Goal: Task Accomplishment & Management: Use online tool/utility

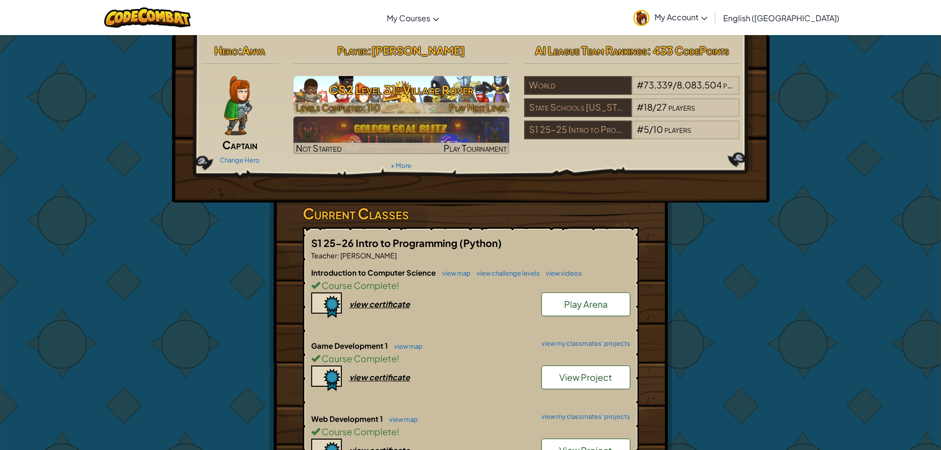
click at [472, 95] on h3 "CS2 Level 31: Village Rover" at bounding box center [401, 90] width 216 height 22
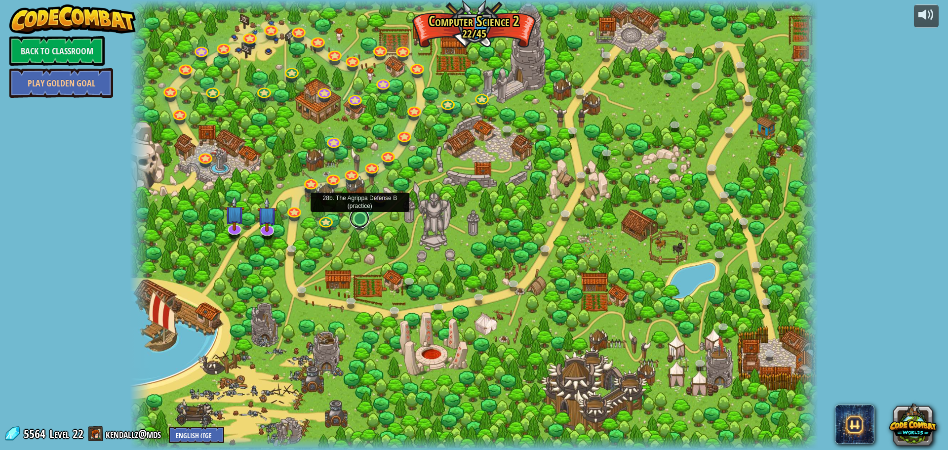
click at [366, 222] on link at bounding box center [360, 218] width 20 height 20
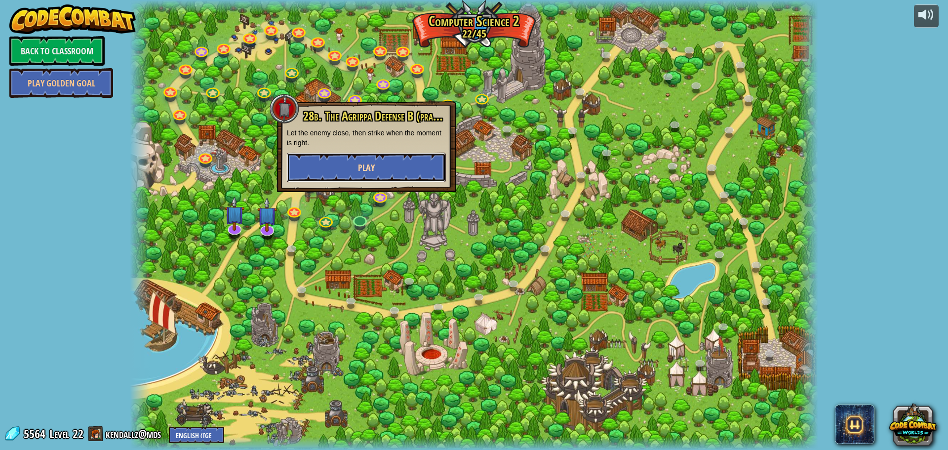
click at [395, 158] on button "Play" at bounding box center [366, 168] width 159 height 30
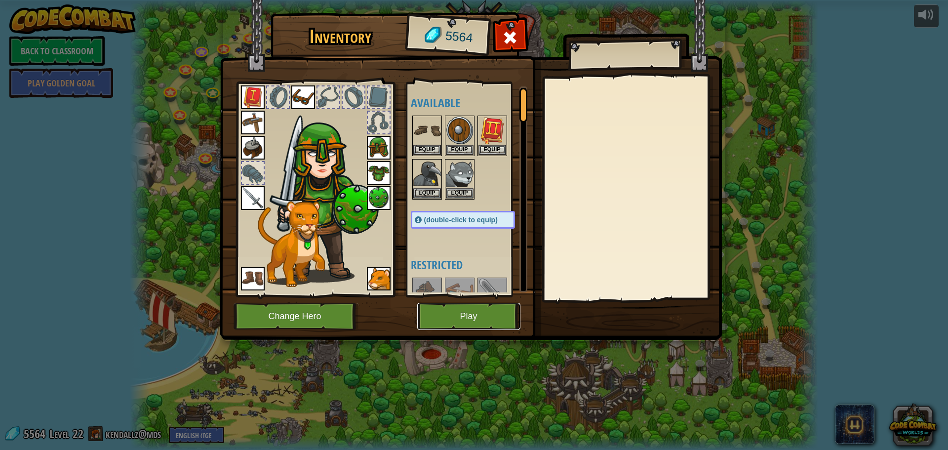
click at [506, 312] on button "Play" at bounding box center [468, 316] width 103 height 27
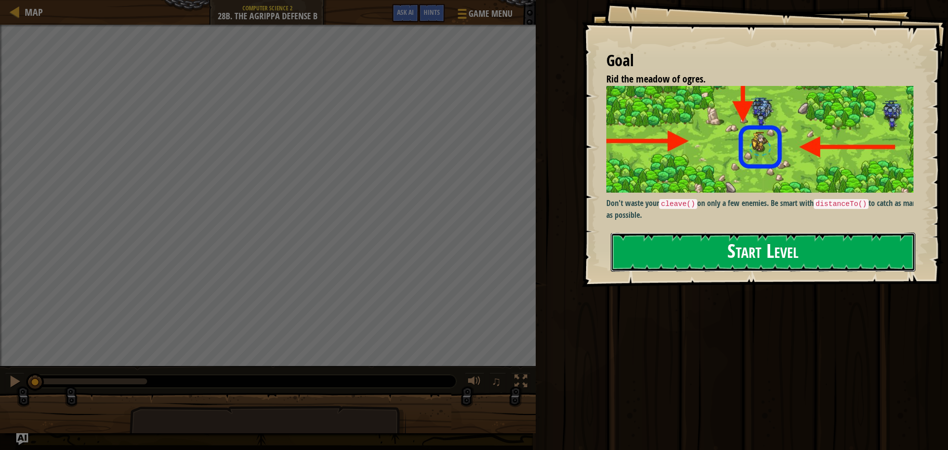
click at [746, 251] on button "Start Level" at bounding box center [763, 252] width 305 height 39
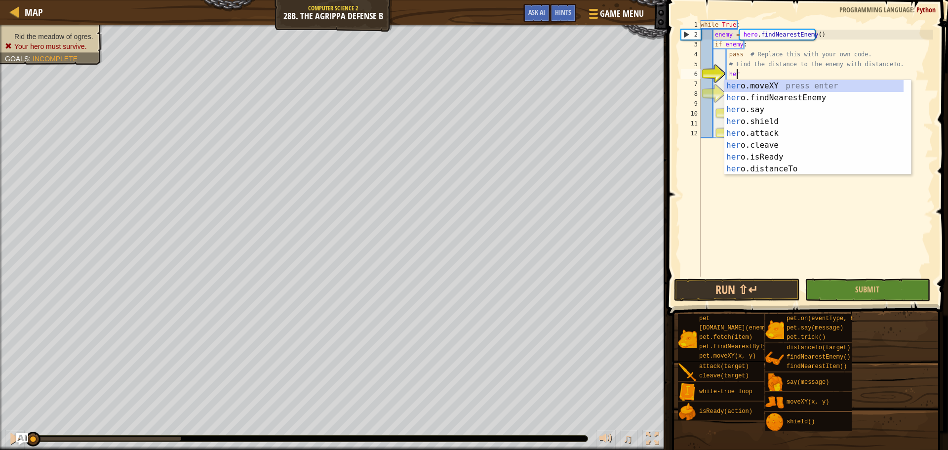
scroll to position [4, 2]
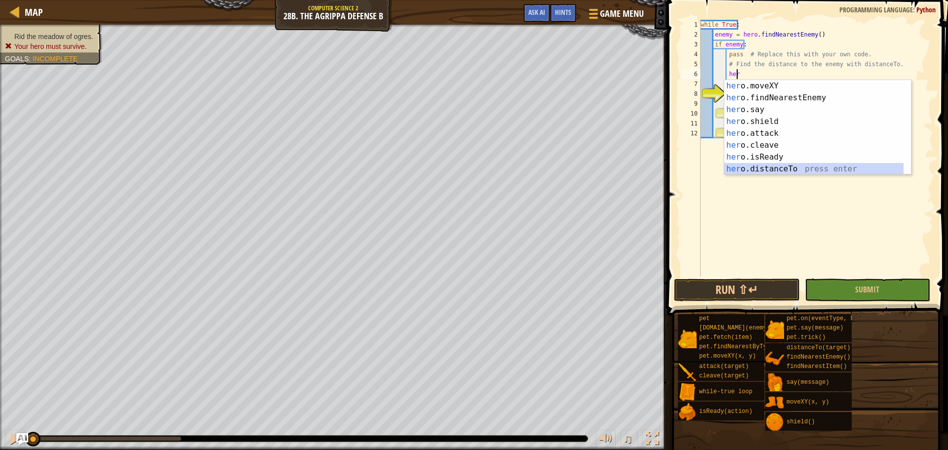
click at [757, 167] on div "her o.moveXY press enter her o.findNearestEnemy press enter her o.say press ent…" at bounding box center [813, 139] width 179 height 119
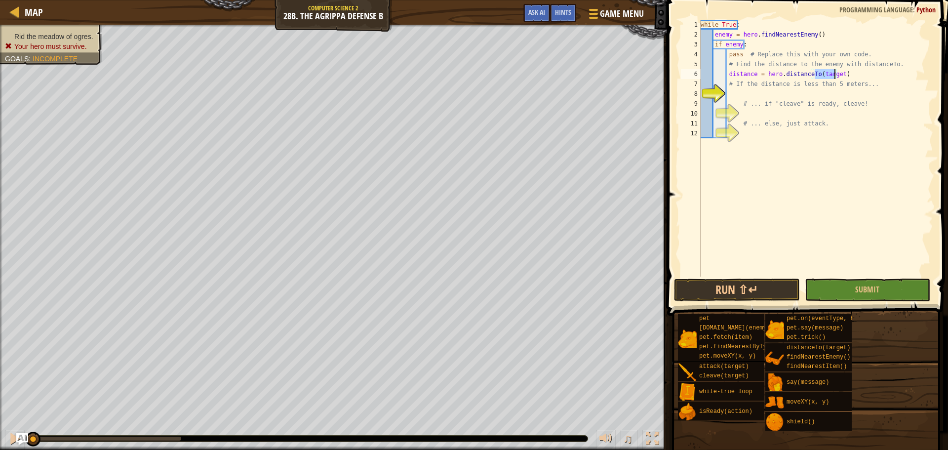
click at [852, 100] on div "while True : enemy = hero . findNearestEnemy ( ) if enemy : pass # Replace this…" at bounding box center [816, 158] width 235 height 277
type textarea "# ... if "cleave" is ready, cleave!"
click at [849, 93] on div "while True : enemy = hero . findNearestEnemy ( ) if enemy : pass # Replace this…" at bounding box center [816, 158] width 235 height 277
type textarea "if distance < 5:"
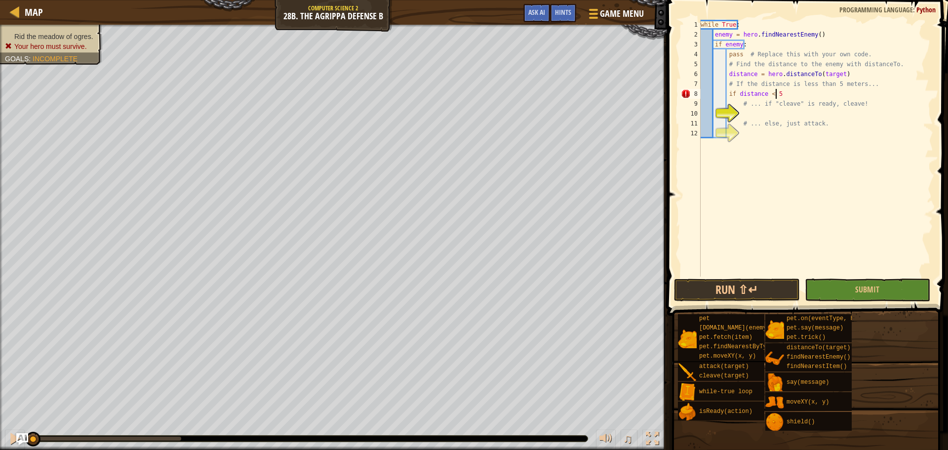
scroll to position [4, 6]
click at [788, 115] on div "while True : enemy = hero . findNearestEnemy ( ) if enemy : pass # Replace this…" at bounding box center [816, 158] width 235 height 277
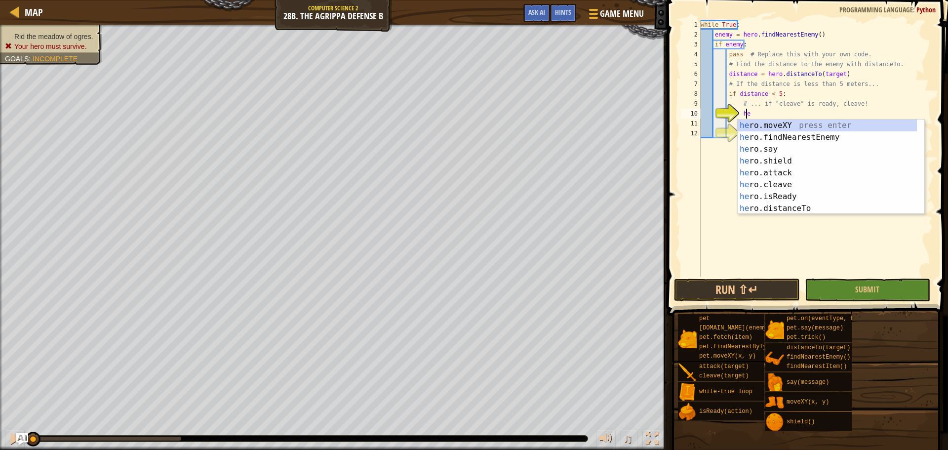
scroll to position [4, 3]
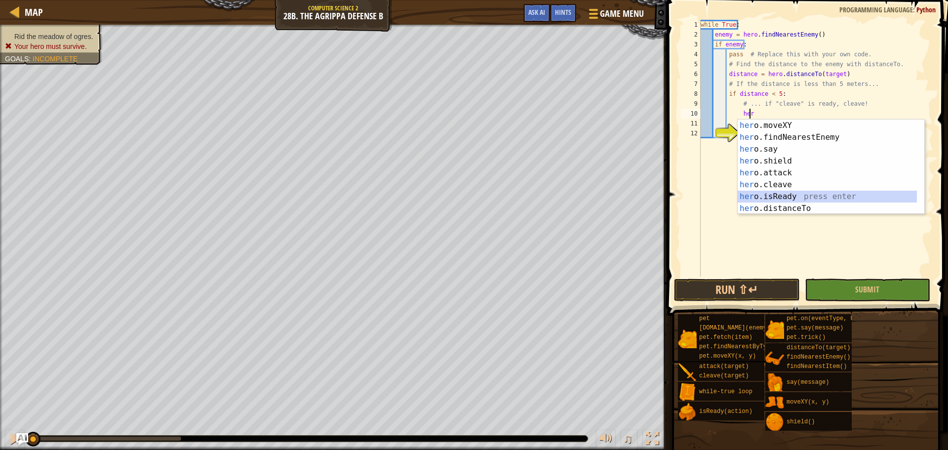
click at [854, 198] on div "her o.moveXY press enter her o.findNearestEnemy press enter her o.say press ent…" at bounding box center [827, 178] width 179 height 119
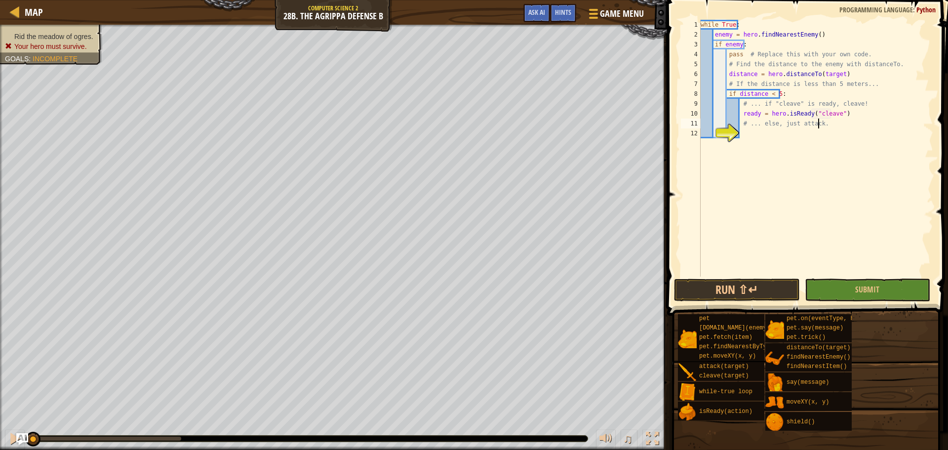
click at [852, 119] on div "while True : enemy = hero . findNearestEnemy ( ) if enemy : pass # Replace this…" at bounding box center [816, 158] width 235 height 277
click at [852, 116] on div "while True : enemy = hero . findNearestEnemy ( ) if enemy : pass # Replace this…" at bounding box center [816, 158] width 235 height 277
type textarea "ready = hero.isReady("cleave")"
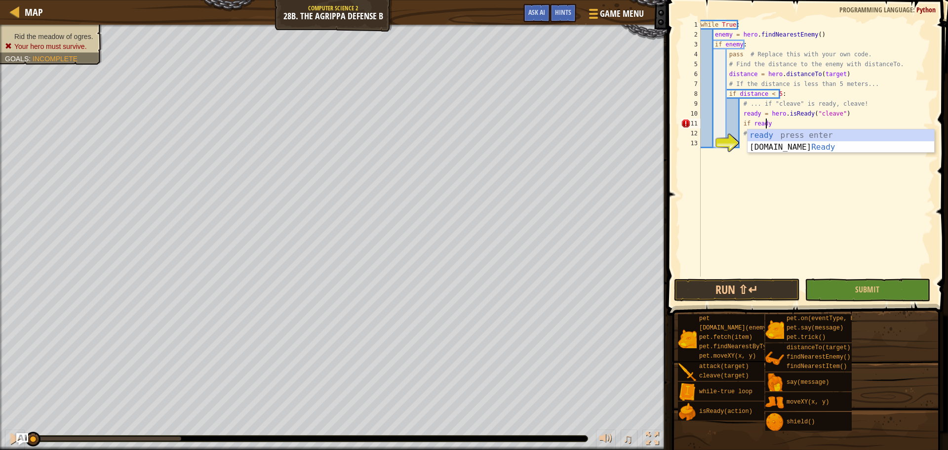
scroll to position [4, 5]
type textarea "if ready:"
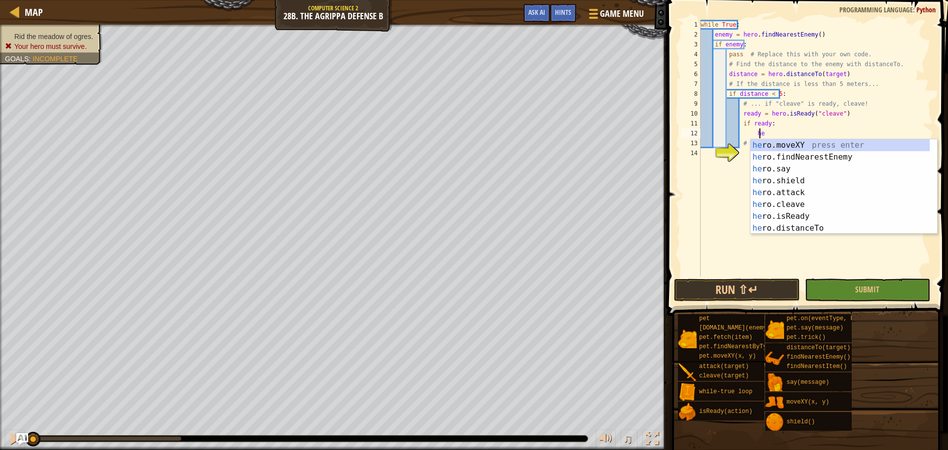
scroll to position [4, 4]
click at [848, 200] on div "her o.moveXY press enter her o.findNearestEnemy press enter her o.say press ent…" at bounding box center [840, 198] width 179 height 119
type textarea "hero.cleave(enemy)"
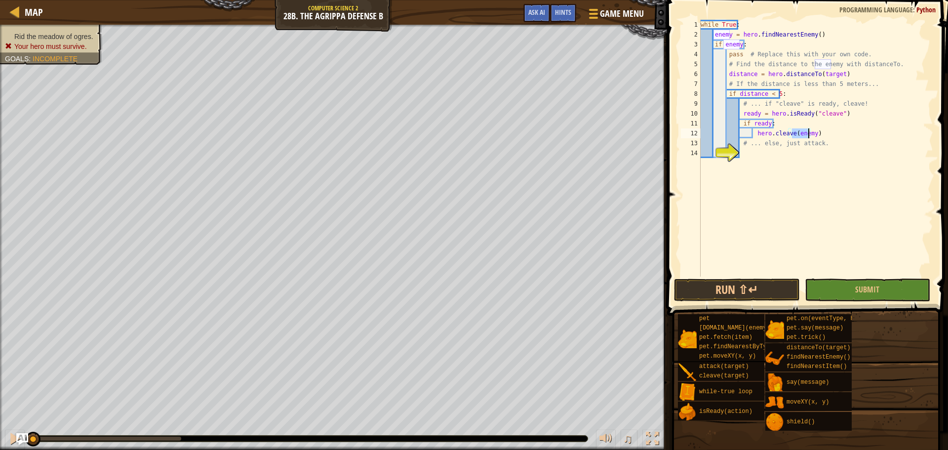
click at [821, 157] on div "while True : enemy = hero . findNearestEnemy ( ) if enemy : pass # Replace this…" at bounding box center [816, 158] width 235 height 277
type textarea "else:"
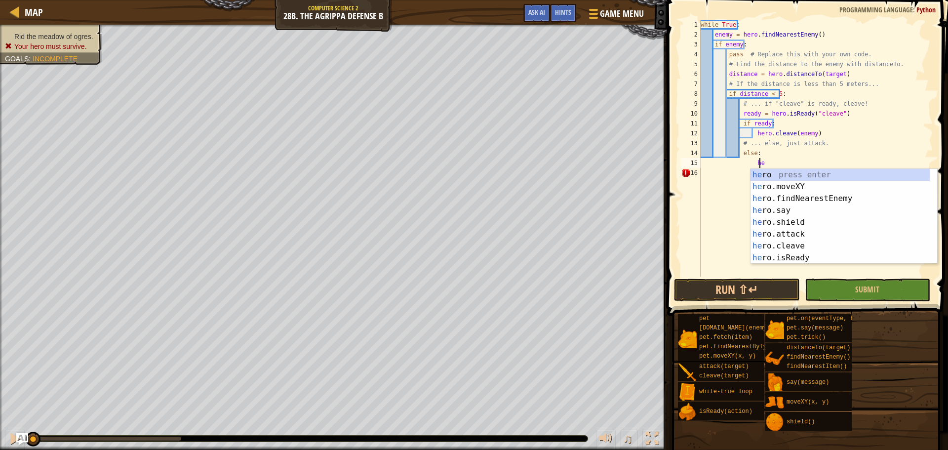
scroll to position [4, 4]
click at [788, 231] on div "her o press enter her o.moveXY press enter her o.findNearestEnemy press enter h…" at bounding box center [840, 228] width 179 height 119
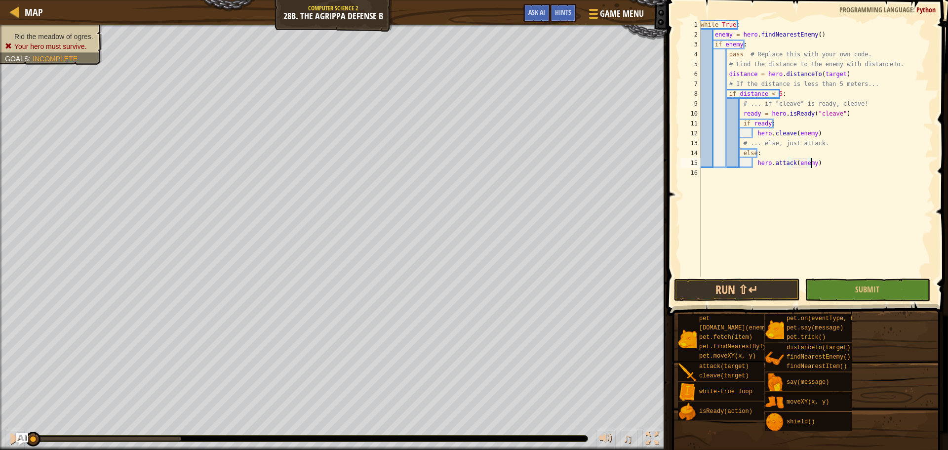
click at [811, 159] on div "while True : enemy = hero . findNearestEnemy ( ) if enemy : pass # Replace this…" at bounding box center [816, 158] width 235 height 277
click at [833, 73] on div "while True : enemy = hero . findNearestEnemy ( ) if enemy : pass # Replace this…" at bounding box center [816, 158] width 235 height 277
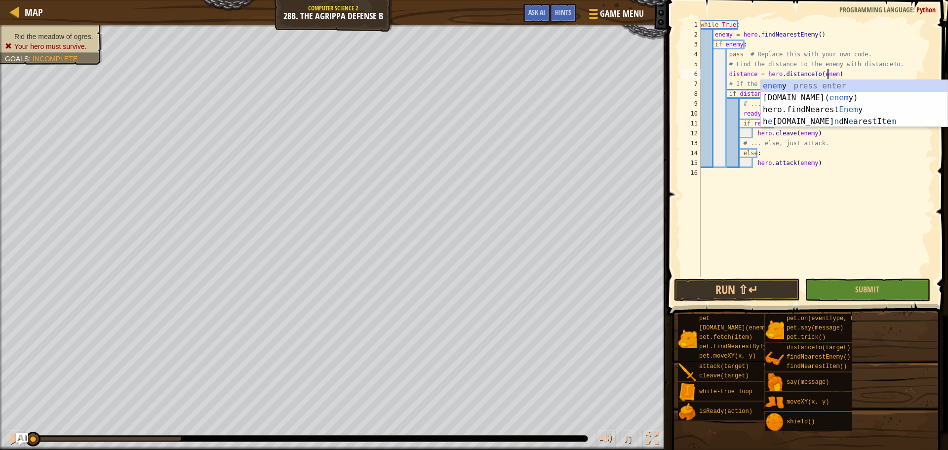
scroll to position [4, 10]
type textarea "distance = hero.distanceTo(enemy)"
click at [868, 287] on span "Submit" at bounding box center [867, 289] width 24 height 11
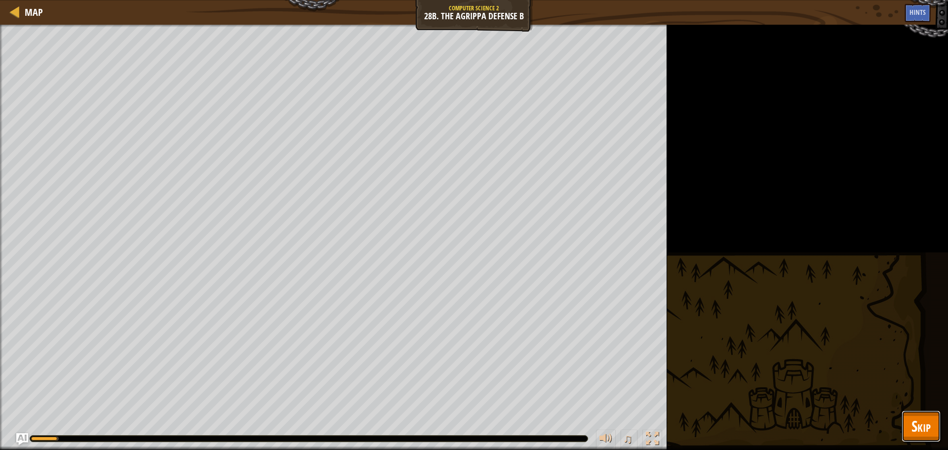
click at [930, 419] on span "Skip" at bounding box center [921, 426] width 19 height 20
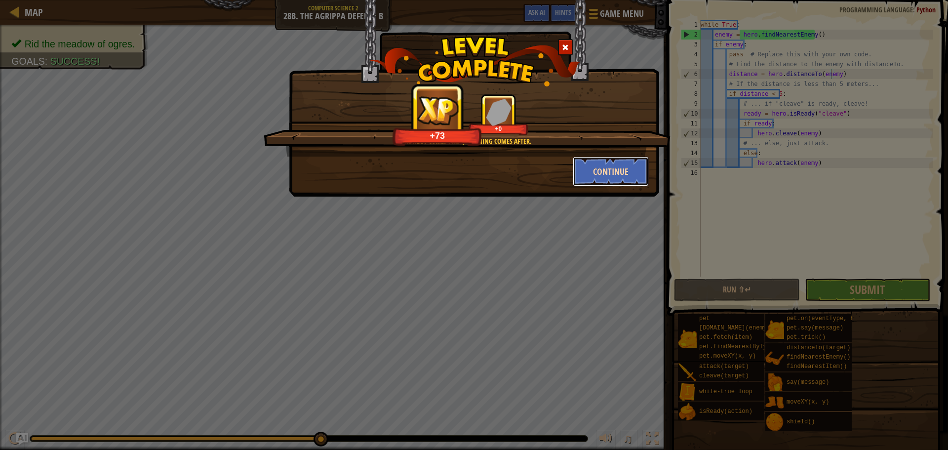
drag, startPoint x: 741, startPoint y: 331, endPoint x: 603, endPoint y: 179, distance: 205.2
click at [603, 179] on button "Continue" at bounding box center [611, 172] width 77 height 30
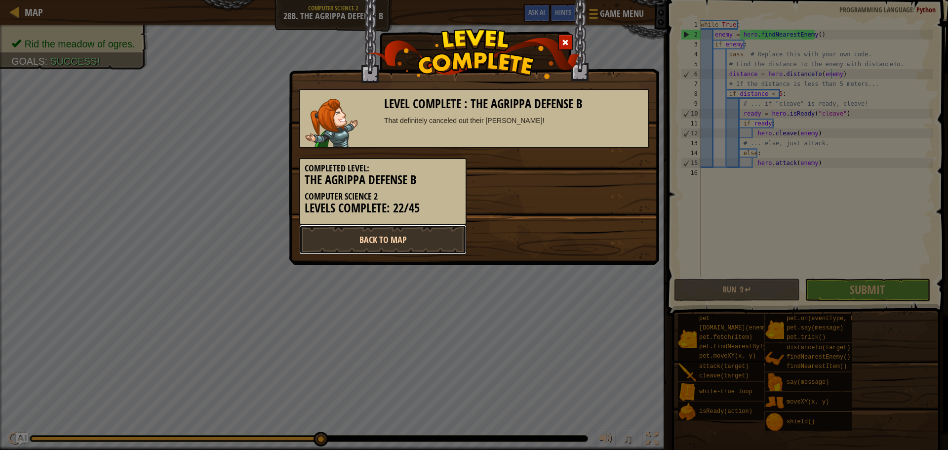
click at [442, 254] on link "Back to Map" at bounding box center [382, 240] width 167 height 30
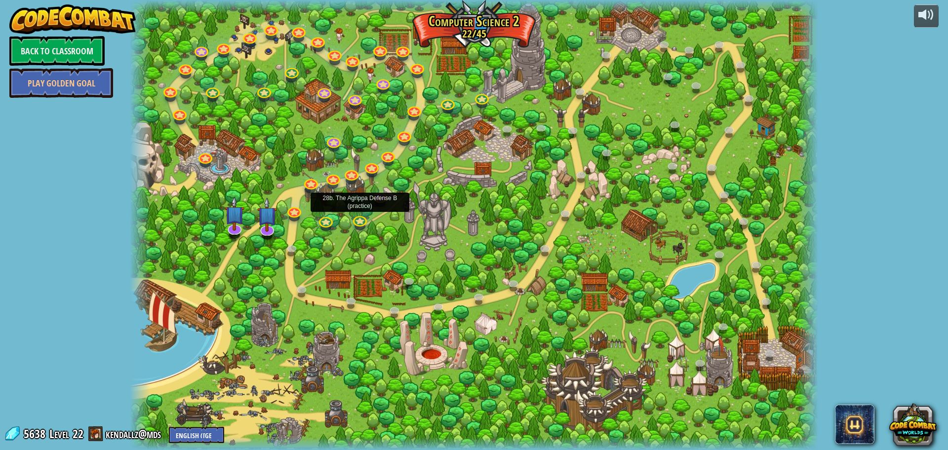
click at [363, 230] on div at bounding box center [474, 225] width 688 height 450
click at [356, 218] on link at bounding box center [360, 218] width 20 height 20
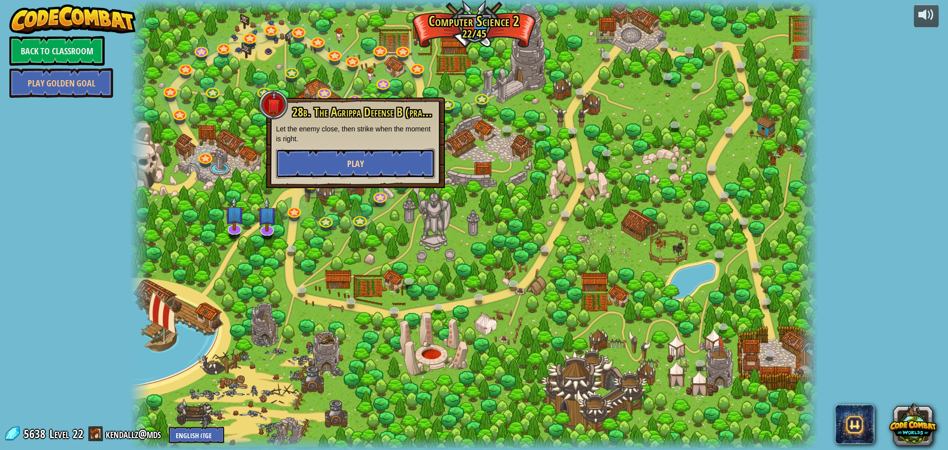
click at [367, 171] on button "Play" at bounding box center [355, 164] width 159 height 30
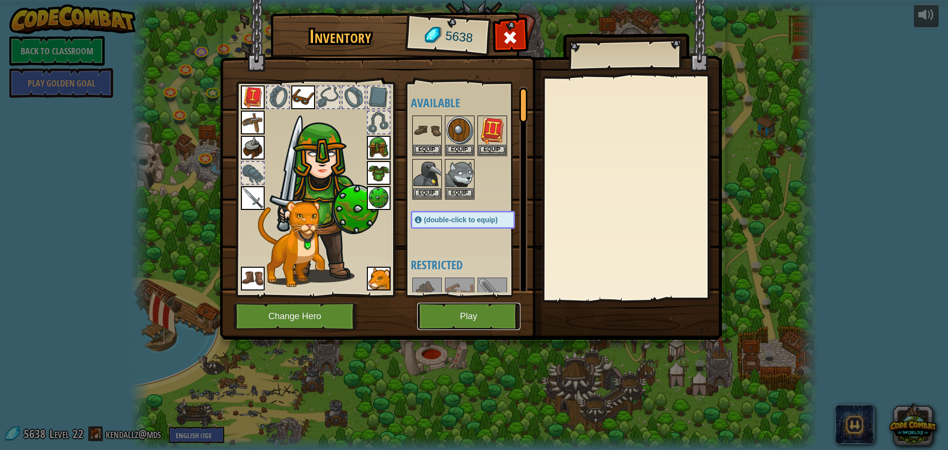
click at [515, 321] on button "Play" at bounding box center [468, 316] width 103 height 27
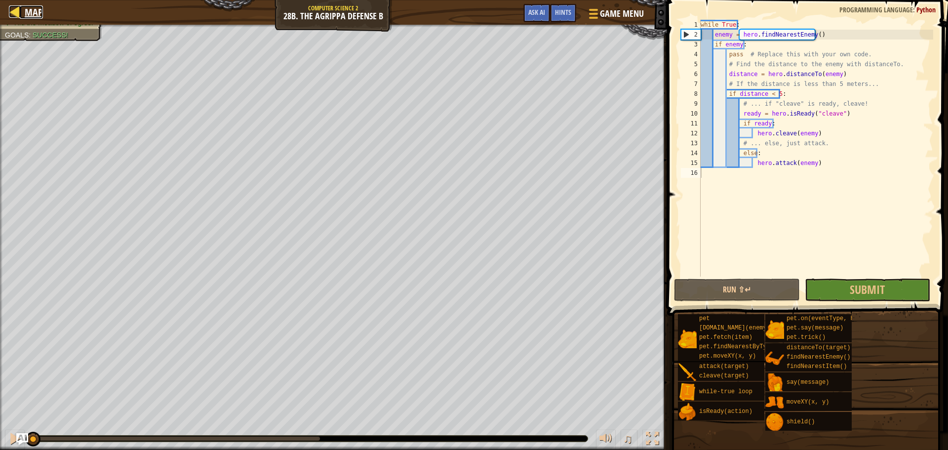
click at [13, 12] on div at bounding box center [15, 11] width 12 height 12
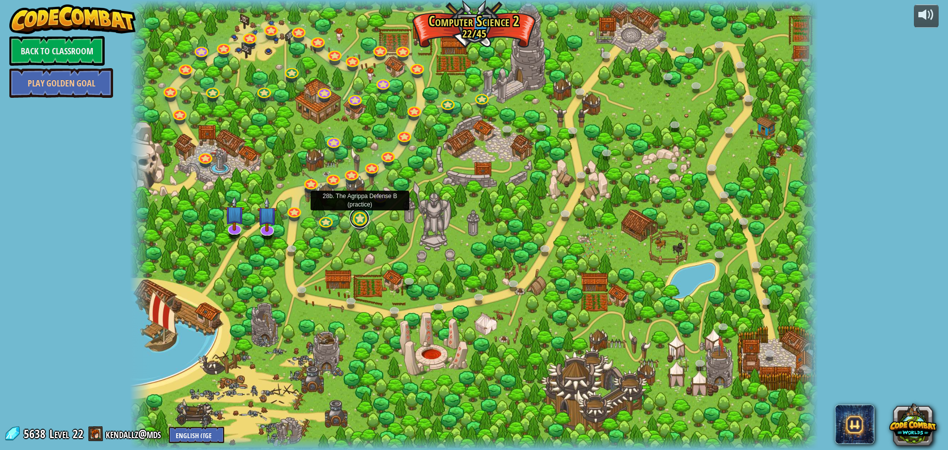
click at [366, 223] on link at bounding box center [360, 218] width 20 height 20
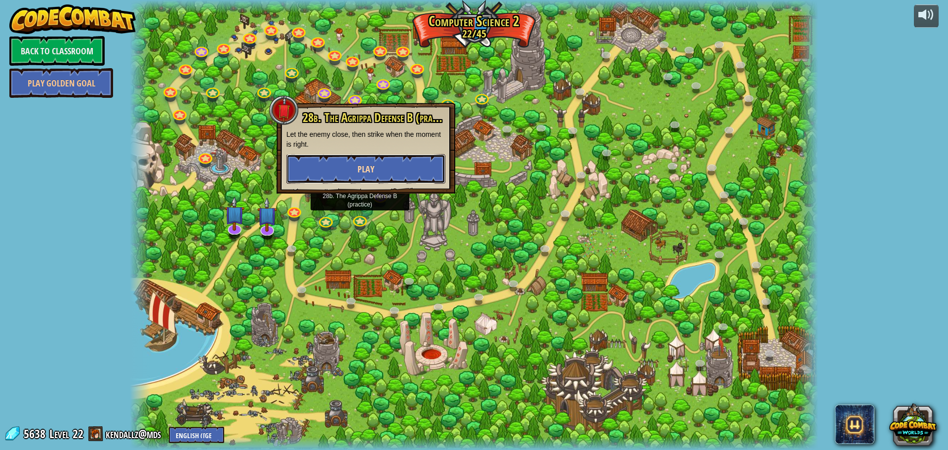
click at [362, 167] on span "Play" at bounding box center [365, 169] width 17 height 12
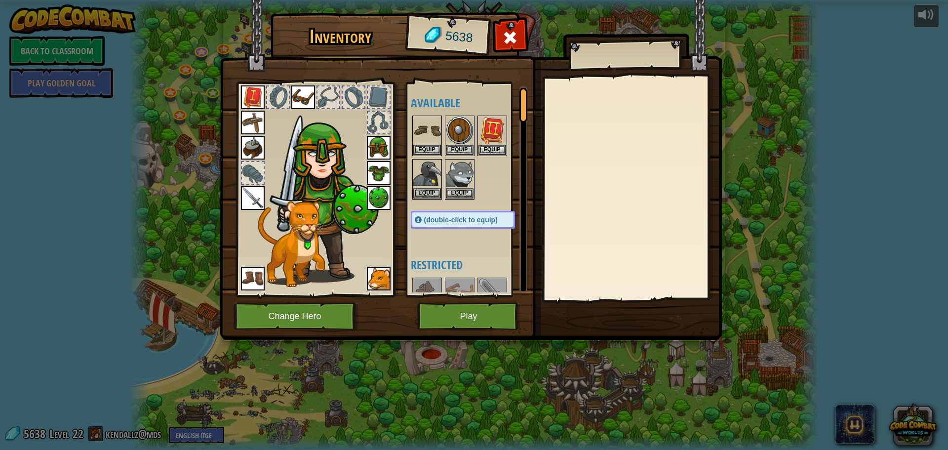
click at [465, 298] on img at bounding box center [471, 160] width 502 height 358
click at [470, 312] on button "Play" at bounding box center [468, 316] width 103 height 27
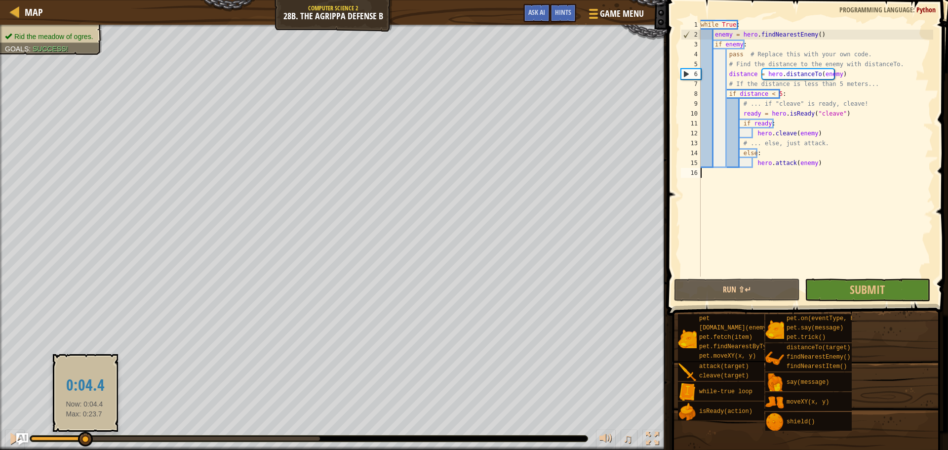
drag, startPoint x: 36, startPoint y: 440, endPoint x: 84, endPoint y: 445, distance: 48.6
click at [84, 445] on div at bounding box center [85, 439] width 15 height 15
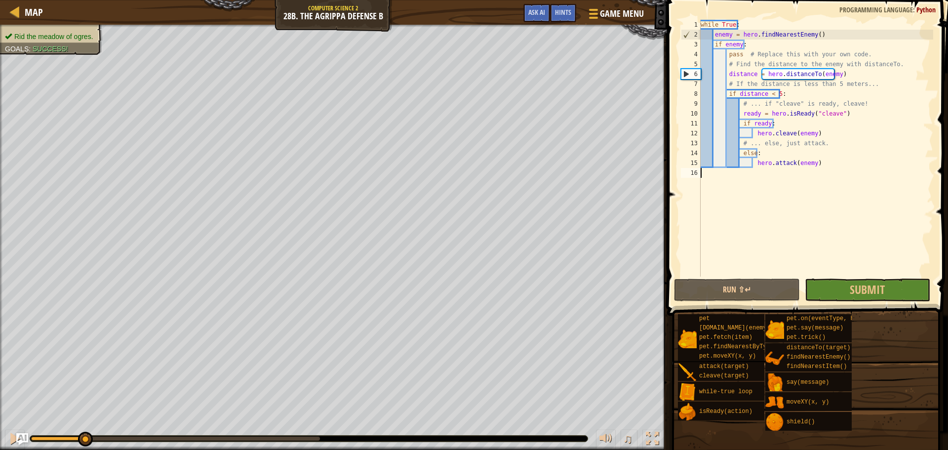
click at [375, 0] on html "Map Computer Science 2 28b. The Agrippa Defense B Game Menu Done Hints Ask AI 1…" at bounding box center [474, 0] width 948 height 0
click at [351, 0] on html "Map Computer Science 2 28b. The Agrippa Defense B Game Menu Done Hints Ask AI 1…" at bounding box center [474, 0] width 948 height 0
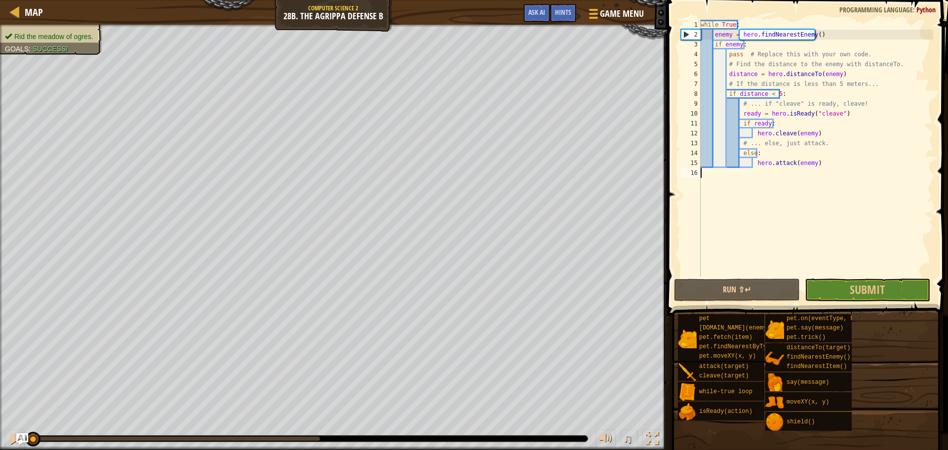
drag, startPoint x: 82, startPoint y: 439, endPoint x: 0, endPoint y: 460, distance: 84.4
click at [0, 0] on html "Map Computer Science 2 28b. The Agrippa Defense B Game Menu Done Hints Ask AI 1…" at bounding box center [474, 0] width 948 height 0
click at [612, 16] on span "Game Menu" at bounding box center [622, 13] width 46 height 13
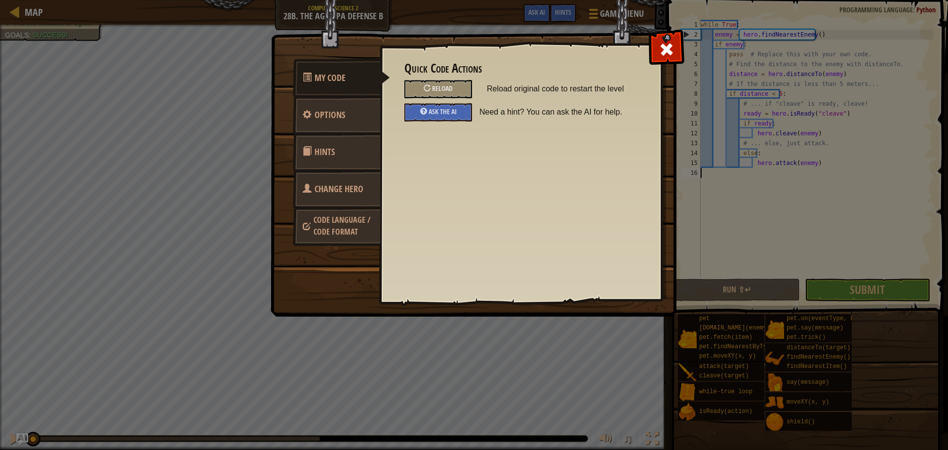
click at [344, 201] on link "Change Hero" at bounding box center [337, 189] width 88 height 39
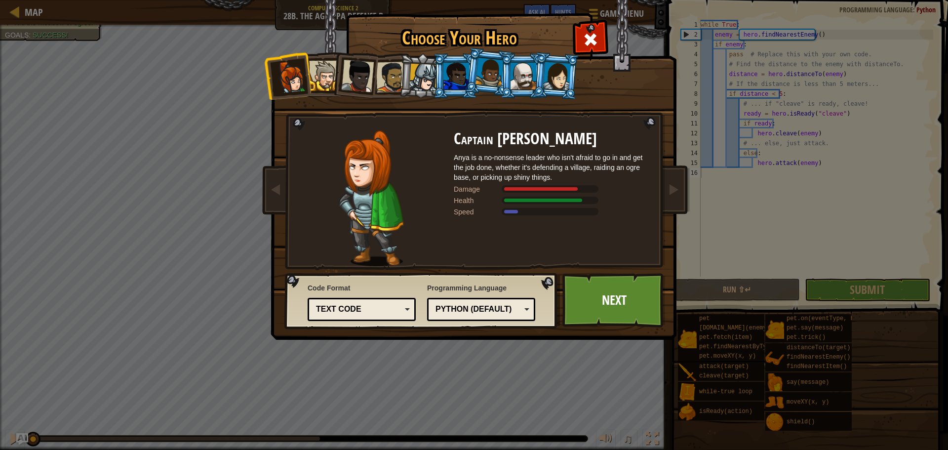
click at [330, 82] on div at bounding box center [324, 76] width 30 height 30
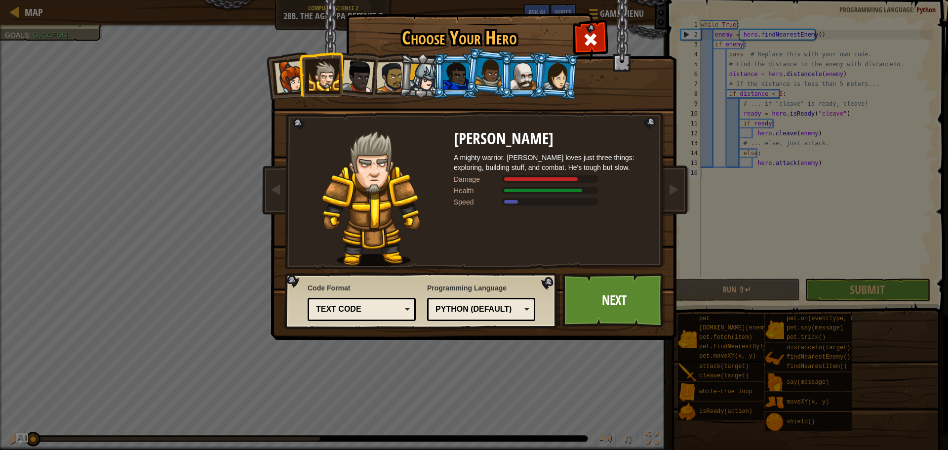
click at [358, 84] on div at bounding box center [357, 76] width 33 height 33
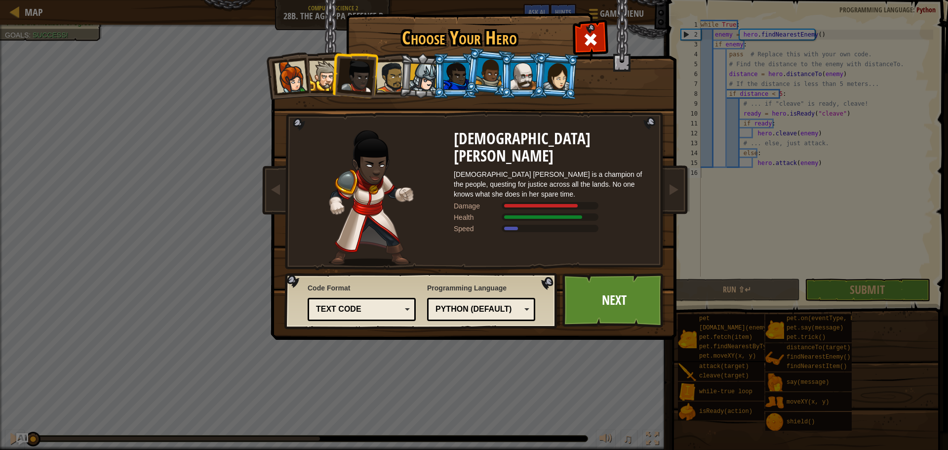
click at [393, 87] on div at bounding box center [391, 77] width 31 height 31
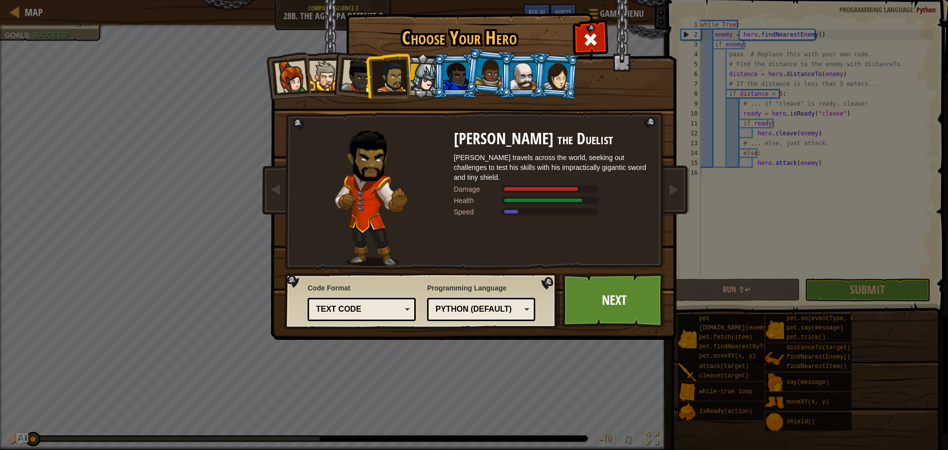
click at [438, 69] on li at bounding box center [455, 75] width 44 height 45
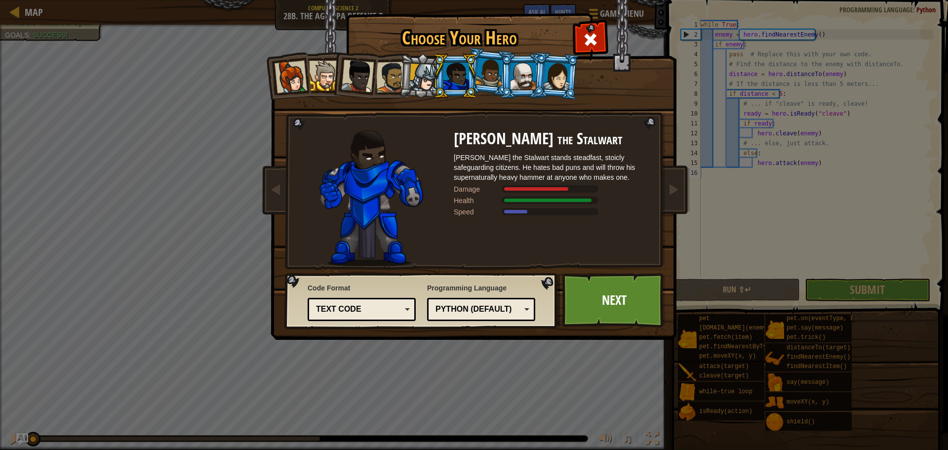
click at [490, 46] on h1 "Choose Your Hero" at bounding box center [459, 38] width 222 height 21
click at [493, 65] on div at bounding box center [490, 72] width 28 height 29
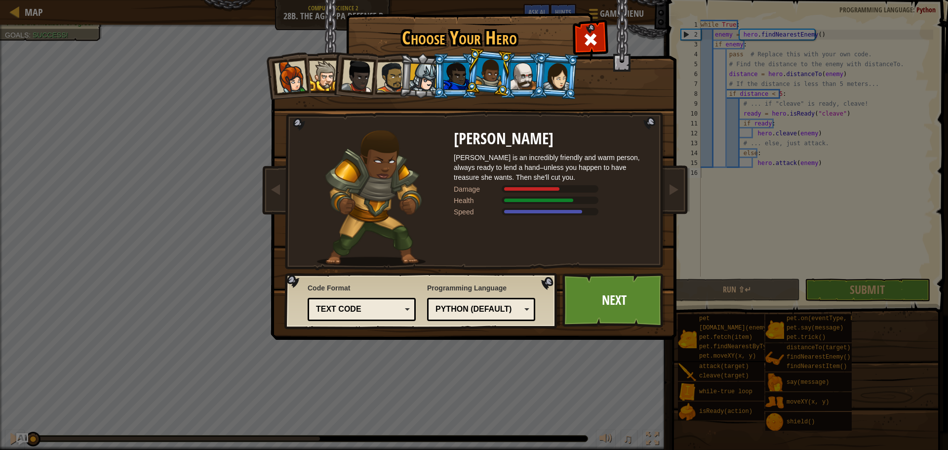
click at [516, 73] on div at bounding box center [524, 76] width 26 height 27
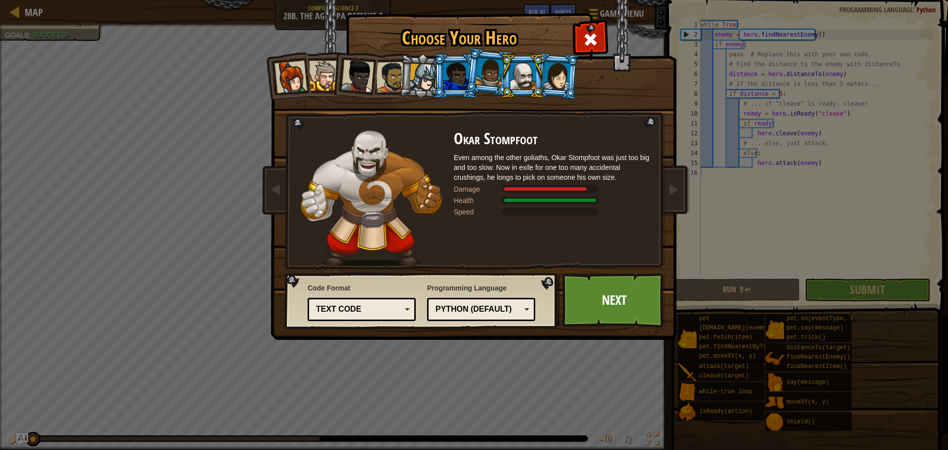
click at [568, 77] on div at bounding box center [557, 76] width 28 height 28
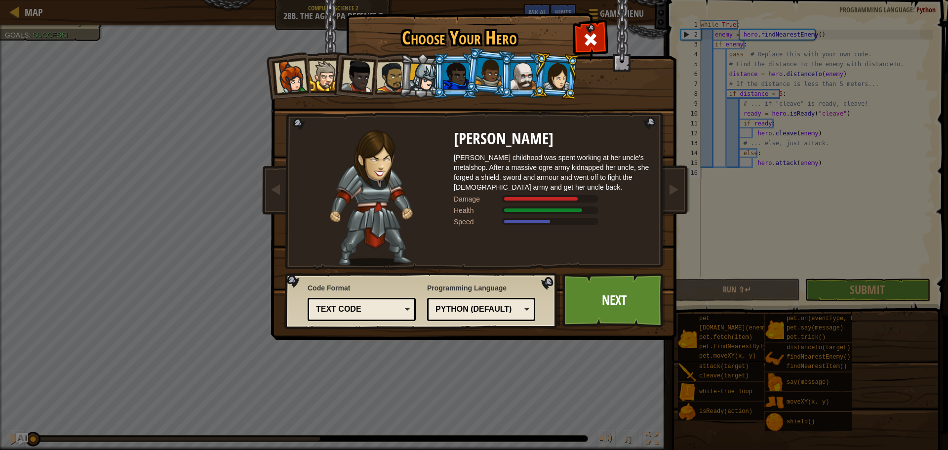
click at [290, 85] on div at bounding box center [291, 77] width 33 height 33
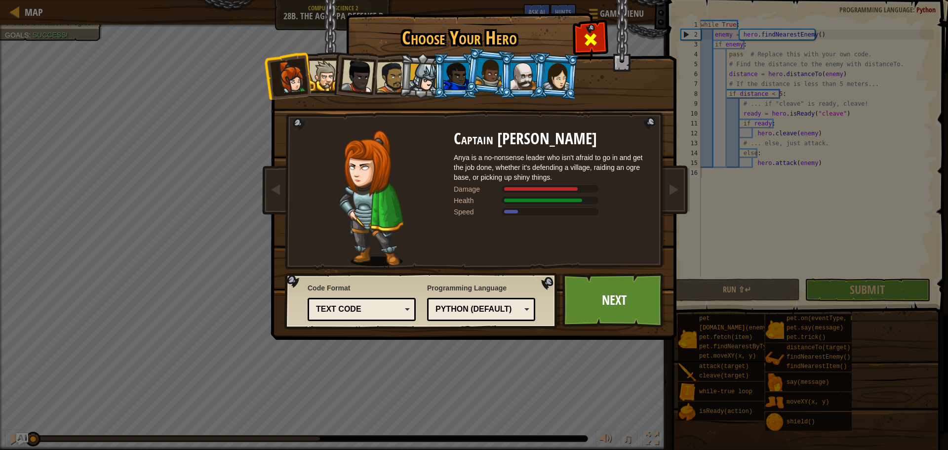
click at [587, 42] on span at bounding box center [591, 40] width 16 height 16
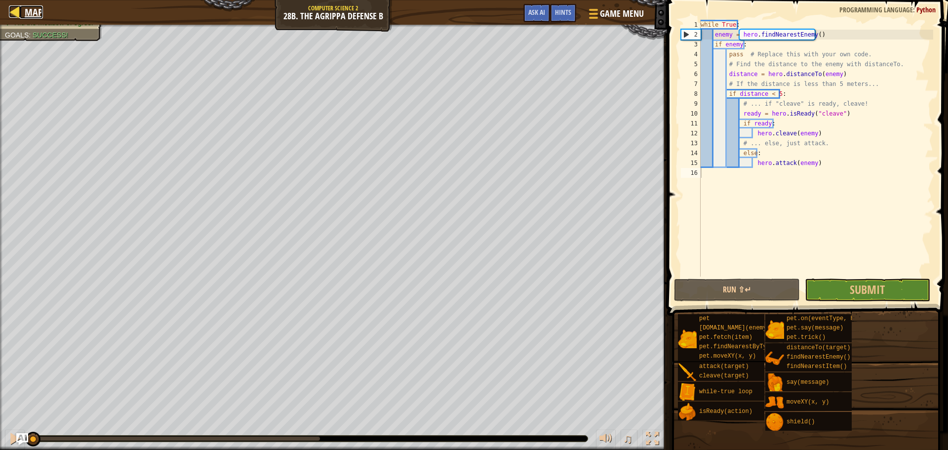
click at [16, 9] on div at bounding box center [15, 11] width 12 height 12
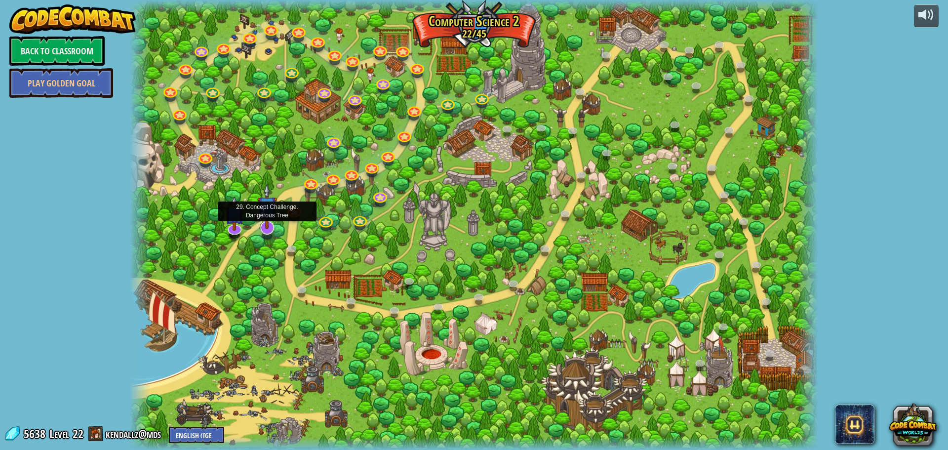
click at [267, 227] on img at bounding box center [267, 206] width 20 height 46
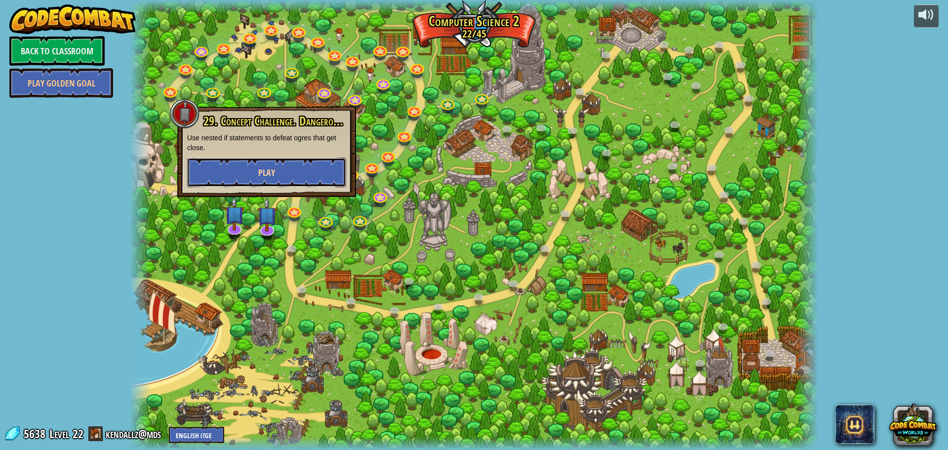
click at [329, 180] on button "Play" at bounding box center [266, 173] width 159 height 30
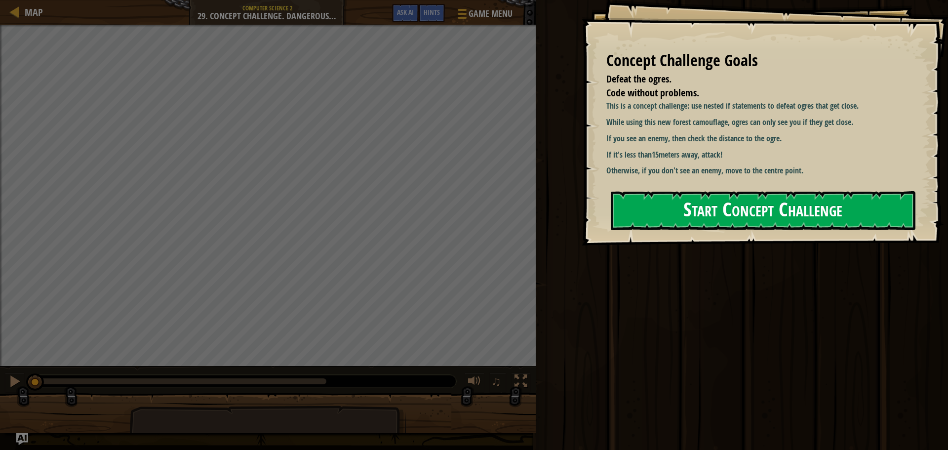
click at [740, 193] on button "Start Concept Challenge" at bounding box center [763, 210] width 305 height 39
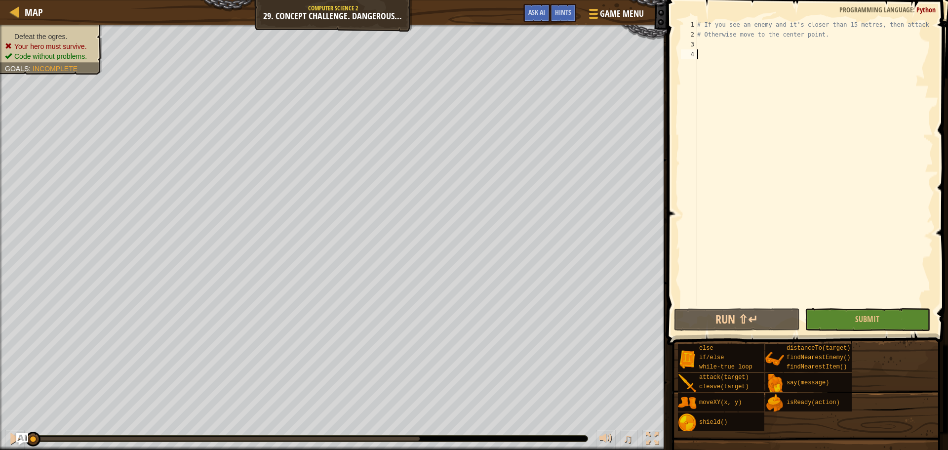
click at [700, 44] on div "# If you see an enemy and it's closer than 15 metres, then attack it. # Otherwi…" at bounding box center [814, 173] width 238 height 306
type textarea "wh"
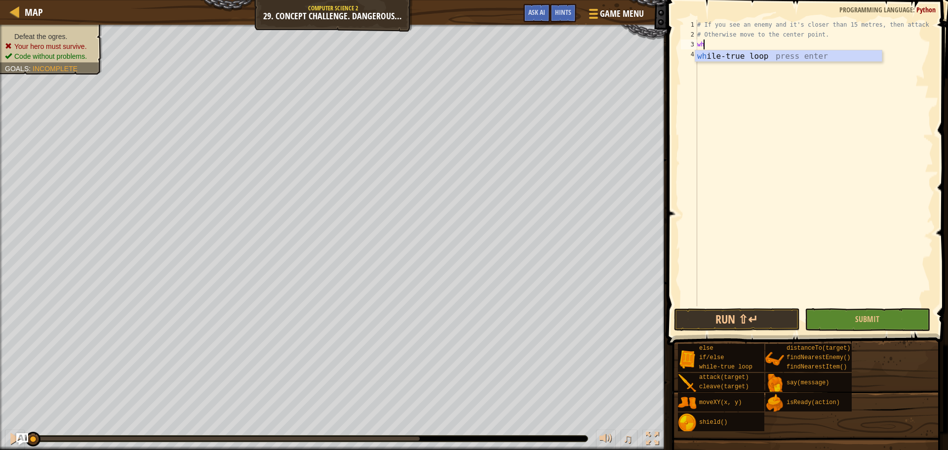
scroll to position [4, 0]
click at [707, 59] on div "wh ile-true loop press enter" at bounding box center [788, 68] width 187 height 36
click at [724, 52] on div "# If you see an enemy and it's closer than 15 metres, then attack it. # Otherwi…" at bounding box center [814, 173] width 238 height 306
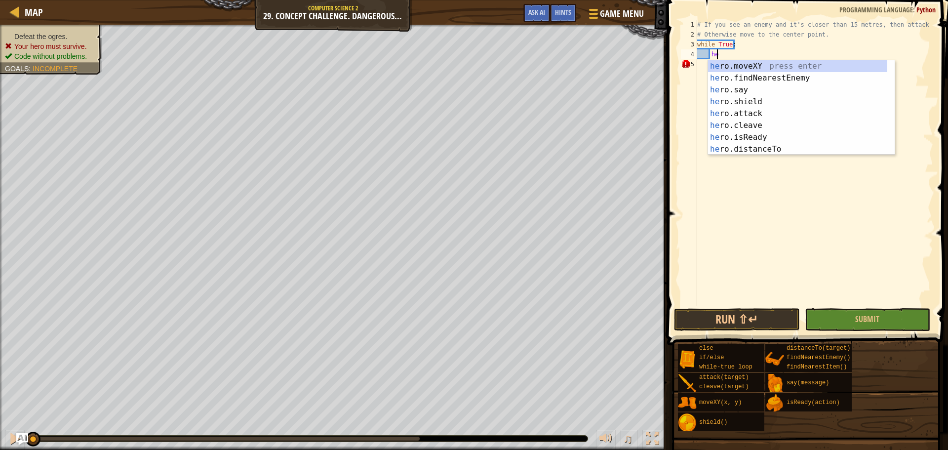
type textarea "her"
click at [805, 77] on div "her o.moveXY press enter her o.findNearestEnemy press enter her o.say press ent…" at bounding box center [797, 119] width 179 height 119
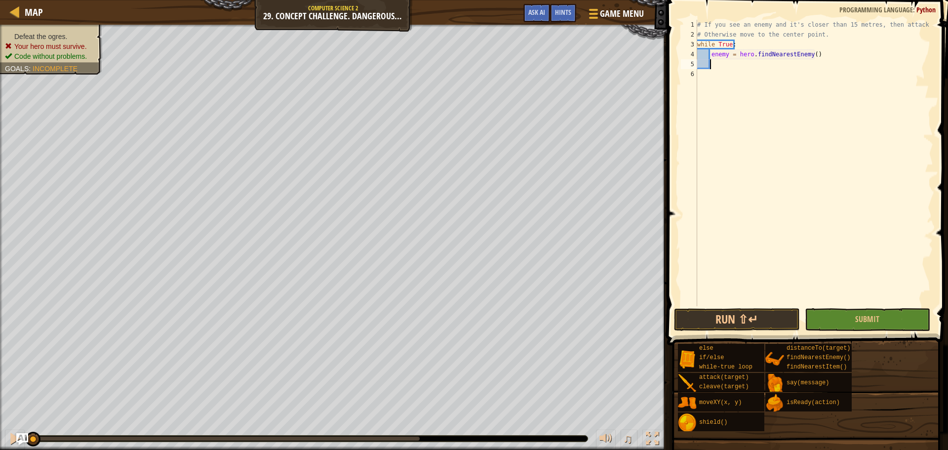
scroll to position [4, 0]
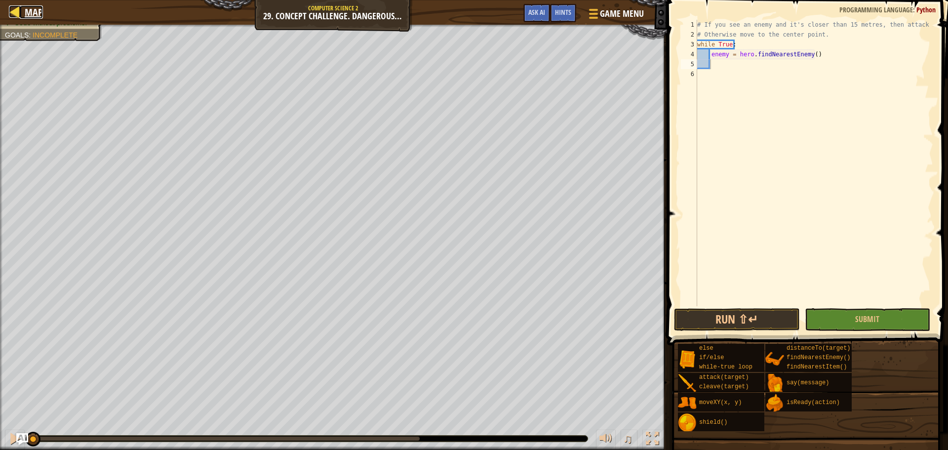
click at [21, 13] on div at bounding box center [15, 11] width 12 height 12
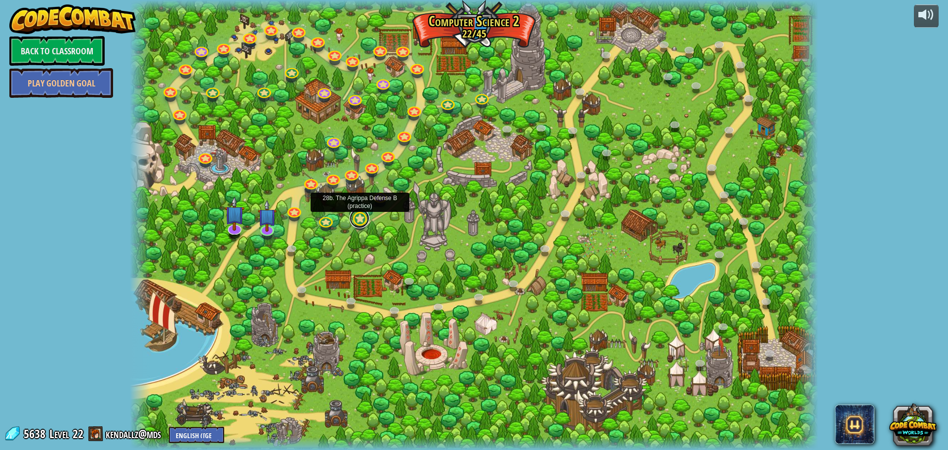
click at [358, 223] on link at bounding box center [360, 218] width 20 height 20
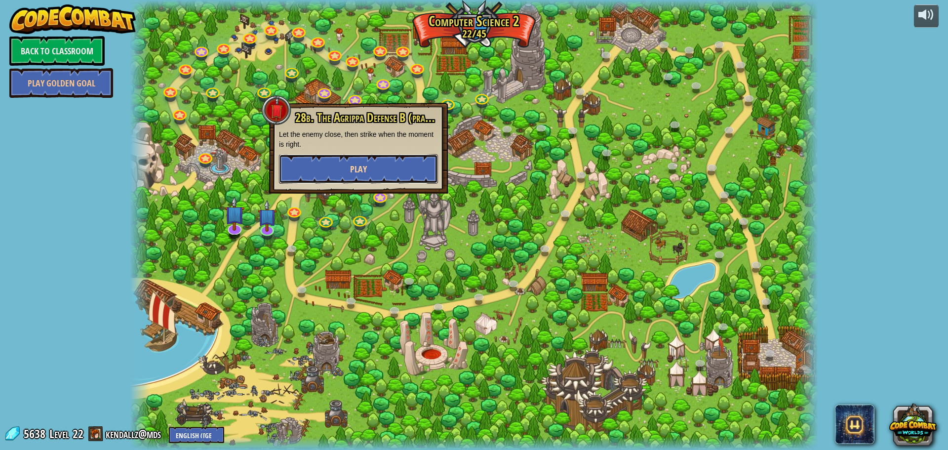
click at [317, 162] on button "Play" at bounding box center [358, 169] width 159 height 30
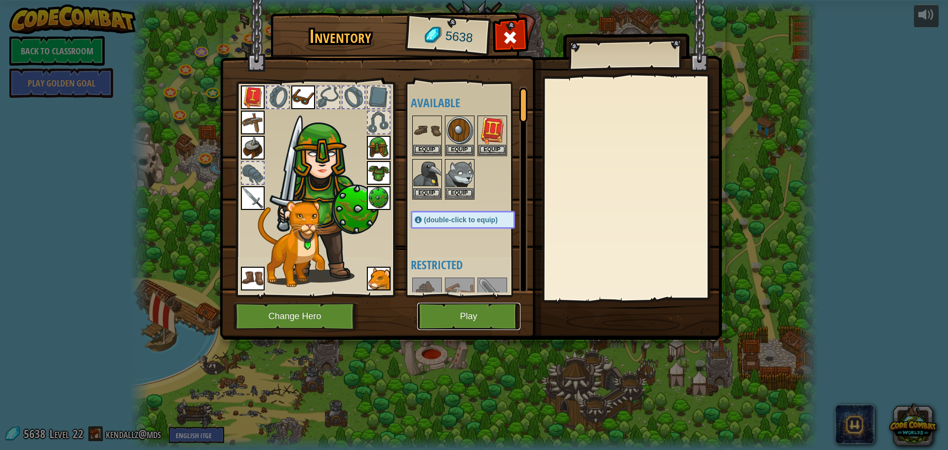
click at [473, 320] on button "Play" at bounding box center [468, 316] width 103 height 27
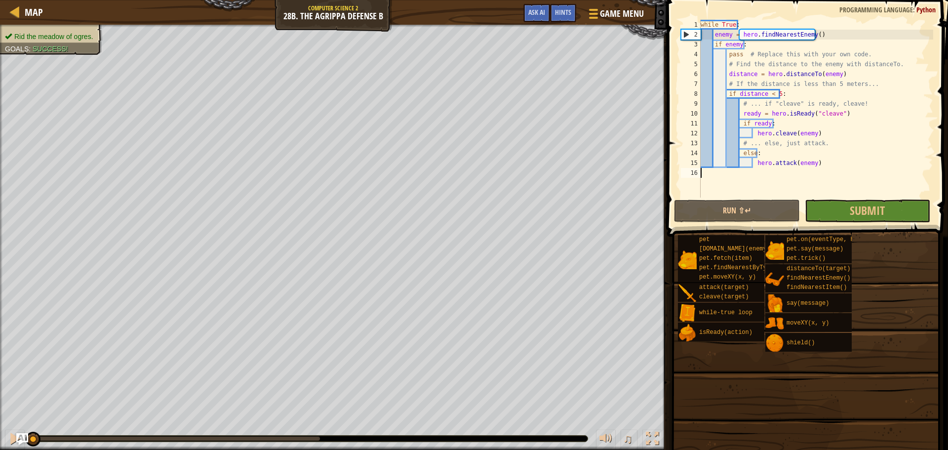
click at [712, 174] on div "while True : enemy = hero . findNearestEnemy ( ) if enemy : pass # Replace this…" at bounding box center [882, 119] width 366 height 198
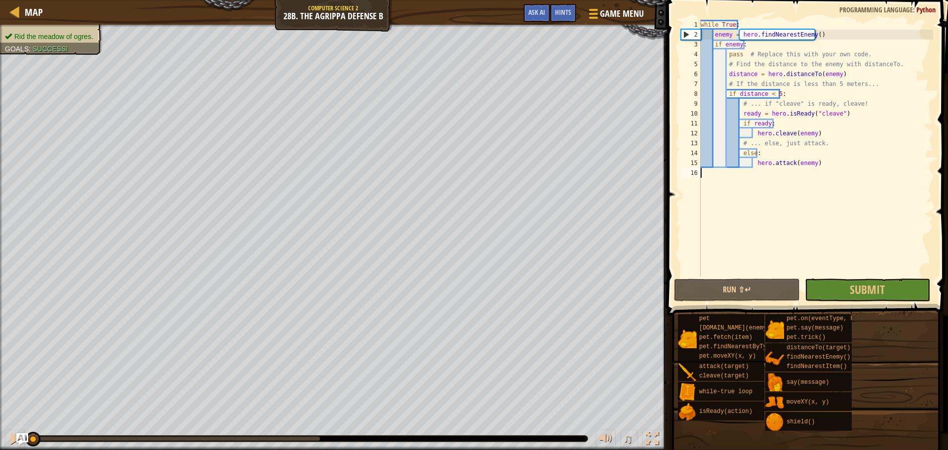
click at [814, 171] on div "while True : enemy = hero . findNearestEnemy ( ) if enemy : pass # Replace this…" at bounding box center [816, 158] width 235 height 277
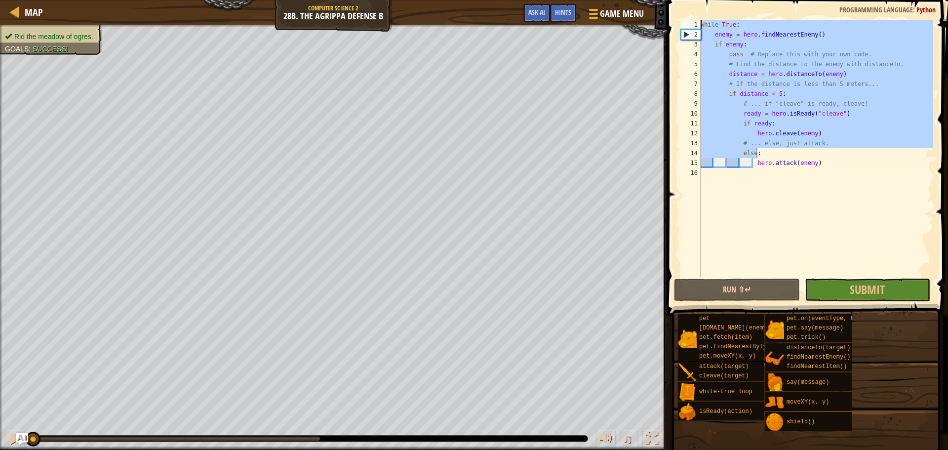
drag, startPoint x: 819, startPoint y: 154, endPoint x: 678, endPoint y: 14, distance: 198.3
click at [678, 14] on div "1 2 3 4 5 6 7 8 9 10 11 12 13 14 15 16 while True : enemy = hero . findNearestE…" at bounding box center [806, 177] width 284 height 345
click at [139, 60] on div "Rid the meadow of ogres. Goals : Success!" at bounding box center [333, 237] width 667 height 425
type textarea "while True:"
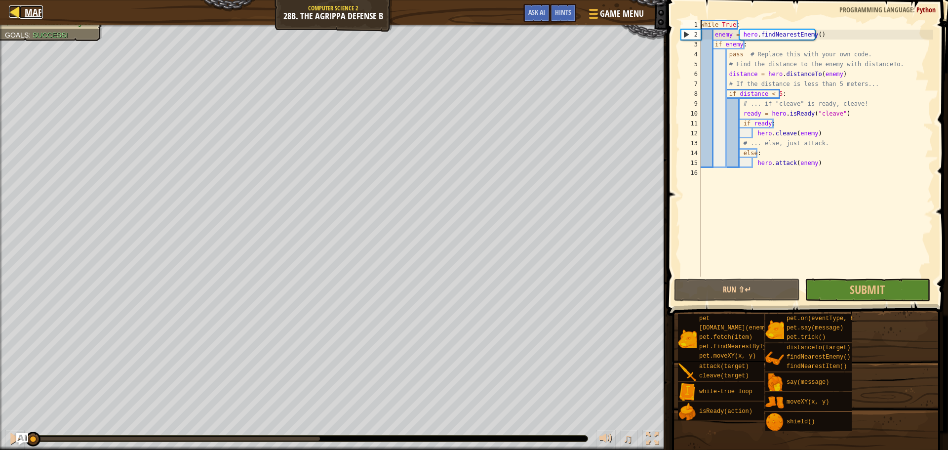
click at [35, 13] on span "Map" at bounding box center [34, 11] width 18 height 13
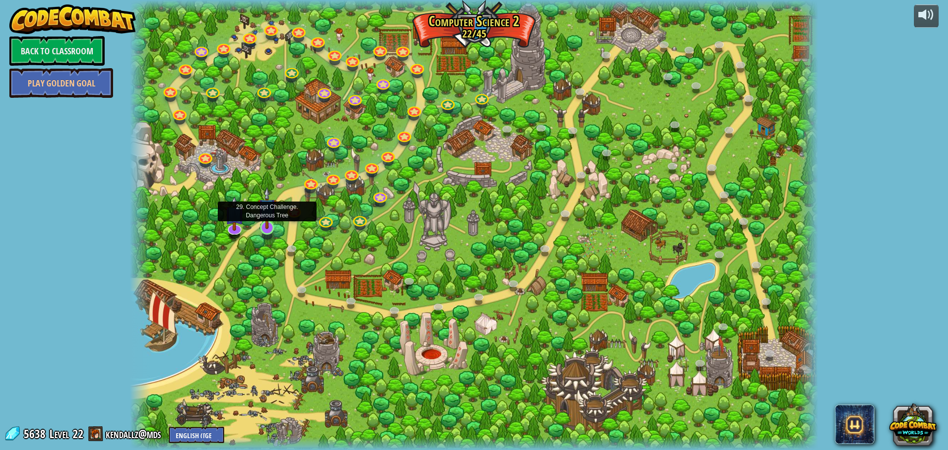
click at [267, 226] on img at bounding box center [267, 208] width 18 height 42
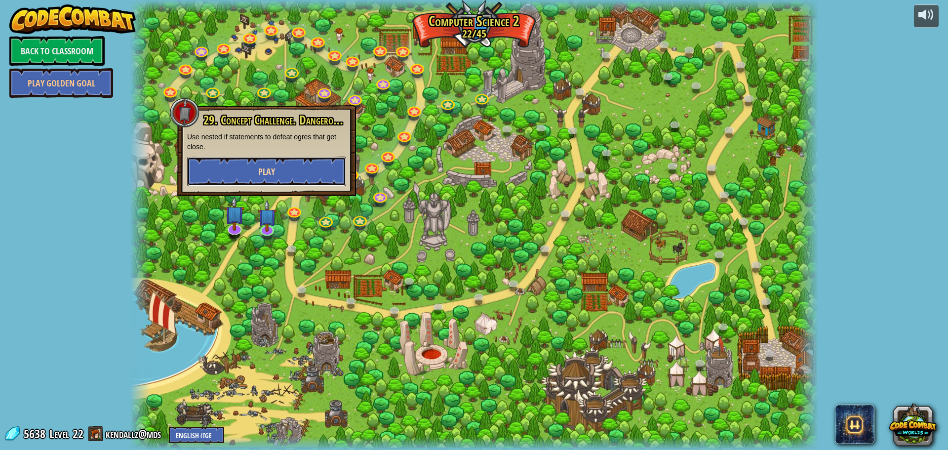
click at [262, 166] on span "Play" at bounding box center [266, 171] width 17 height 12
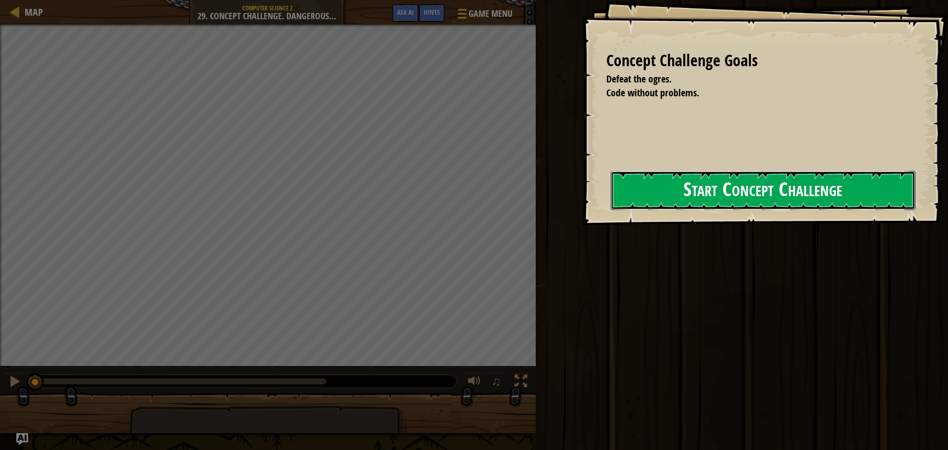
click at [738, 197] on button "Start Concept Challenge" at bounding box center [763, 190] width 305 height 39
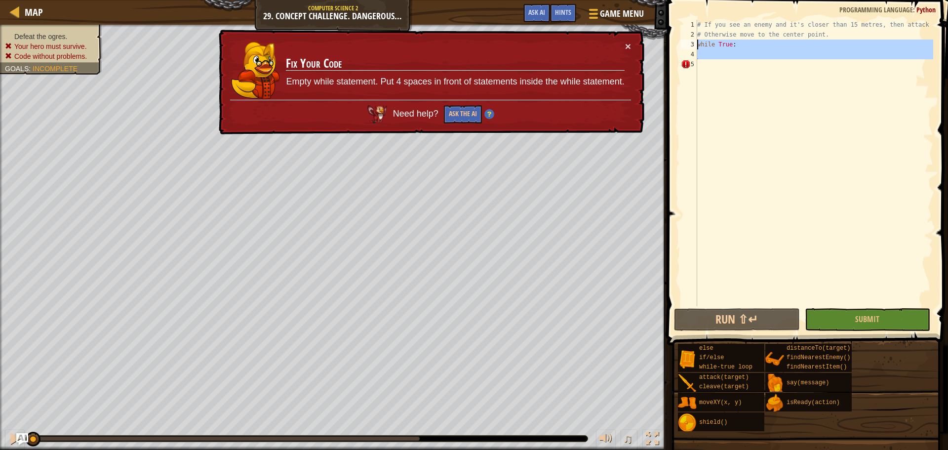
drag, startPoint x: 653, startPoint y: 70, endPoint x: 580, endPoint y: 48, distance: 76.2
click at [580, 48] on div "Map Computer Science 2 29. Concept Challenge. Dangerous Tree Game Menu Done Hin…" at bounding box center [474, 225] width 948 height 450
type textarea "while True:"
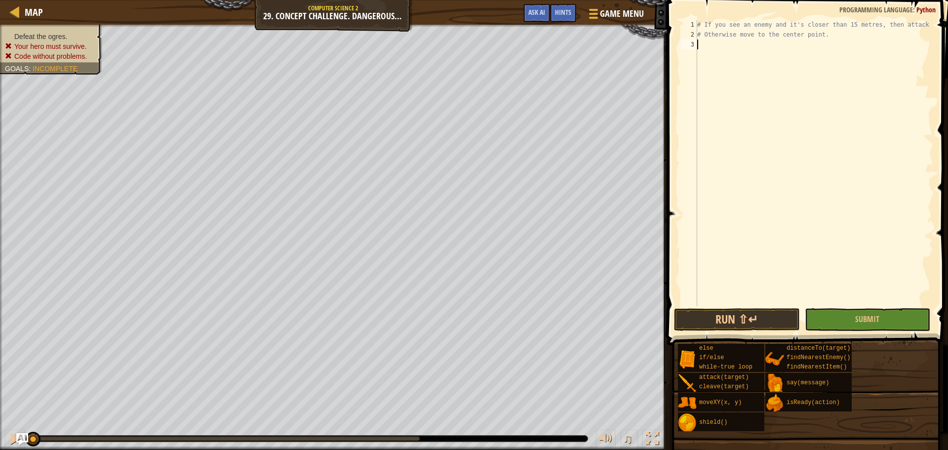
type textarea "# Otherwise move to the center point."
drag, startPoint x: 713, startPoint y: 39, endPoint x: 703, endPoint y: 42, distance: 10.5
click at [703, 42] on div "# If you see an enemy and it's closer than 15 metres, then attack it. # Otherwi…" at bounding box center [814, 173] width 238 height 306
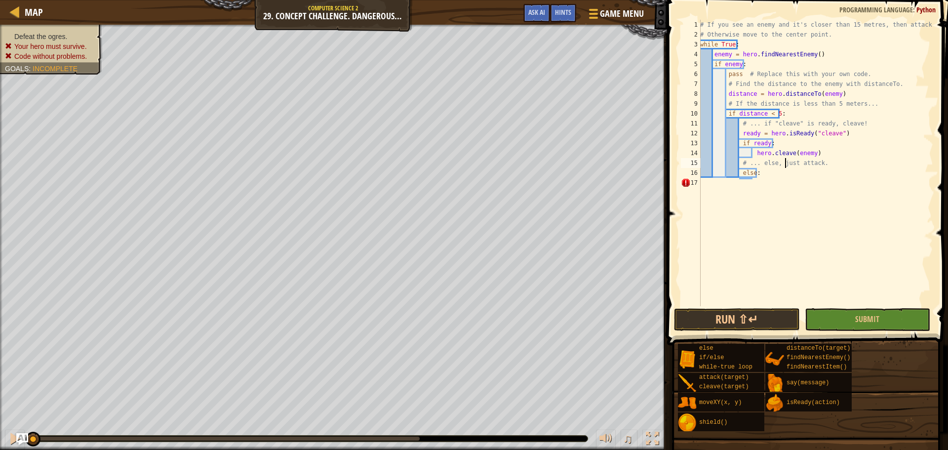
click at [785, 159] on div "# If you see an enemy and it's closer than 15 metres, then attack it. # Otherwi…" at bounding box center [815, 173] width 235 height 306
click at [772, 112] on div "# If you see an enemy and it's closer than 15 metres, then attack it. # Otherwi…" at bounding box center [815, 173] width 235 height 306
click at [765, 171] on div "# If you see an enemy and it's closer than 15 metres, then attack it. # Otherwi…" at bounding box center [815, 173] width 235 height 306
type textarea "else:"
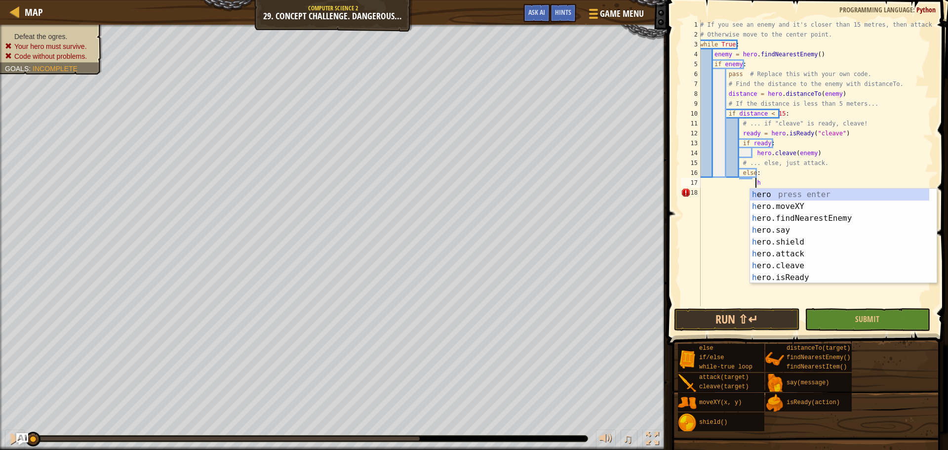
scroll to position [4, 4]
click at [807, 254] on div "her o press enter her o.moveXY press enter her o.findNearestEnemy press enter h…" at bounding box center [839, 248] width 179 height 119
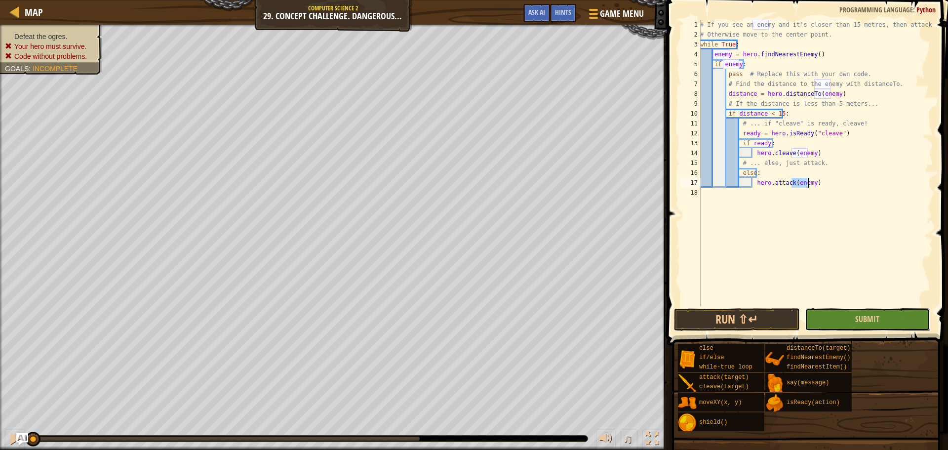
click at [860, 325] on button "Submit" at bounding box center [867, 319] width 125 height 23
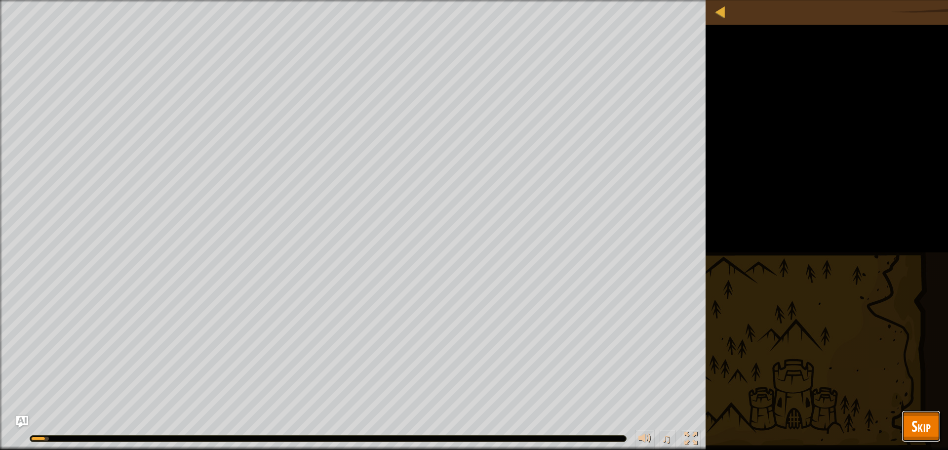
click at [915, 422] on span "Skip" at bounding box center [921, 426] width 19 height 20
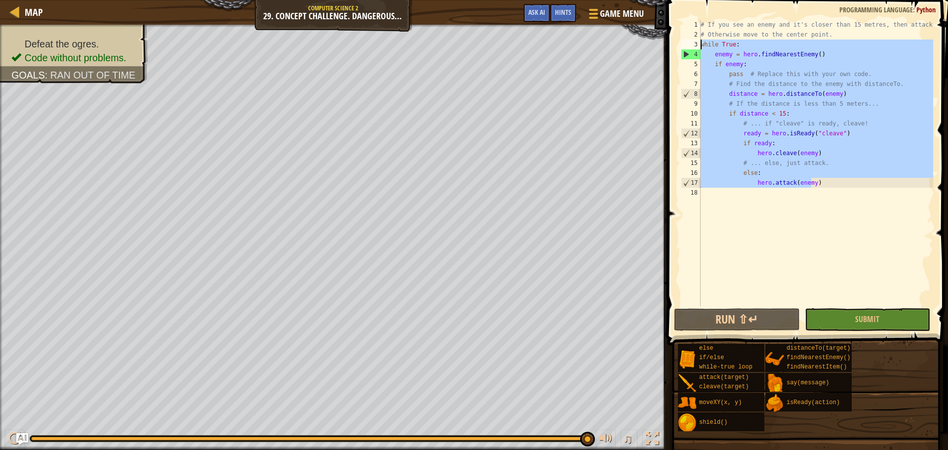
click at [635, 41] on div "Map Computer Science 2 29. Concept Challenge. Dangerous Tree Game Menu Done Hin…" at bounding box center [474, 225] width 948 height 450
type textarea "while True: enemy = hero.findNearestEnemy()"
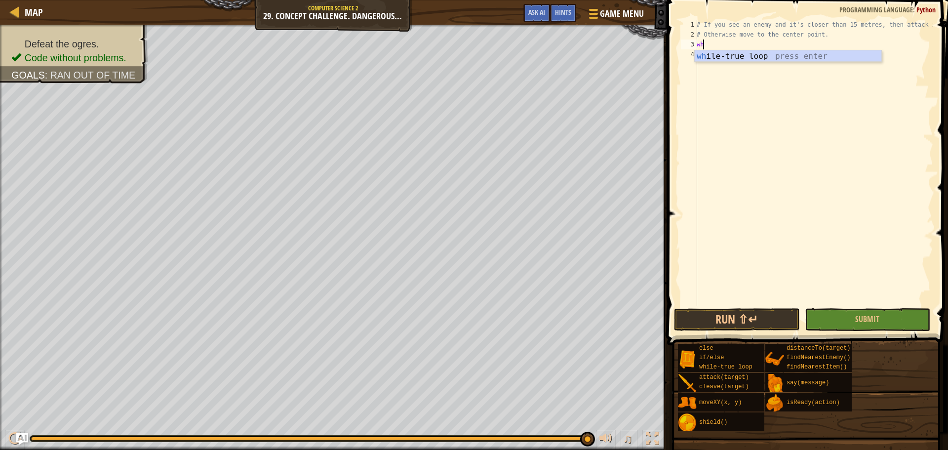
type textarea "whi"
click at [801, 54] on div "whi le-true loop press enter" at bounding box center [788, 68] width 187 height 36
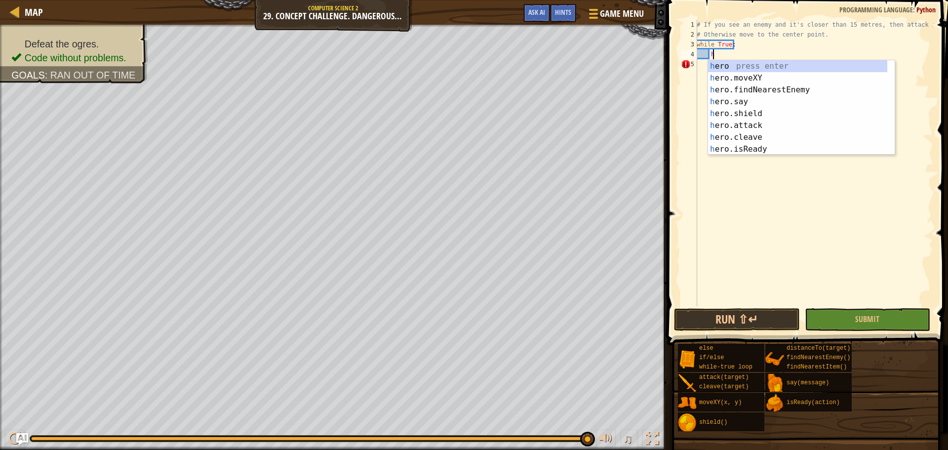
type textarea "he"
click at [791, 90] on div "he ro press enter he ro.moveXY press enter he ro.findNearestEnemy press enter h…" at bounding box center [797, 119] width 179 height 119
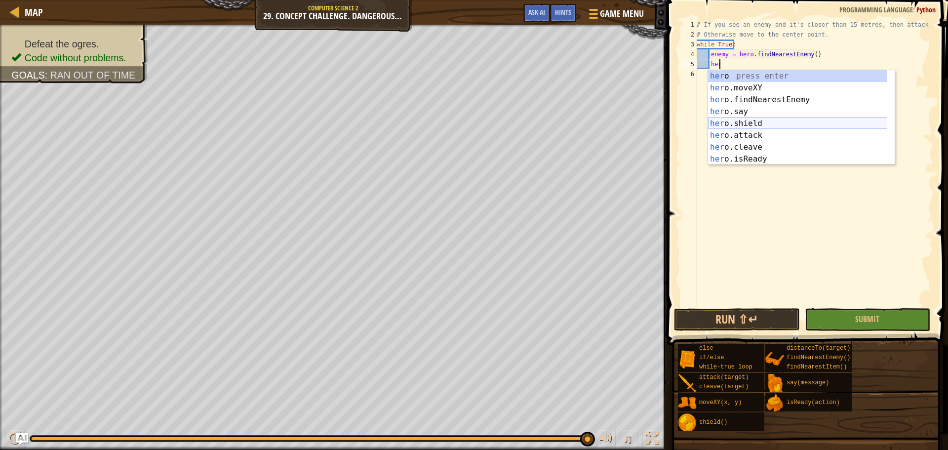
scroll to position [4, 1]
type textarea "h"
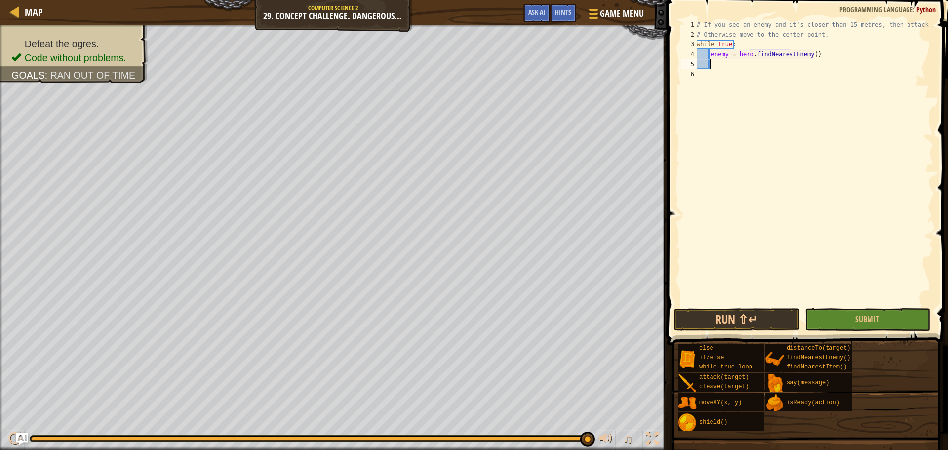
scroll to position [4, 0]
click at [769, 63] on div "# If you see an enemy and it's closer than 15 metres, then attack it. # Otherwi…" at bounding box center [814, 163] width 238 height 286
type textarea "distanceTo(enemy) < 15:"
drag, startPoint x: 785, startPoint y: 87, endPoint x: 801, endPoint y: 72, distance: 22.7
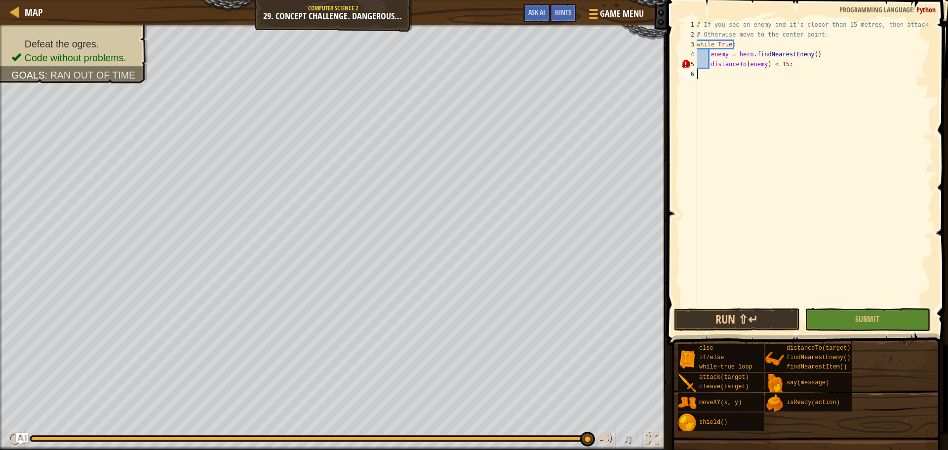
click at [800, 77] on div "# If you see an enemy and it's closer than 15 metres, then attack it. # Otherwi…" at bounding box center [814, 173] width 238 height 306
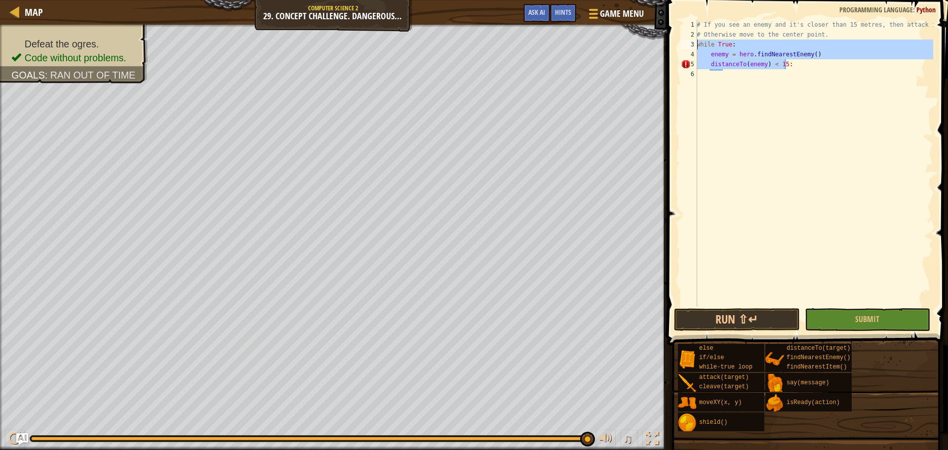
click at [637, 40] on div "Map Computer Science 2 29. Concept Challenge. Dangerous Tree Game Menu Done Hin…" at bounding box center [474, 225] width 948 height 450
type textarea "while True: enemy = hero.findNearestEnemy()"
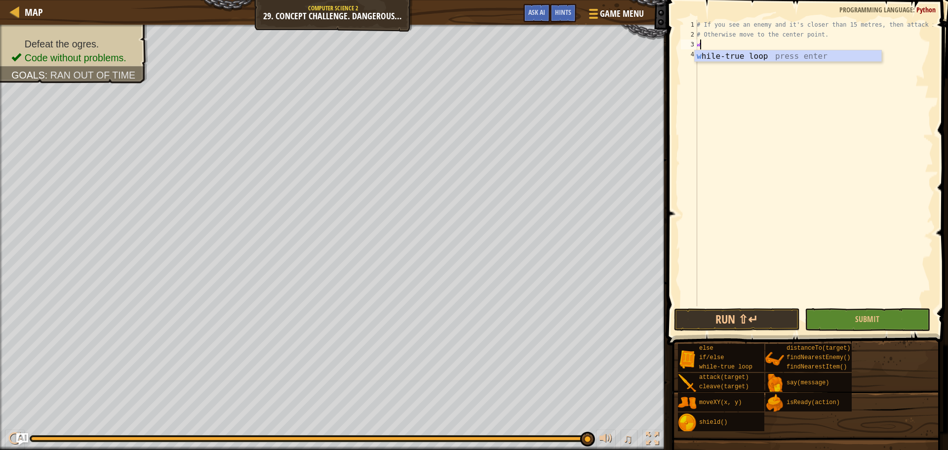
type textarea "whi"
click at [775, 52] on div "whi le-true loop press enter" at bounding box center [788, 68] width 187 height 36
click at [762, 56] on div "# If you see an enemy and it's closer than 15 metres, then attack it. # Otherwi…" at bounding box center [814, 173] width 238 height 306
type textarea "h"
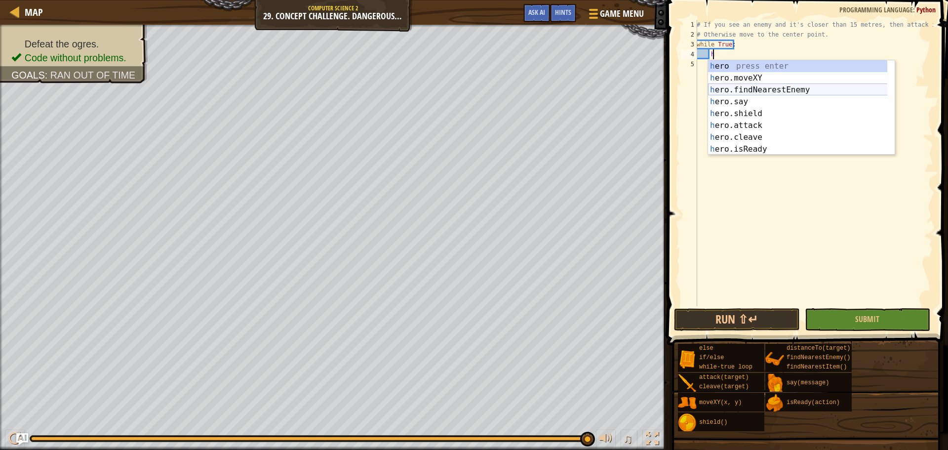
click at [741, 89] on div "h ero press enter h ero.moveXY press enter h ero.findNearestEnemy press enter h…" at bounding box center [801, 119] width 187 height 119
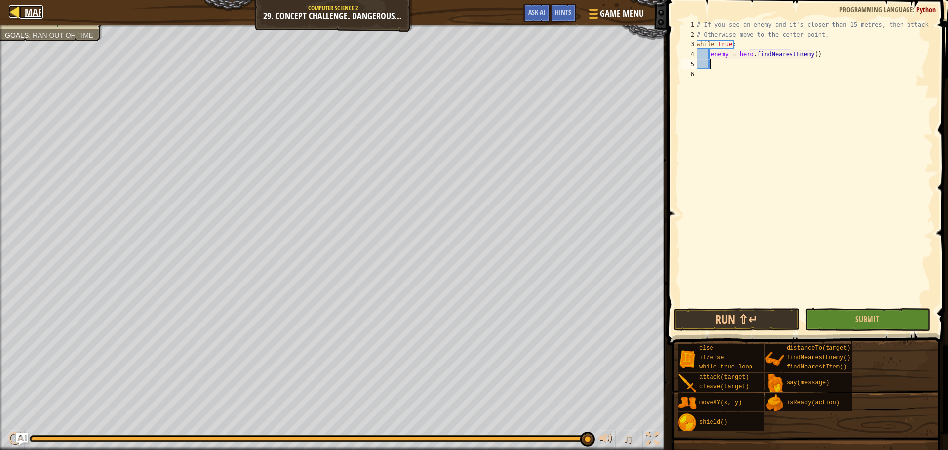
click at [13, 7] on div at bounding box center [15, 11] width 12 height 12
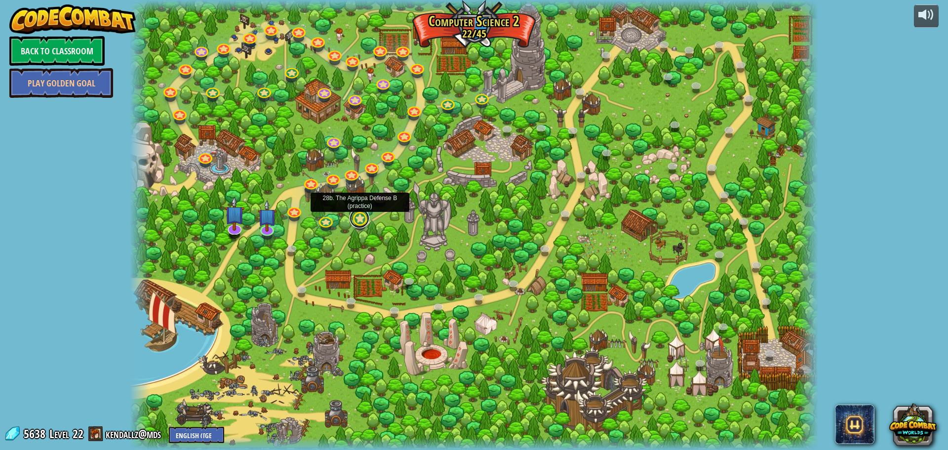
click at [363, 219] on link at bounding box center [360, 218] width 20 height 20
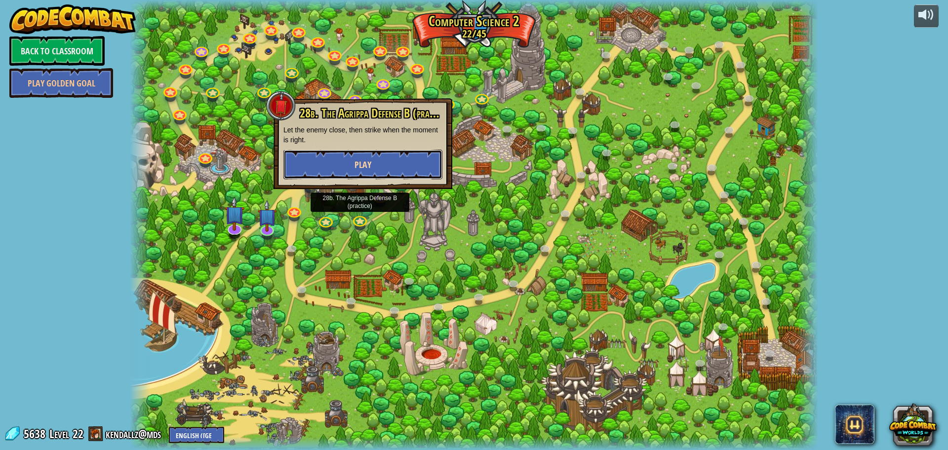
click at [379, 157] on button "Play" at bounding box center [362, 165] width 159 height 30
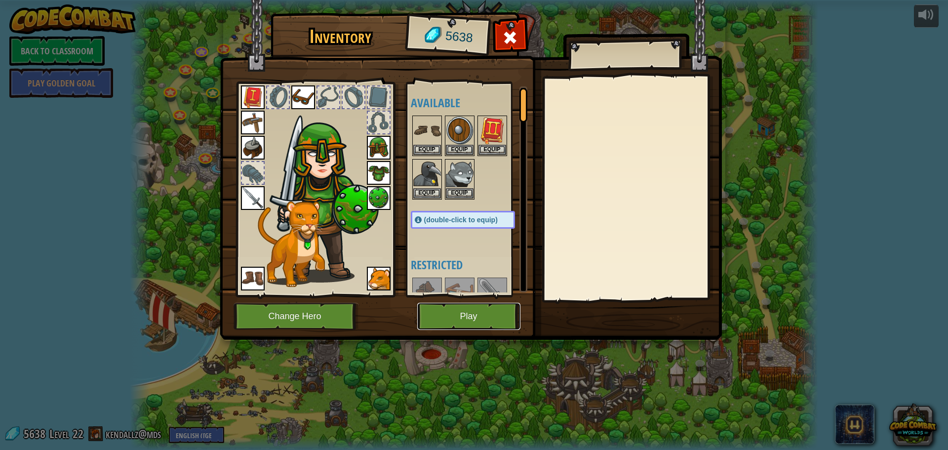
click at [466, 323] on button "Play" at bounding box center [468, 316] width 103 height 27
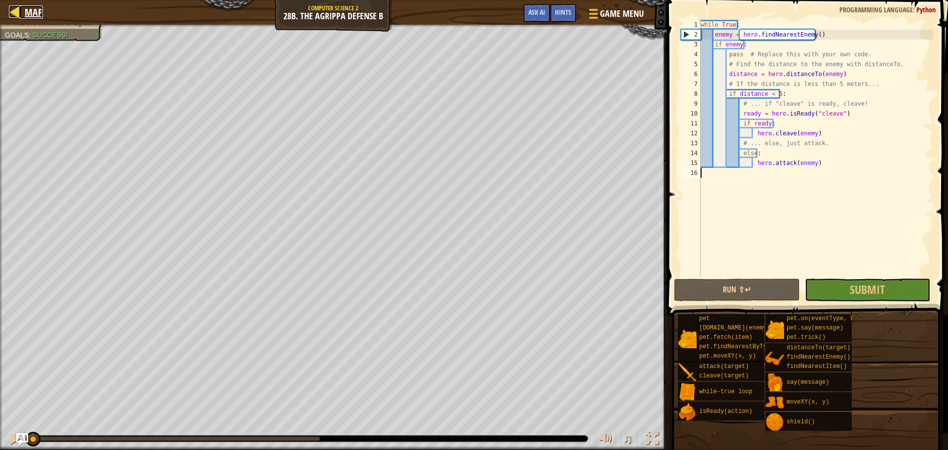
click at [29, 18] on span "Map" at bounding box center [34, 11] width 18 height 13
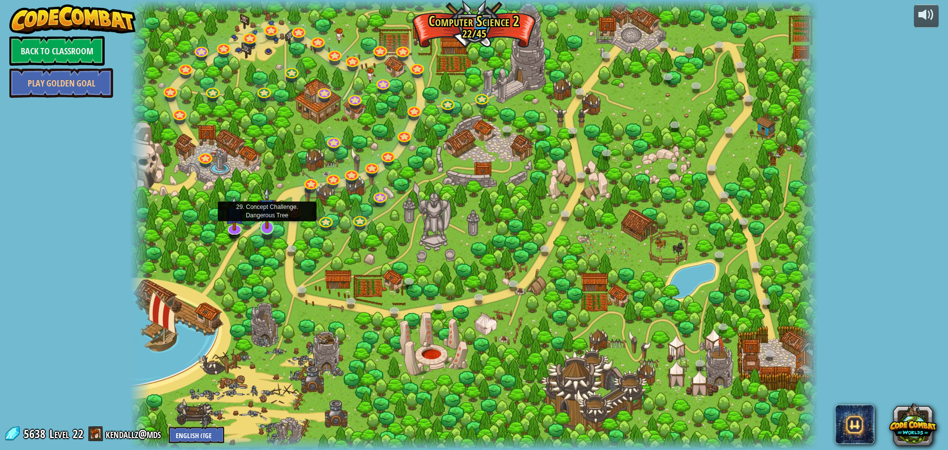
click at [264, 224] on img at bounding box center [267, 208] width 18 height 42
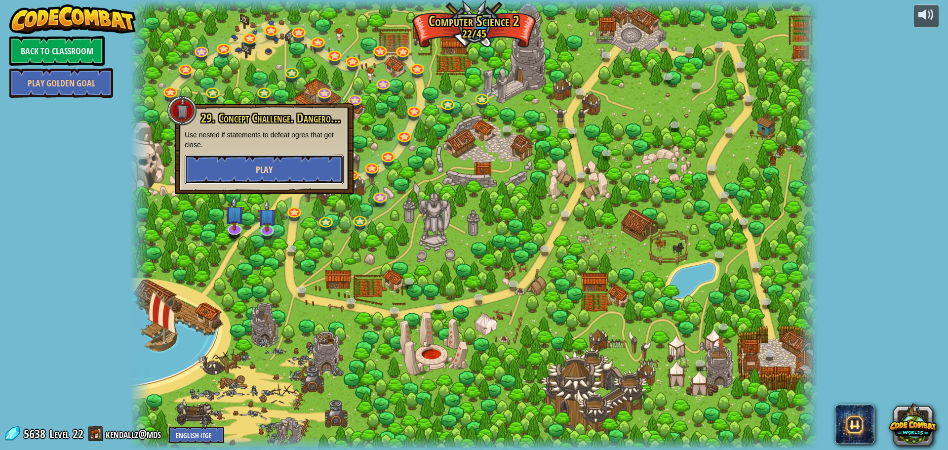
click at [265, 168] on span "Play" at bounding box center [264, 169] width 17 height 12
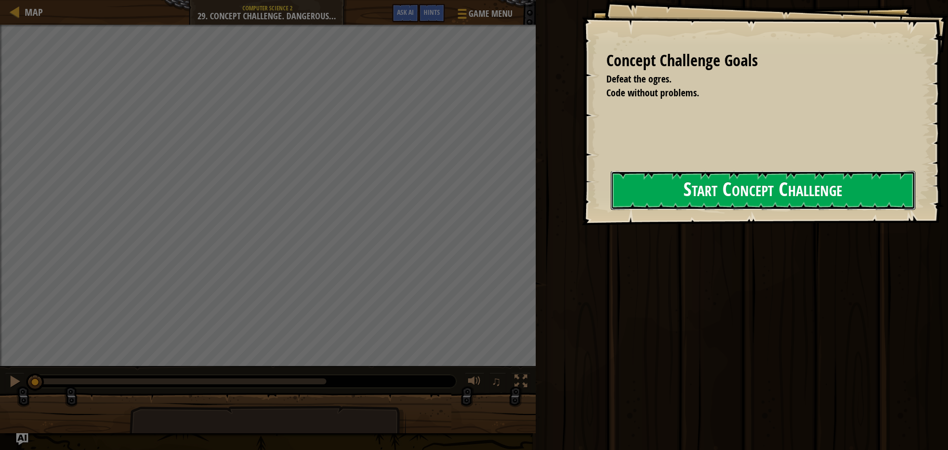
click at [733, 187] on button "Start Concept Challenge" at bounding box center [763, 190] width 305 height 39
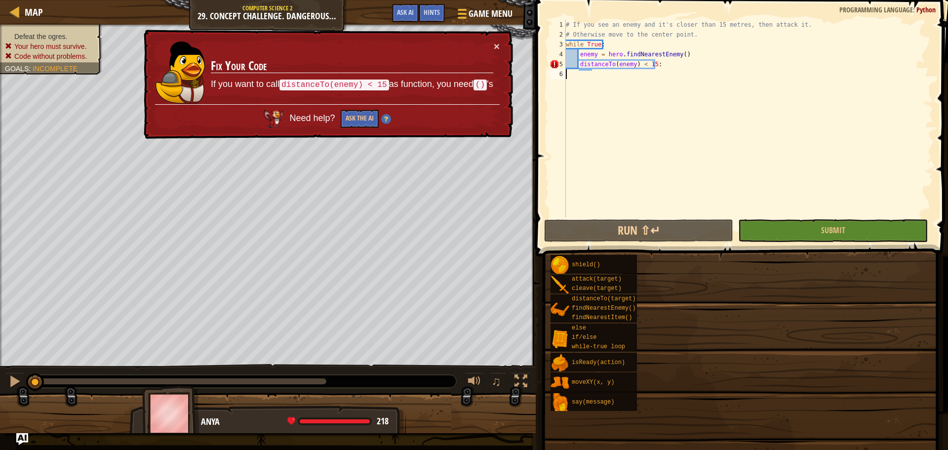
click at [659, 65] on div "# If you see an enemy and it's closer than 15 metres, then attack it. # Otherwi…" at bounding box center [748, 128] width 369 height 217
type textarea "distanceTo(enemy) < 15:"
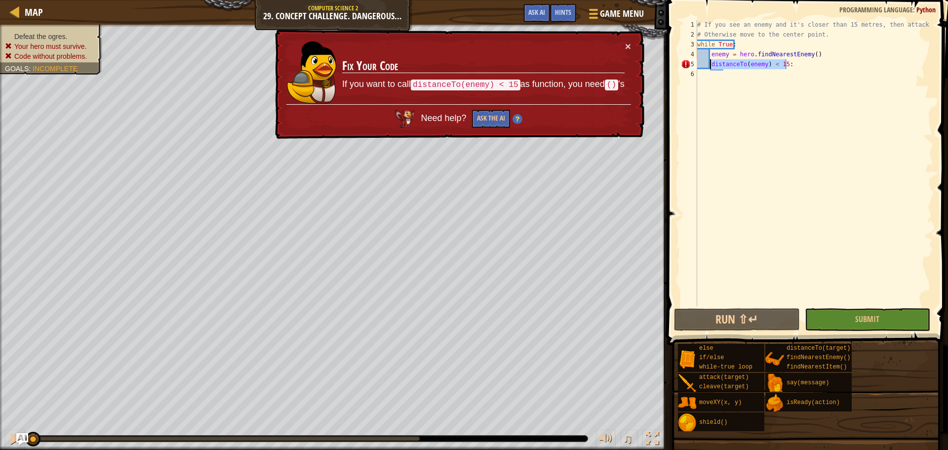
drag, startPoint x: 787, startPoint y: 64, endPoint x: 710, endPoint y: 68, distance: 76.7
click at [710, 68] on div "# If you see an enemy and it's closer than 15 metres, then attack it. # Otherwi…" at bounding box center [814, 173] width 238 height 306
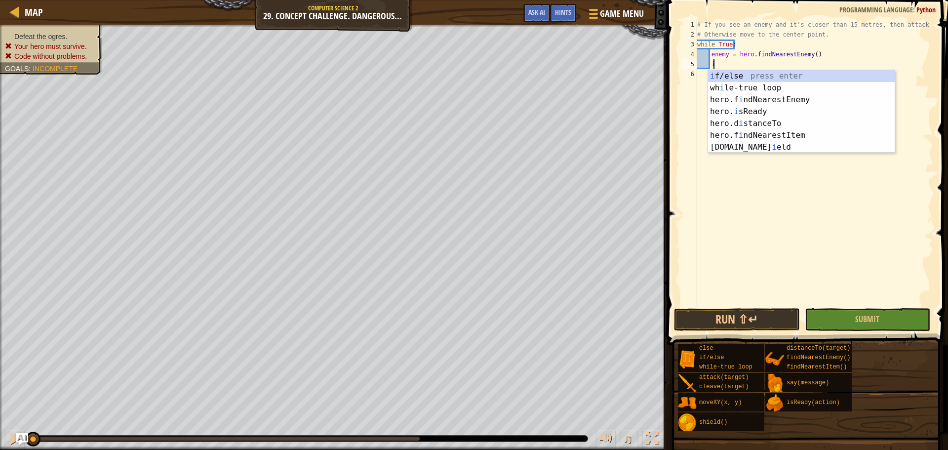
scroll to position [4, 0]
click at [712, 77] on div "i f/else press enter wh i le-true loop press enter hero.f i ndNearestEnemy pres…" at bounding box center [801, 123] width 187 height 107
type textarea "if enemy:"
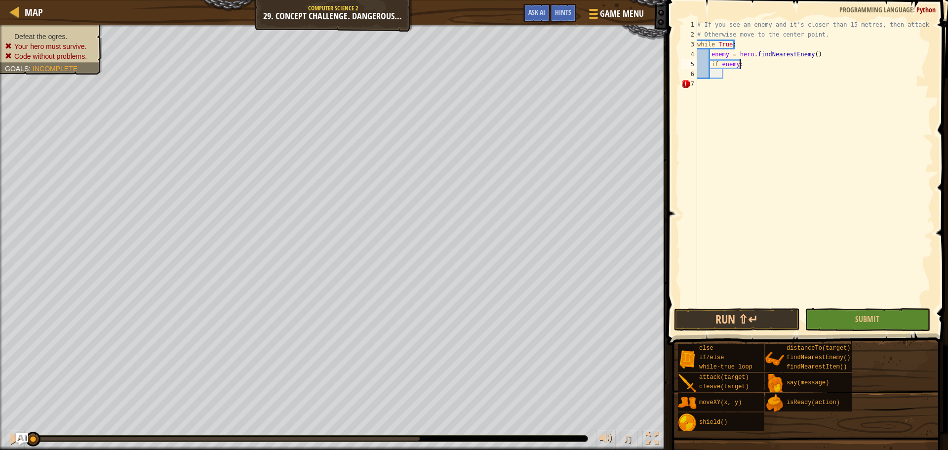
click at [742, 66] on div "# If you see an enemy and it's closer than 15 metres, then attack it. # Otherwi…" at bounding box center [814, 173] width 238 height 306
click at [730, 73] on div "# If you see an enemy and it's closer than 15 metres, then attack it. # Otherwi…" at bounding box center [814, 173] width 238 height 306
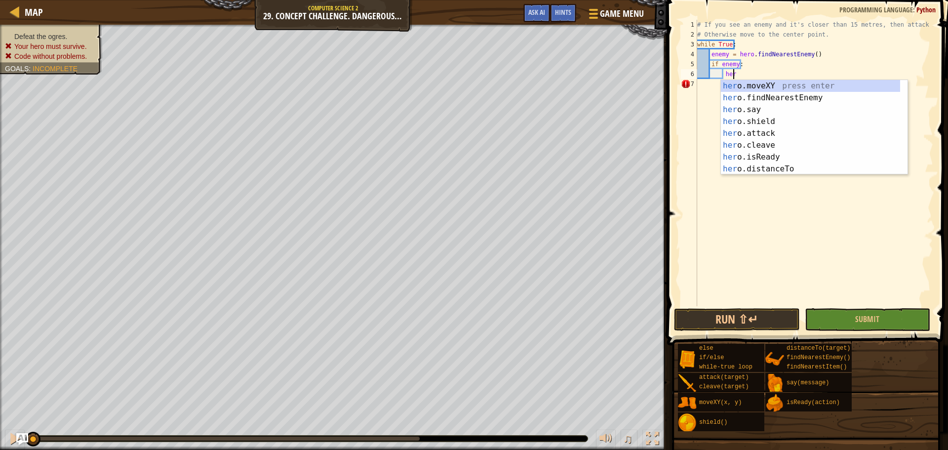
scroll to position [4, 2]
click at [747, 166] on div "her o.moveXY press enter her o.findNearestEnemy press enter her o.say press ent…" at bounding box center [810, 139] width 179 height 119
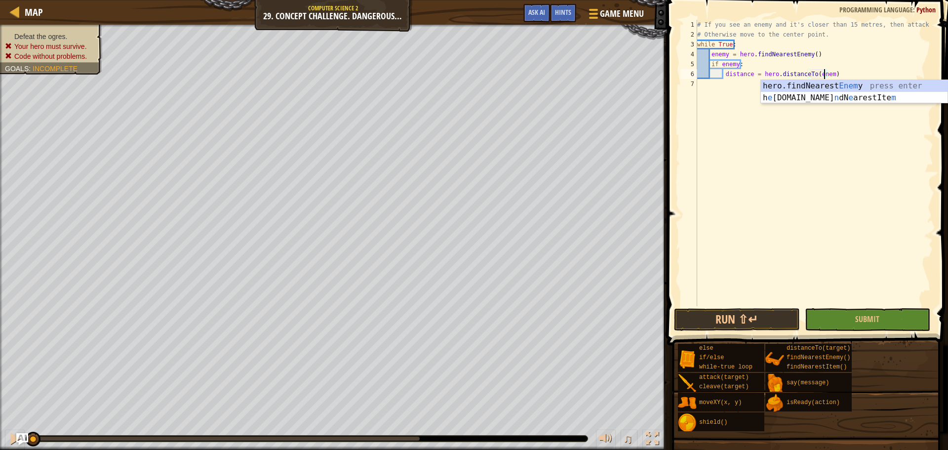
scroll to position [4, 10]
click at [836, 69] on div "# If you see an enemy and it's closer than 15 metres, then attack it. # Otherwi…" at bounding box center [814, 173] width 238 height 306
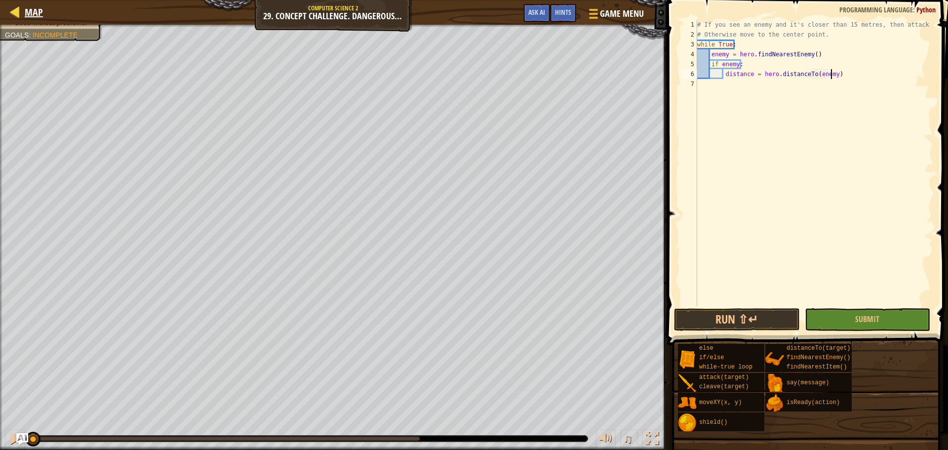
type textarea "distance = hero.distanceTo(enemy)"
click at [16, 9] on div at bounding box center [15, 11] width 12 height 12
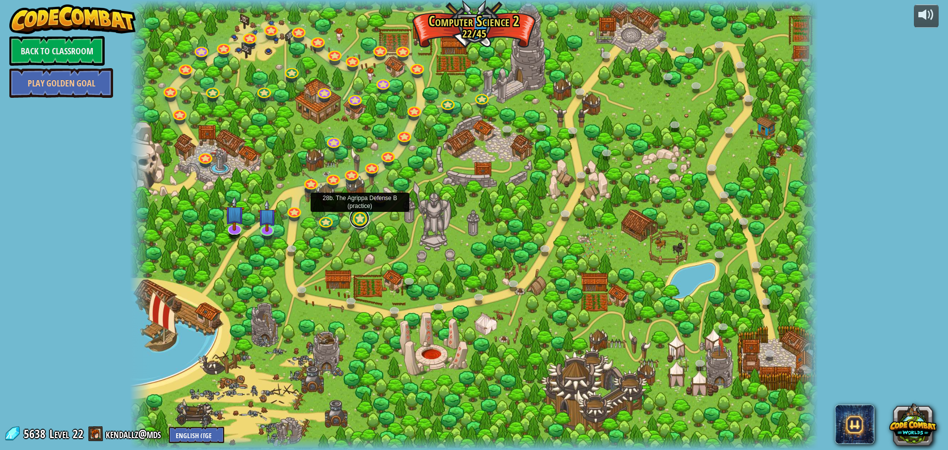
click at [357, 217] on link at bounding box center [360, 218] width 20 height 20
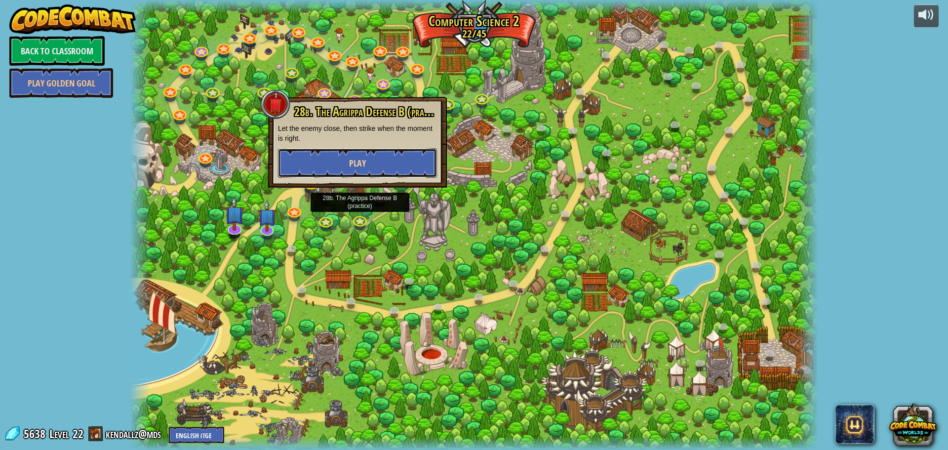
click at [365, 158] on span "Play" at bounding box center [357, 163] width 17 height 12
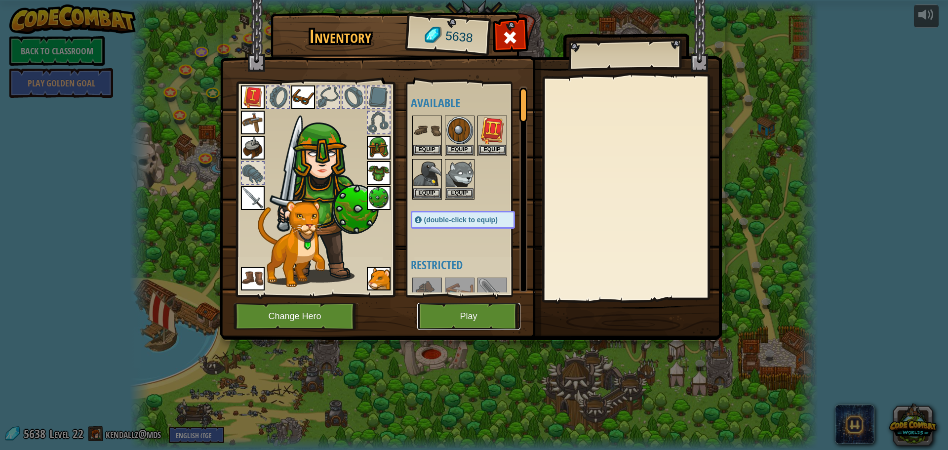
click at [443, 311] on button "Play" at bounding box center [468, 316] width 103 height 27
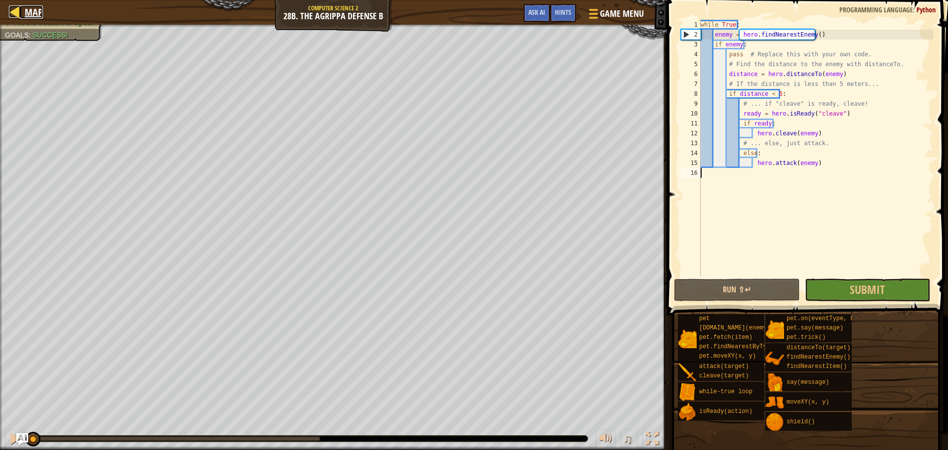
click at [12, 6] on div at bounding box center [15, 11] width 12 height 12
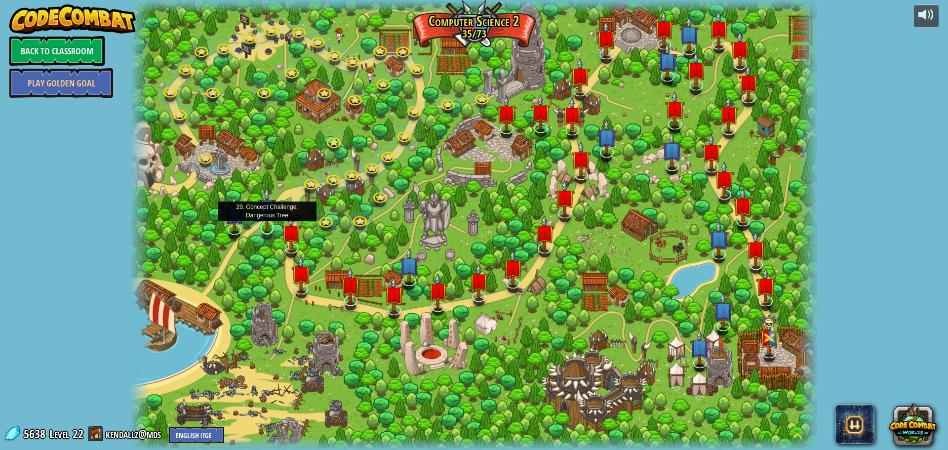
click at [266, 228] on img at bounding box center [267, 208] width 18 height 42
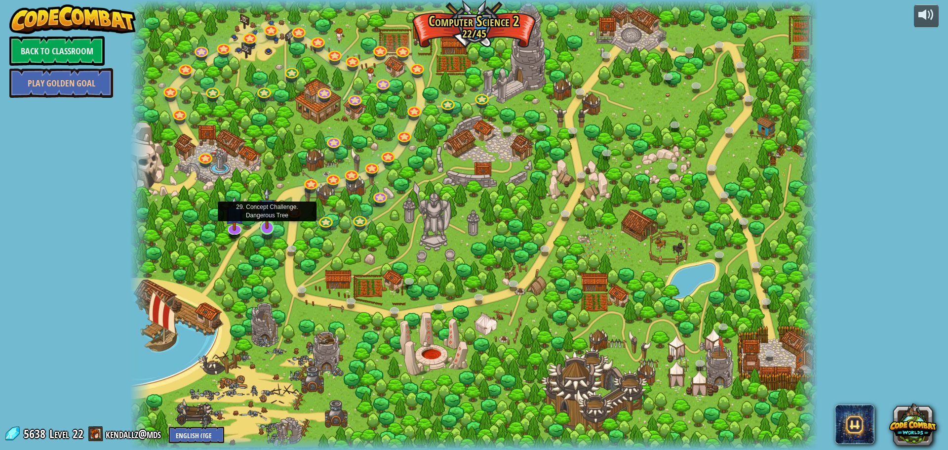
click at [271, 222] on img at bounding box center [267, 208] width 18 height 42
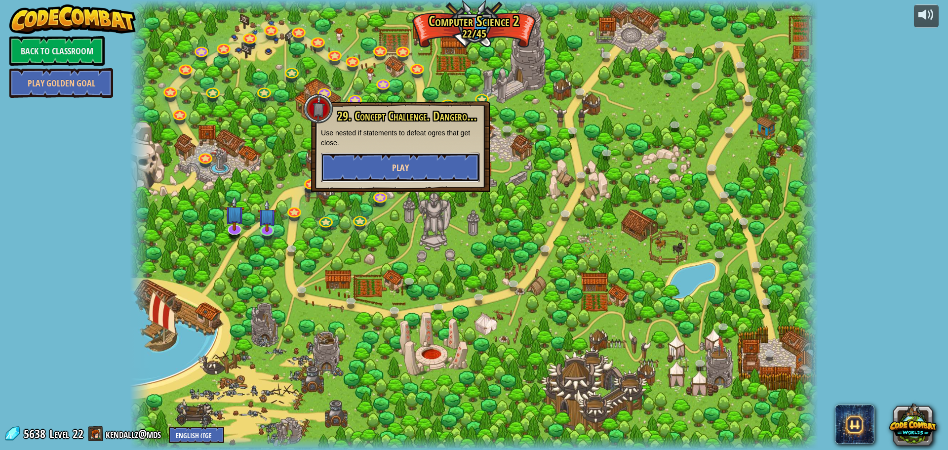
click at [368, 170] on button "Play" at bounding box center [400, 168] width 159 height 30
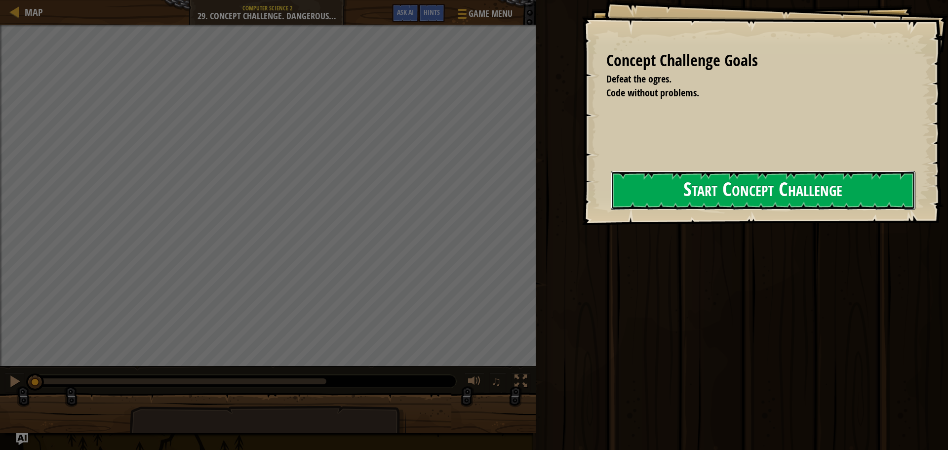
click at [625, 197] on button "Start Concept Challenge" at bounding box center [763, 190] width 305 height 39
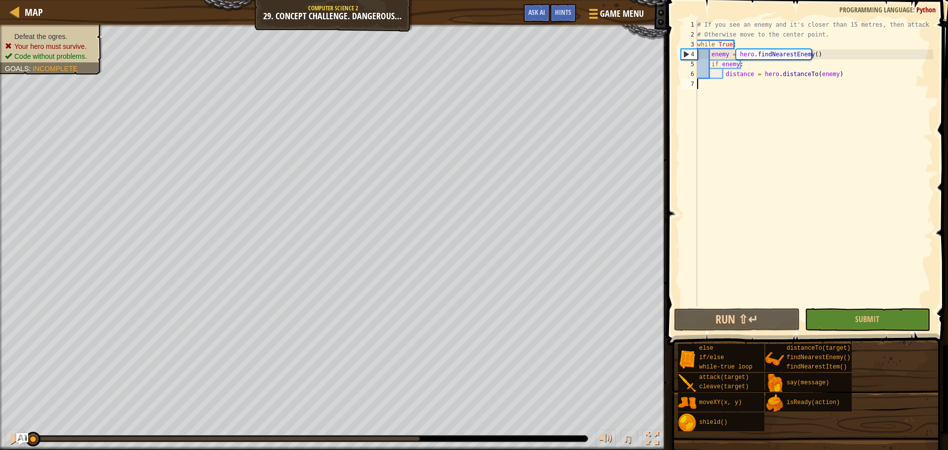
click at [834, 77] on div "# If you see an enemy and it's closer than 15 metres, then attack it. # Otherwi…" at bounding box center [814, 173] width 238 height 306
type textarea "distance = hero.distanceTo(enemy)"
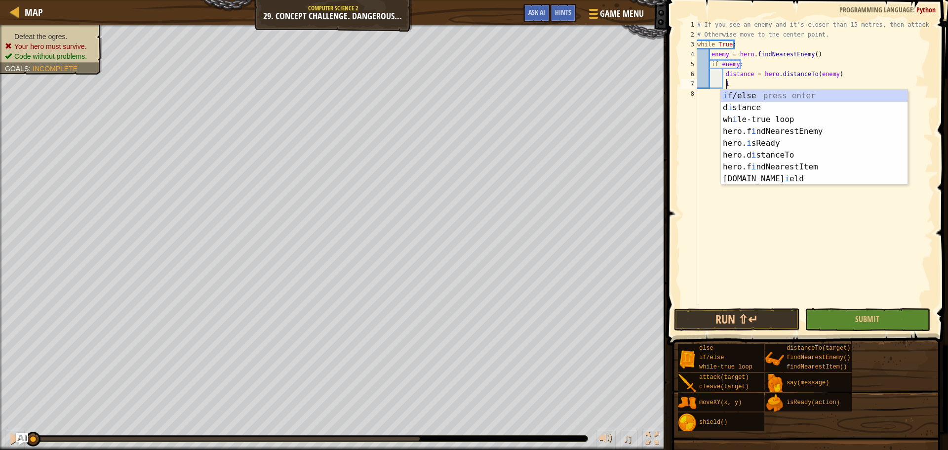
scroll to position [4, 2]
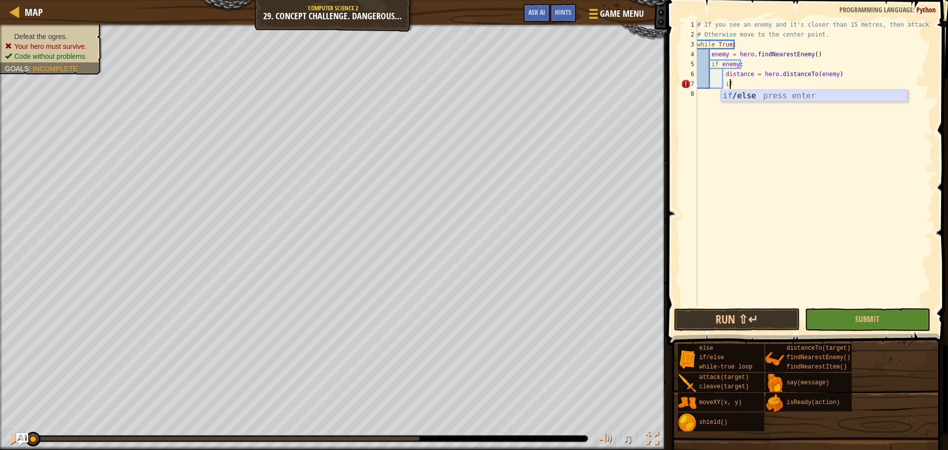
click at [812, 95] on div "if /else press enter" at bounding box center [814, 108] width 187 height 36
click at [763, 87] on div "# If you see an enemy and it's closer than 15 metres, then attack it. # Otherwi…" at bounding box center [814, 173] width 238 height 306
click at [750, 84] on div "# If you see an enemy and it's closer than 15 metres, then attack it. # Otherwi…" at bounding box center [814, 173] width 238 height 306
type textarea "if distance < 5:"
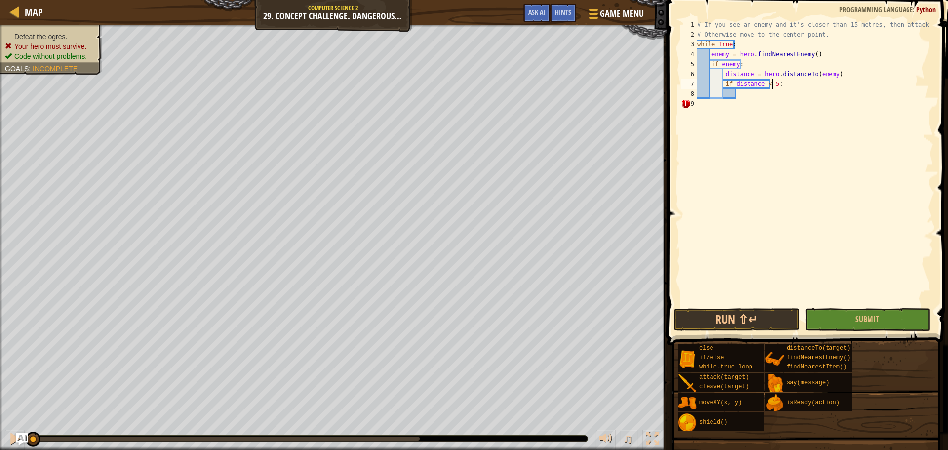
scroll to position [4, 6]
click at [780, 86] on div "# If you see an enemy and it's closer than 15 metres, then attack it. # Otherwi…" at bounding box center [814, 173] width 238 height 306
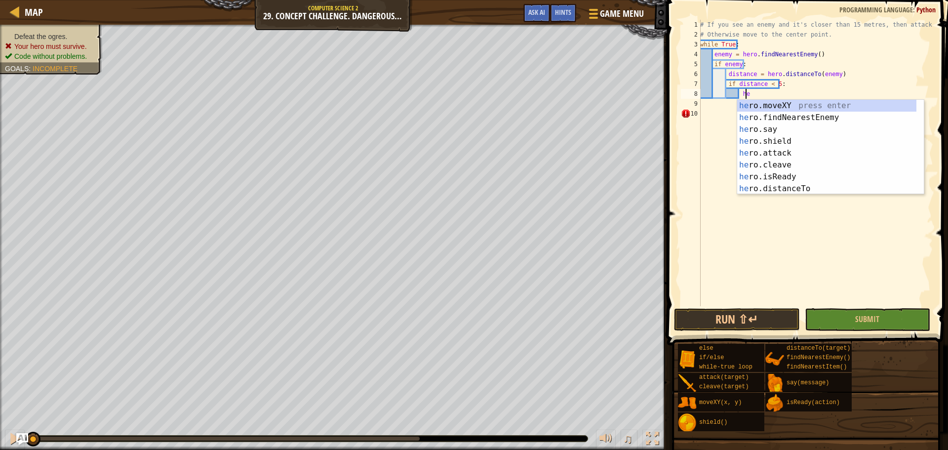
scroll to position [4, 3]
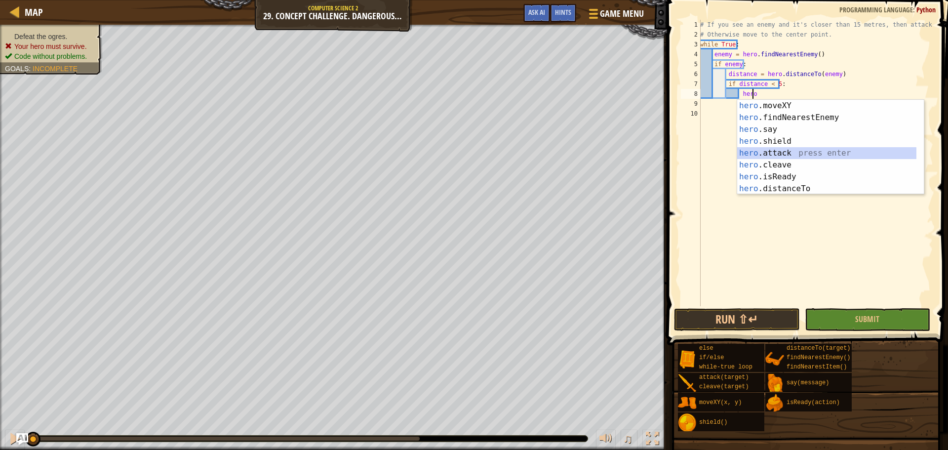
click at [789, 152] on div "hero .moveXY press enter hero .findNearestEnemy press enter hero .say press ent…" at bounding box center [826, 159] width 179 height 119
type textarea "hero.attack(enemy)"
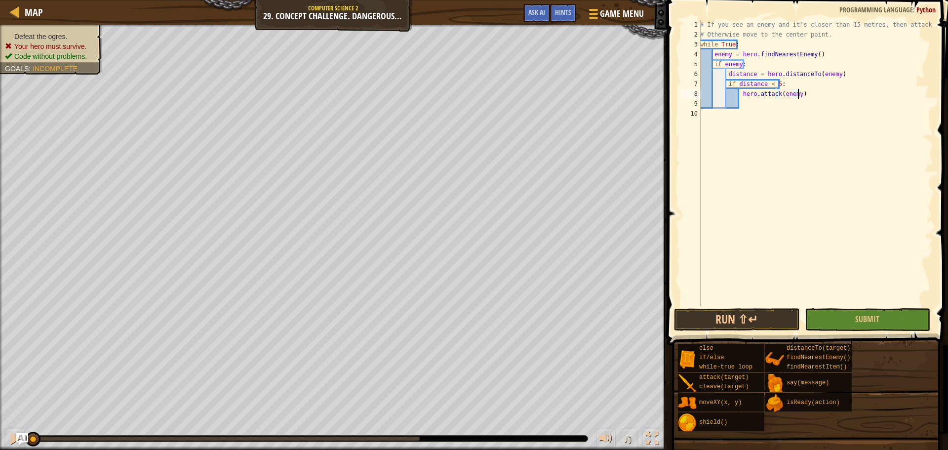
click at [796, 94] on div "# If you see an enemy and it's closer than 15 metres, then attack it. # Otherwi…" at bounding box center [815, 173] width 235 height 306
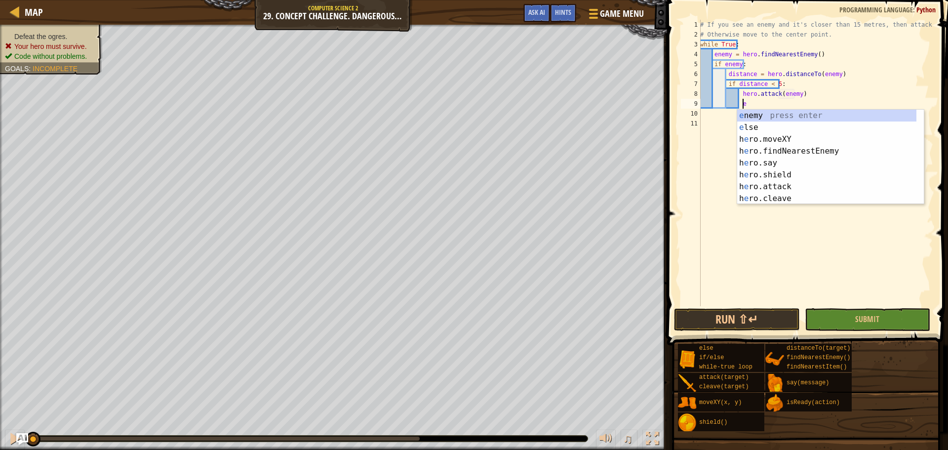
type textarea "els"
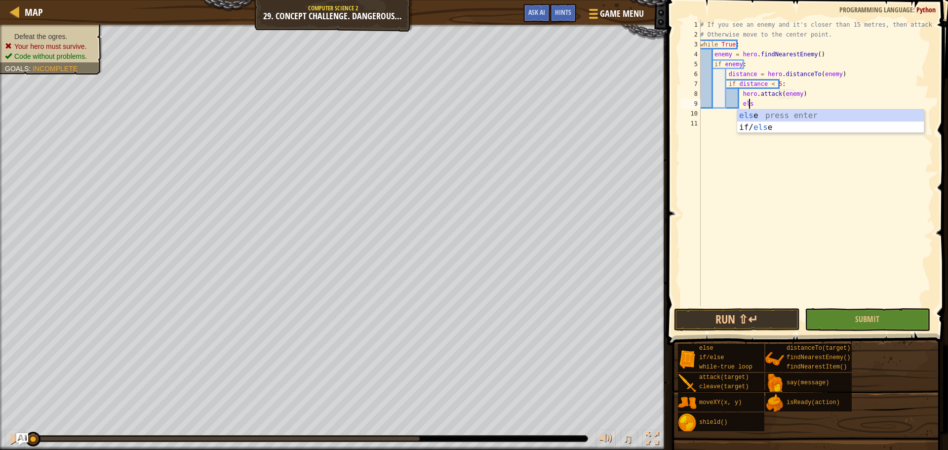
scroll to position [4, 3]
click at [797, 117] on div "els e press enter if/ els e press enter" at bounding box center [830, 133] width 187 height 47
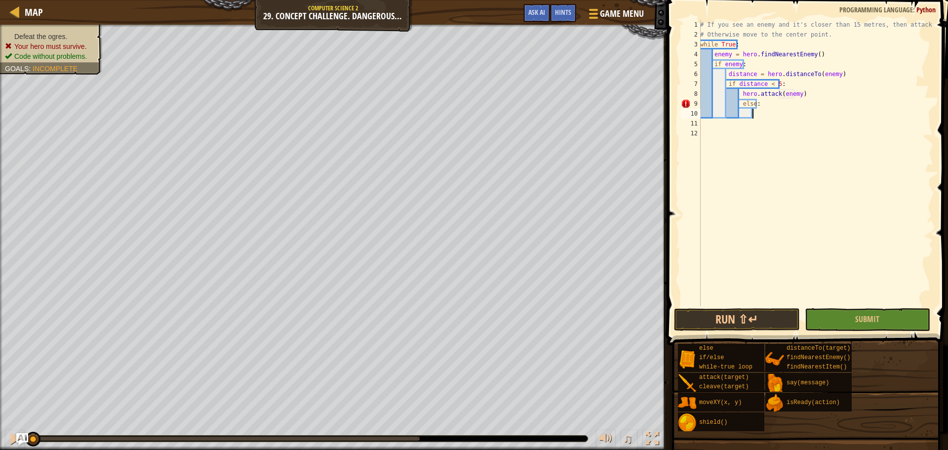
click at [739, 105] on div "# If you see an enemy and it's closer than 15 metres, then attack it. # Otherwi…" at bounding box center [815, 173] width 235 height 306
type textarea "else:"
click at [750, 114] on div "# If you see an enemy and it's closer than 15 metres, then attack it. # Otherwi…" at bounding box center [815, 173] width 235 height 306
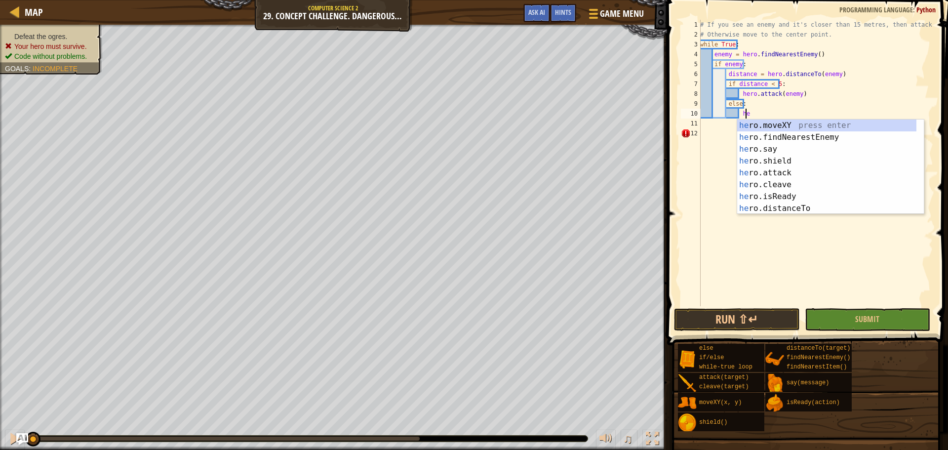
scroll to position [4, 3]
click at [773, 123] on div "her o.moveXY press enter her o.findNearestEnemy press enter her o.say press ent…" at bounding box center [826, 178] width 179 height 119
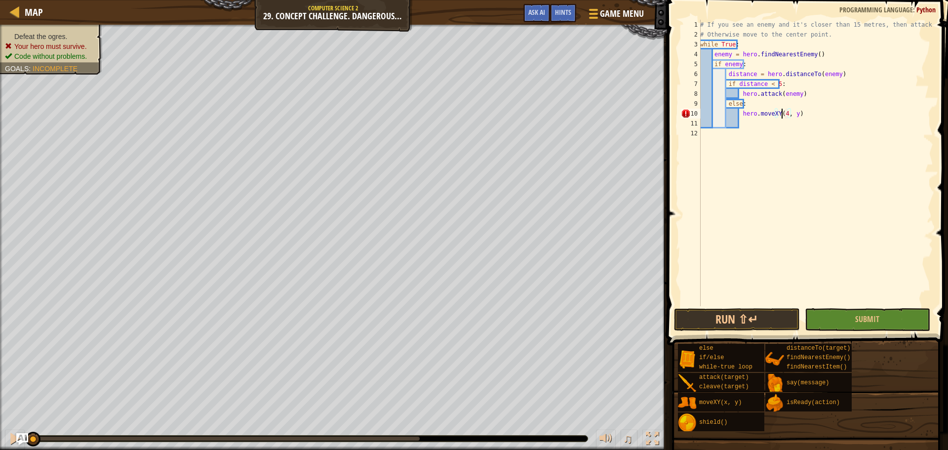
scroll to position [4, 7]
click at [795, 113] on div "# If you see an enemy and it's closer than 15 metres, then attack it. # Otherwi…" at bounding box center [815, 173] width 235 height 306
type textarea "hero.moveXY(40, 34)"
click at [848, 324] on button "Submit" at bounding box center [867, 319] width 125 height 23
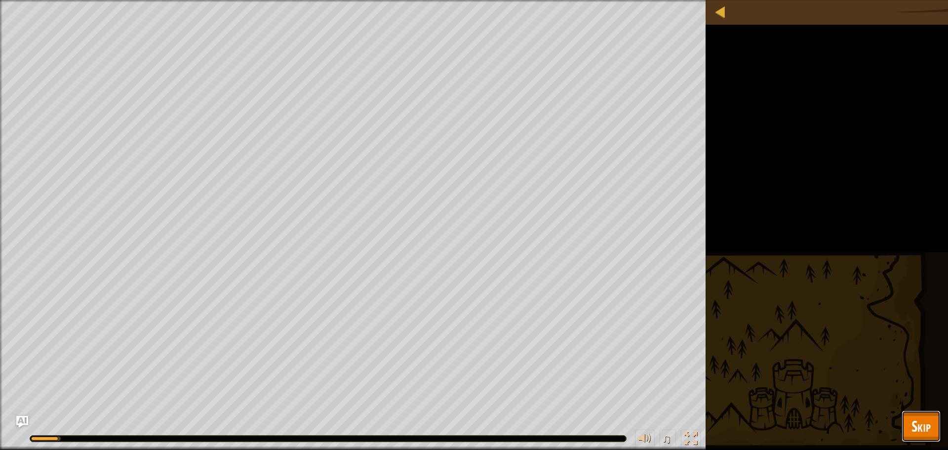
click at [912, 428] on span "Skip" at bounding box center [921, 426] width 19 height 20
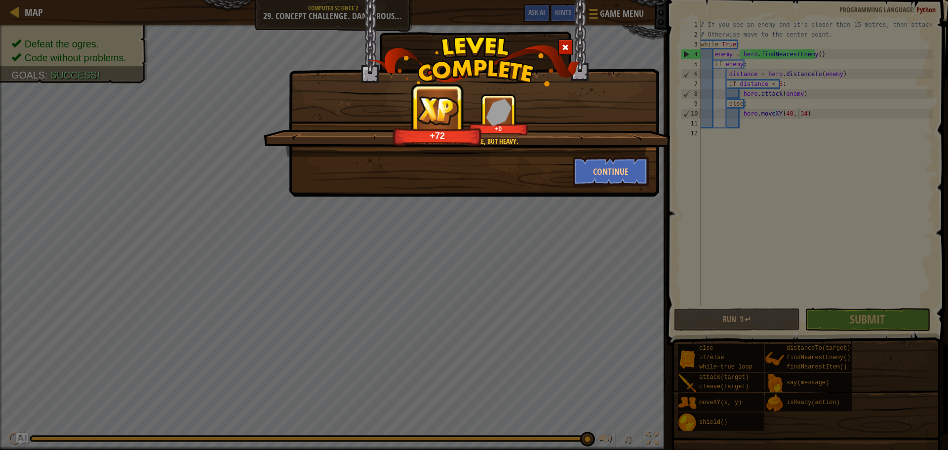
click at [561, 44] on div at bounding box center [565, 47] width 15 height 16
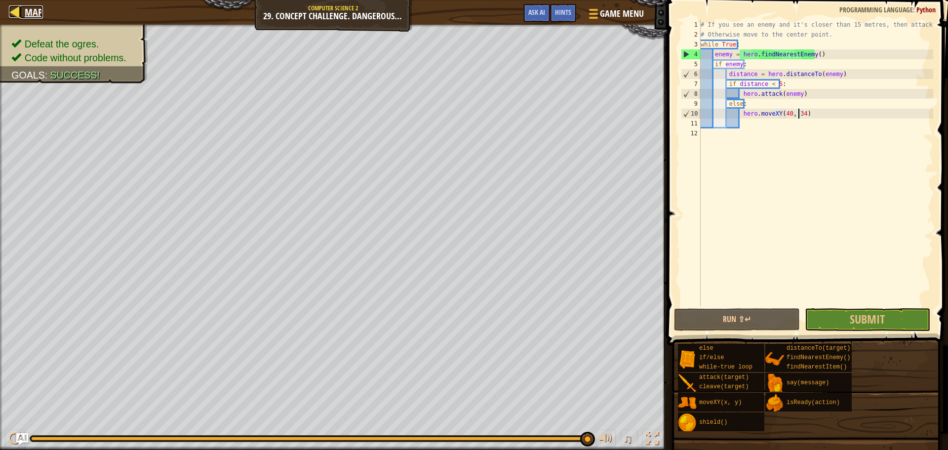
click at [32, 8] on span "Map" at bounding box center [34, 11] width 18 height 13
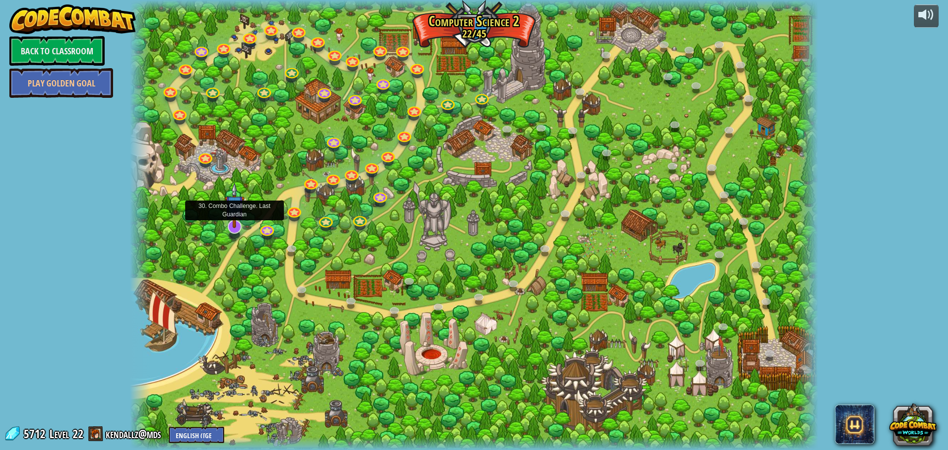
click at [236, 225] on img at bounding box center [235, 205] width 20 height 46
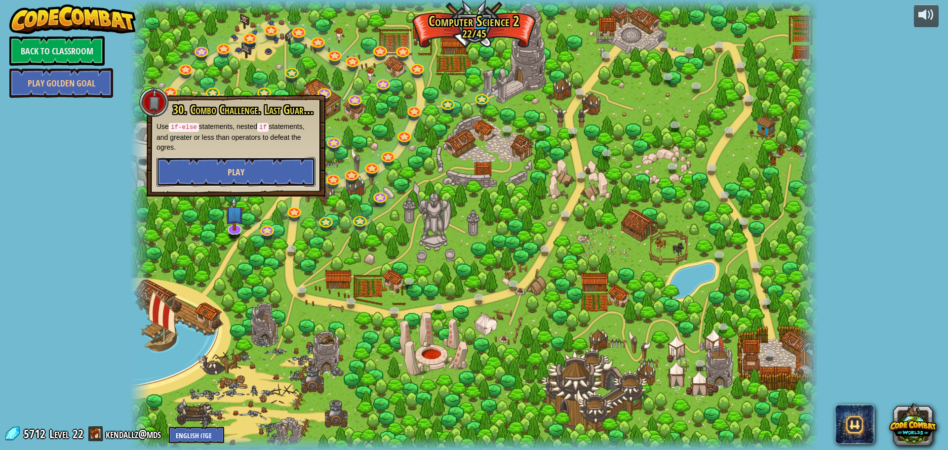
click at [255, 167] on button "Play" at bounding box center [236, 172] width 159 height 30
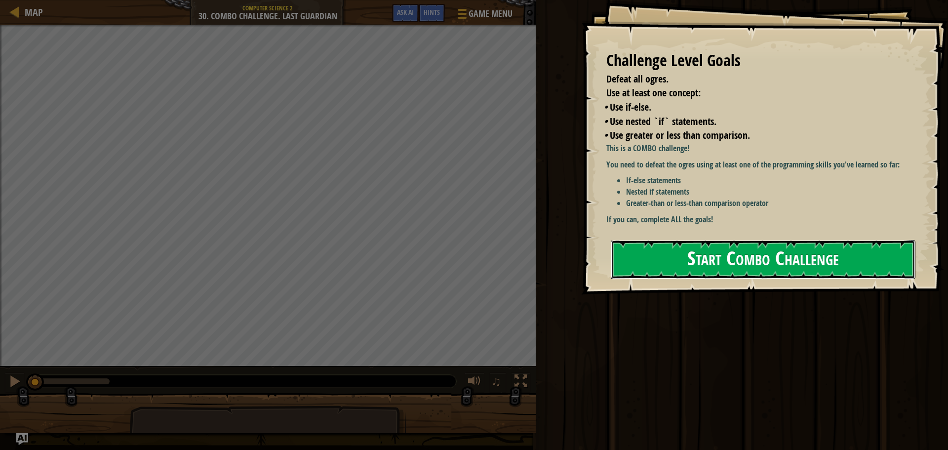
click at [796, 240] on button "Start Combo Challenge" at bounding box center [763, 259] width 305 height 39
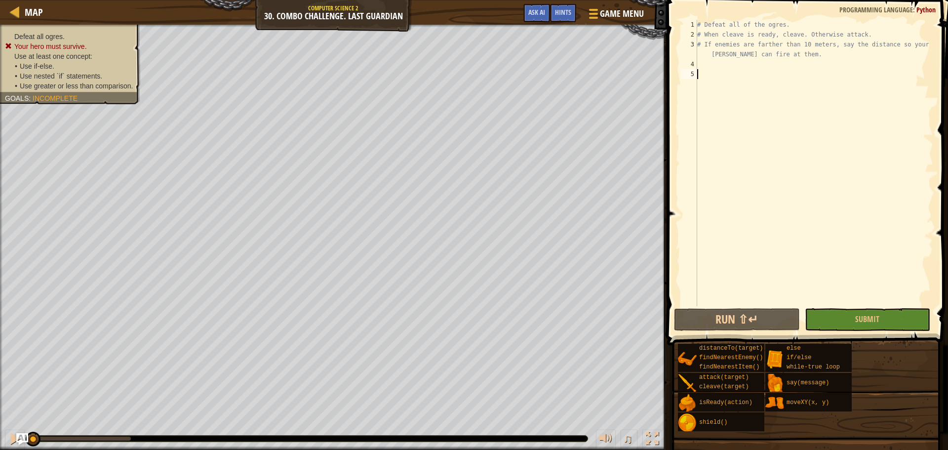
click at [699, 64] on div "# Defeat all of the ogres. # When cleave is ready, cleave. Otherwise attack. # …" at bounding box center [814, 173] width 238 height 306
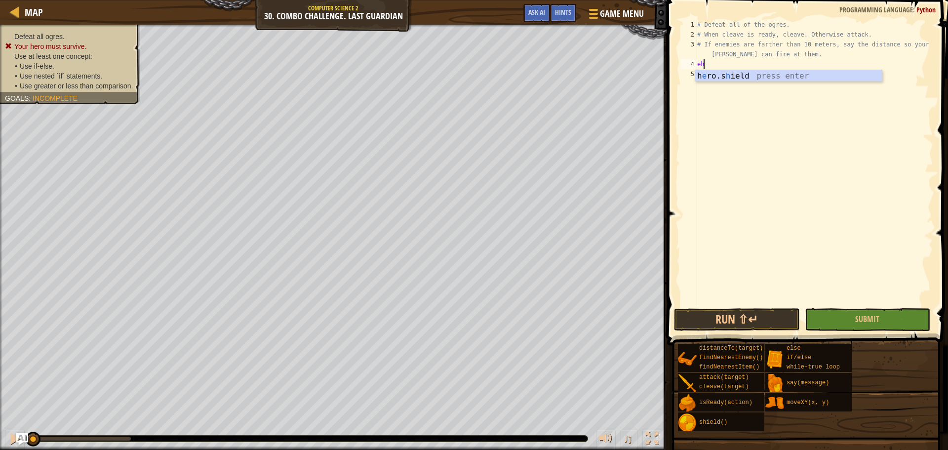
type textarea "e"
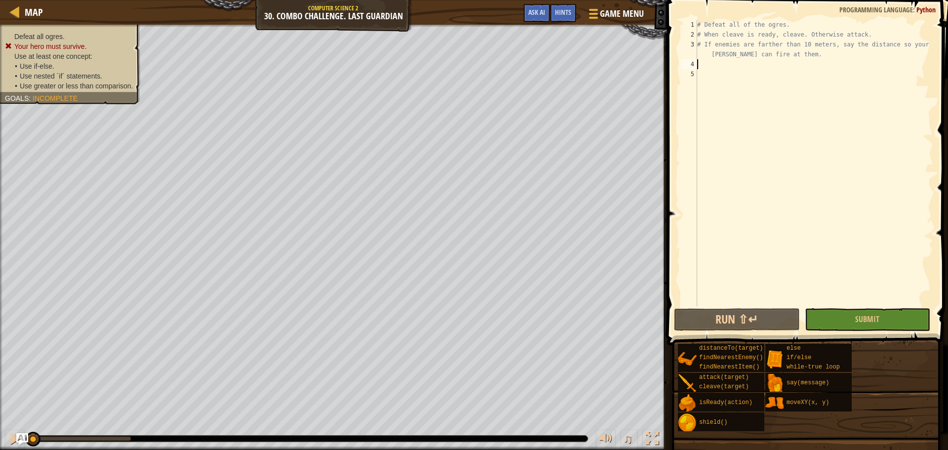
type textarea "wh"
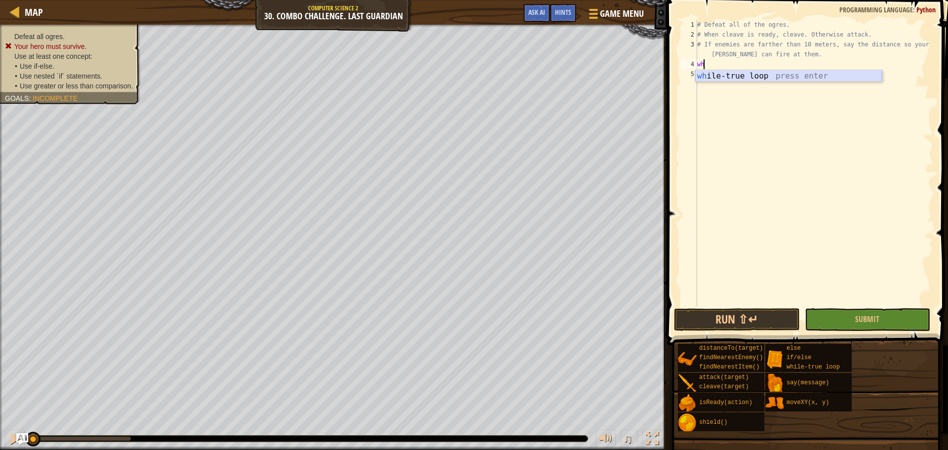
click at [758, 74] on div "wh ile-true loop press enter" at bounding box center [788, 88] width 187 height 36
click at [758, 74] on div "# Defeat all of the ogres. # When cleave is ready, cleave. Otherwise attack. # …" at bounding box center [814, 173] width 238 height 306
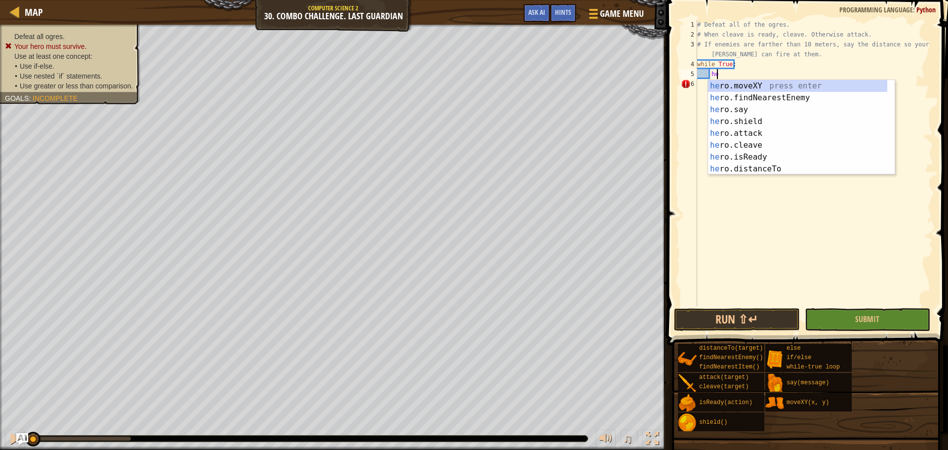
type textarea "her"
click at [760, 95] on div "her o.moveXY press enter her o.findNearestEnemy press enter her o.say press ent…" at bounding box center [797, 139] width 179 height 119
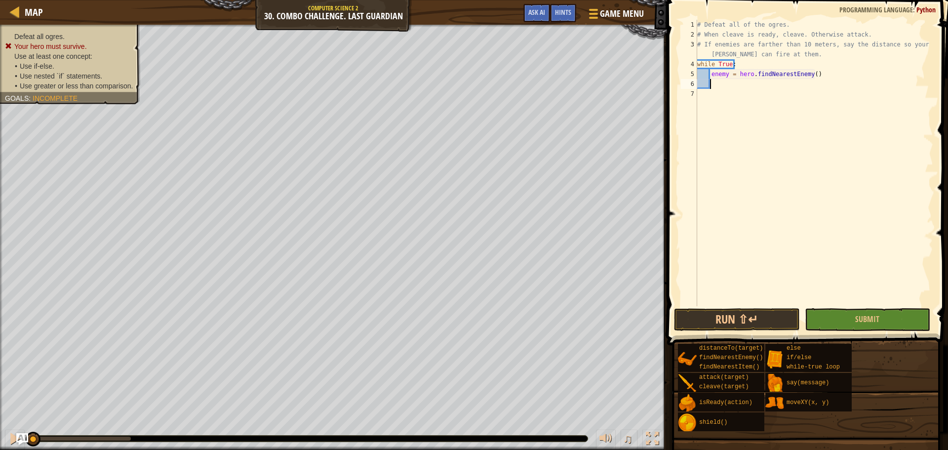
scroll to position [4, 0]
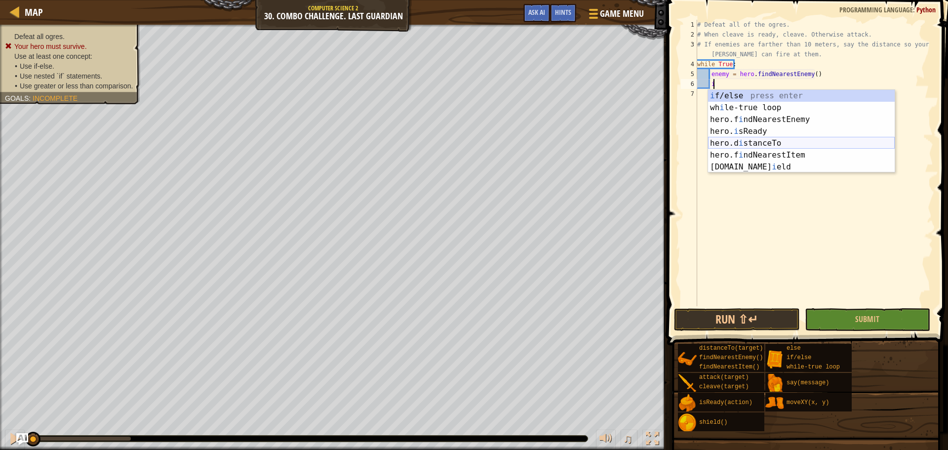
click at [746, 148] on div "i f/else press enter wh i le-true loop press enter hero.f i ndNearestEnemy pres…" at bounding box center [801, 143] width 187 height 107
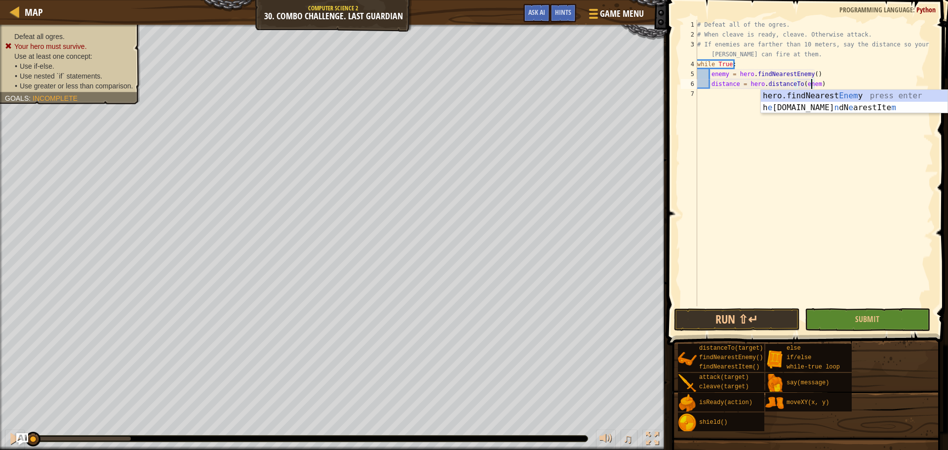
type textarea "distance = hero.distanceTo(enemy)"
click at [836, 79] on div "# Defeat all of the ogres. # When cleave is ready, cleave. Otherwise attack. # …" at bounding box center [814, 173] width 238 height 306
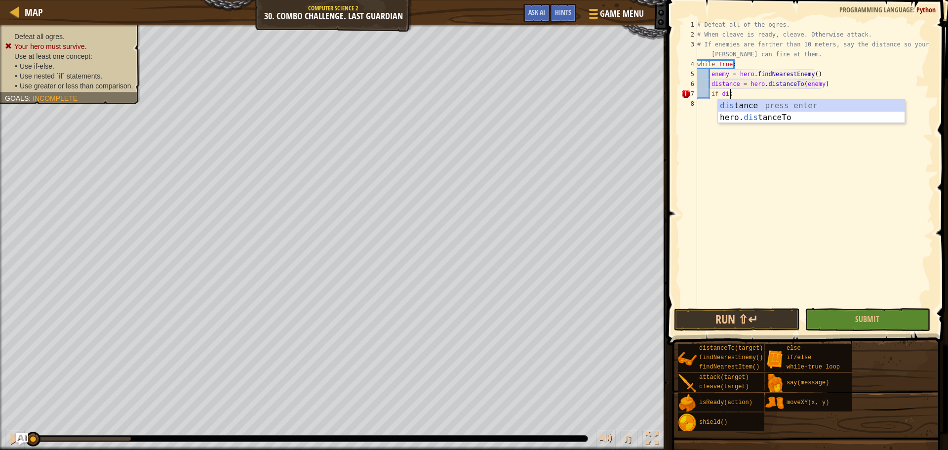
scroll to position [4, 2]
click at [833, 107] on div "dis tance press enter hero. dis tanceTo press enter" at bounding box center [811, 123] width 187 height 47
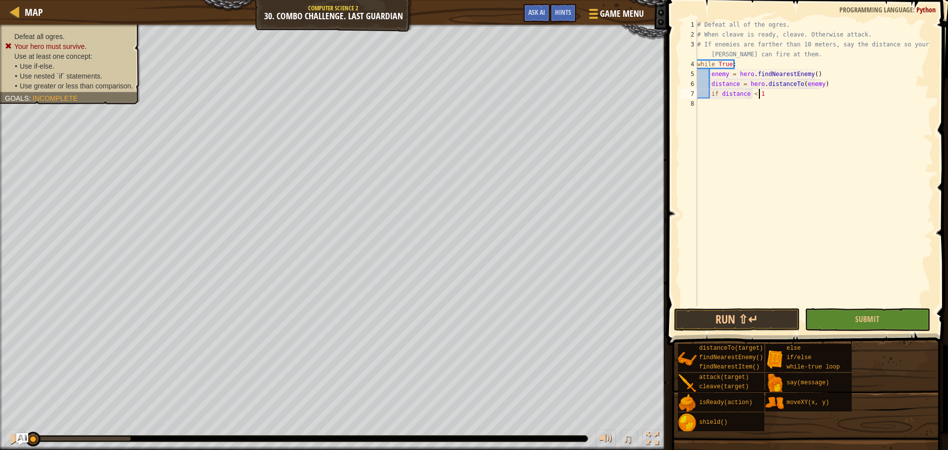
scroll to position [4, 5]
type textarea "if distance < 10:"
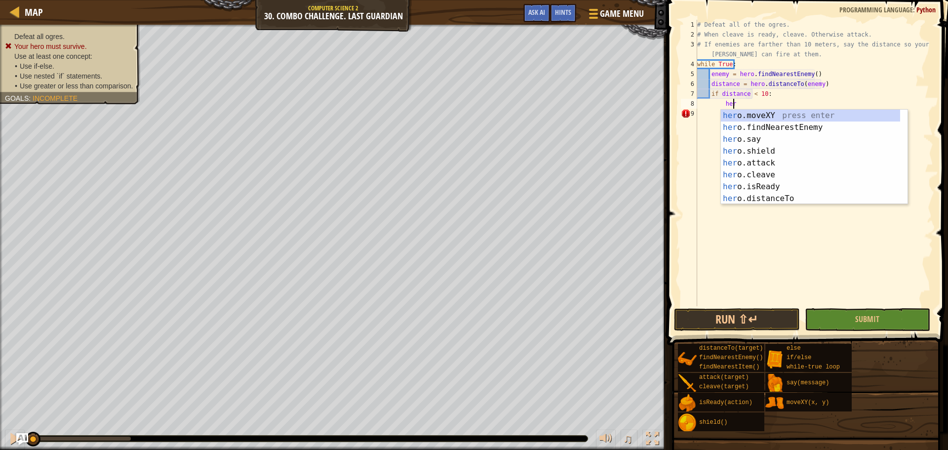
scroll to position [4, 2]
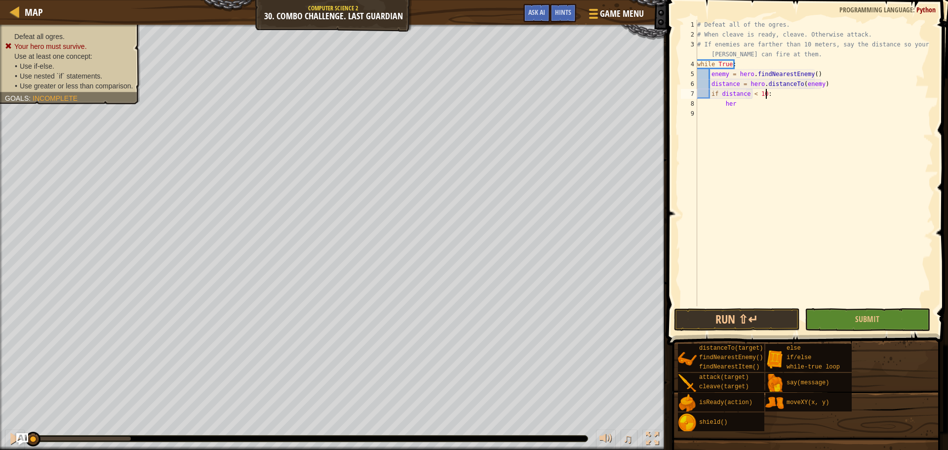
click at [817, 92] on div "# Defeat all of the ogres. # When cleave is ready, cleave. Otherwise attack. # …" at bounding box center [814, 173] width 238 height 306
type textarea "if distance < 10:"
click at [764, 110] on div "# Defeat all of the ogres. # When cleave is ready, cleave. Otherwise attack. # …" at bounding box center [814, 173] width 238 height 306
click at [760, 102] on div "# Defeat all of the ogres. # When cleave is ready, cleave. Otherwise attack. # …" at bounding box center [814, 173] width 238 height 306
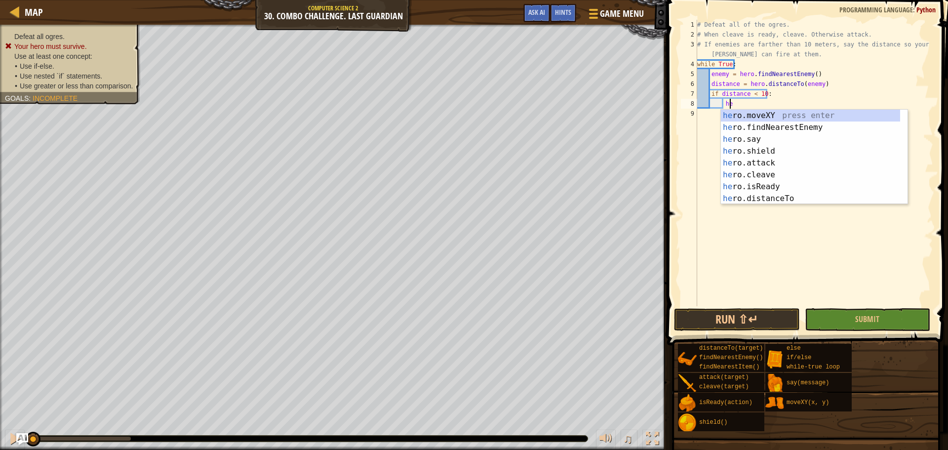
type textarea "h"
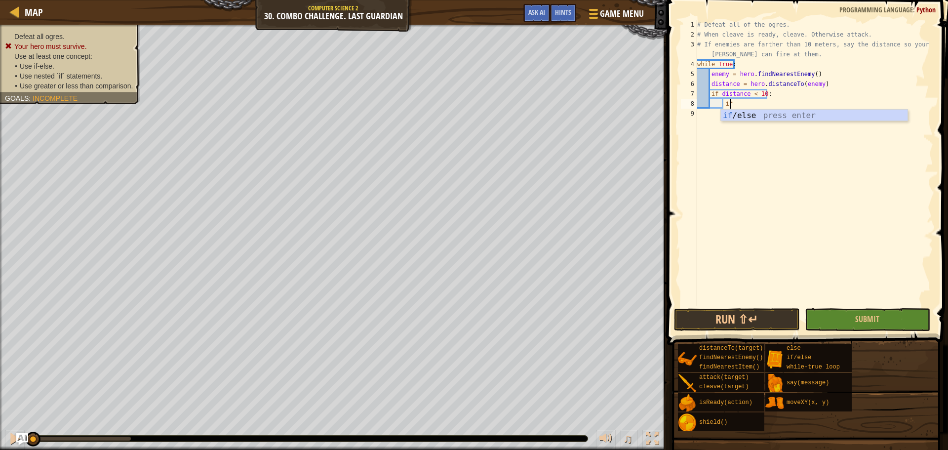
scroll to position [4, 2]
click at [745, 119] on div "if /else press enter" at bounding box center [814, 128] width 187 height 36
type textarea "if enemy:"
click at [749, 116] on div "# Defeat all of the ogres. # When cleave is ready, cleave. Otherwise attack. # …" at bounding box center [815, 173] width 235 height 306
click at [751, 102] on div "# Defeat all of the ogres. # When cleave is ready, cleave. Otherwise attack. # …" at bounding box center [815, 173] width 235 height 306
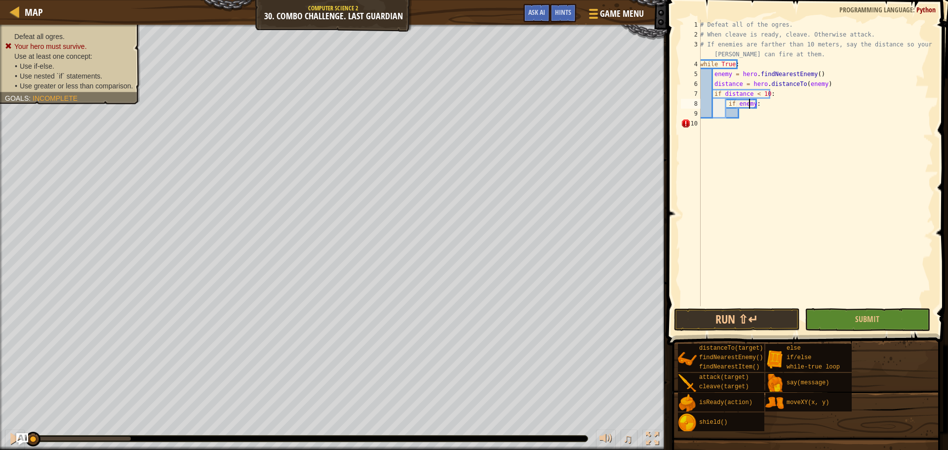
click at [754, 105] on div "# Defeat all of the ogres. # When cleave is ready, cleave. Otherwise attack. # …" at bounding box center [815, 173] width 235 height 306
click at [774, 94] on div "# Defeat all of the ogres. # When cleave is ready, cleave. Otherwise attack. # …" at bounding box center [815, 173] width 235 height 306
type textarea "if distance < 10:"
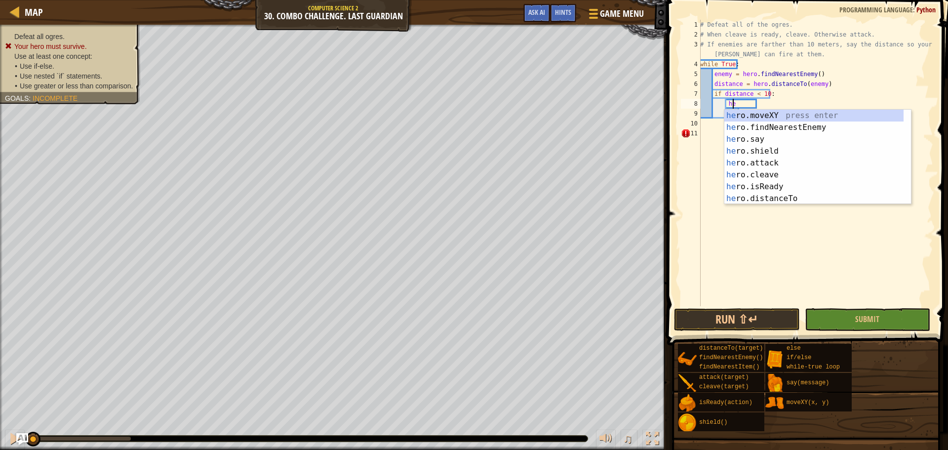
scroll to position [4, 2]
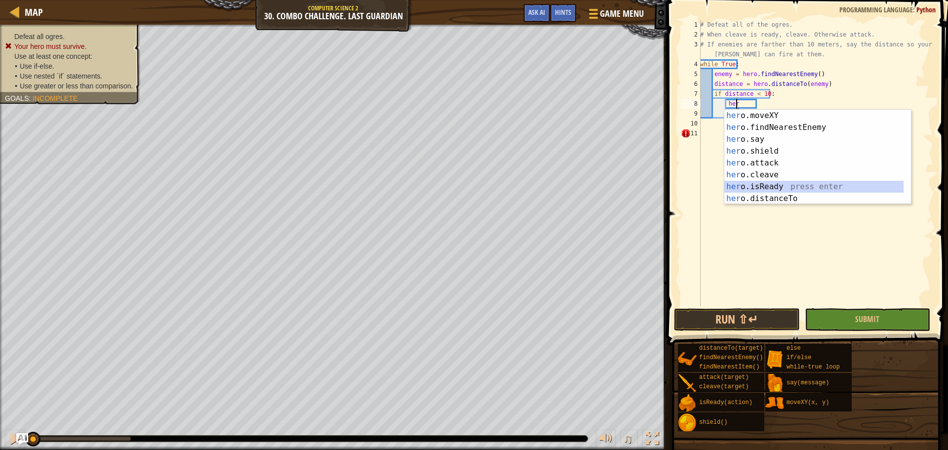
click at [772, 185] on div "her o.moveXY press enter her o.findNearestEnemy press enter her o.say press ent…" at bounding box center [813, 169] width 179 height 119
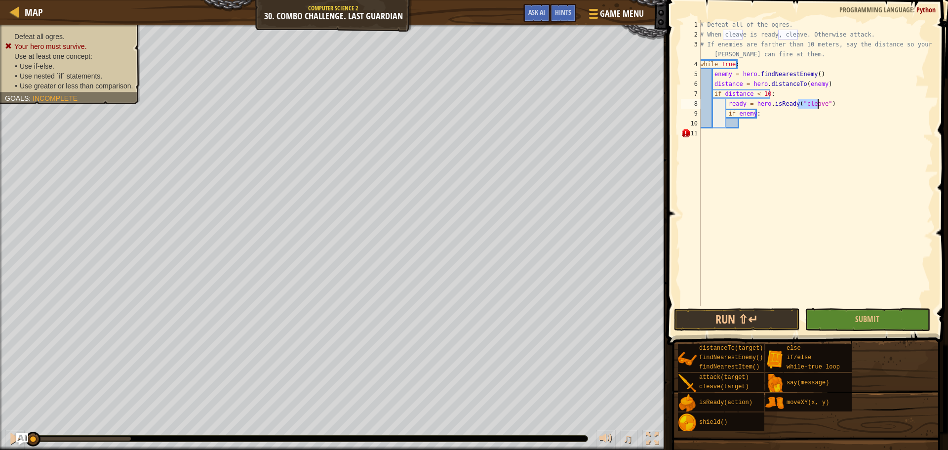
click at [772, 116] on div "# Defeat all of the ogres. # When cleave is ready, cleave. Otherwise attack. # …" at bounding box center [815, 173] width 235 height 306
click at [752, 113] on div "# Defeat all of the ogres. # When cleave is ready, cleave. Otherwise attack. # …" at bounding box center [815, 173] width 235 height 306
type textarea "if ready:"
click at [772, 112] on div "# Defeat all of the ogres. # When cleave is ready, cleave. Otherwise attack. # …" at bounding box center [815, 173] width 235 height 306
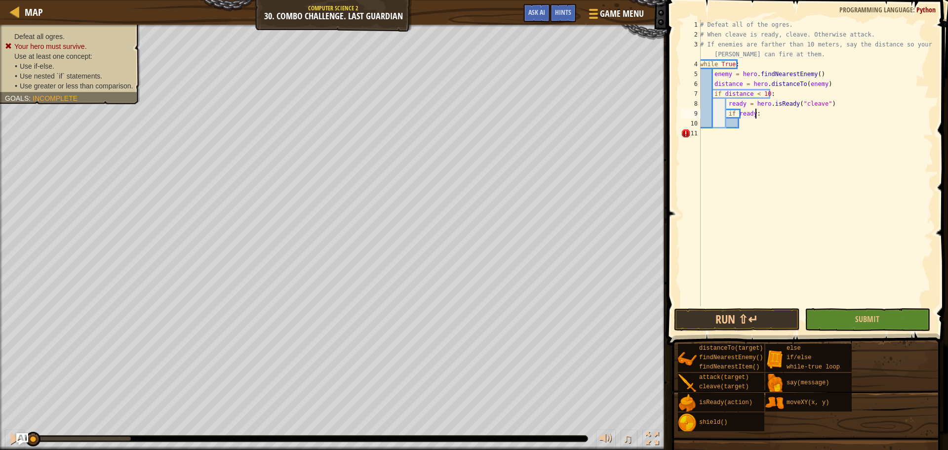
click at [742, 128] on div "# Defeat all of the ogres. # When cleave is ready, cleave. Otherwise attack. # …" at bounding box center [815, 173] width 235 height 306
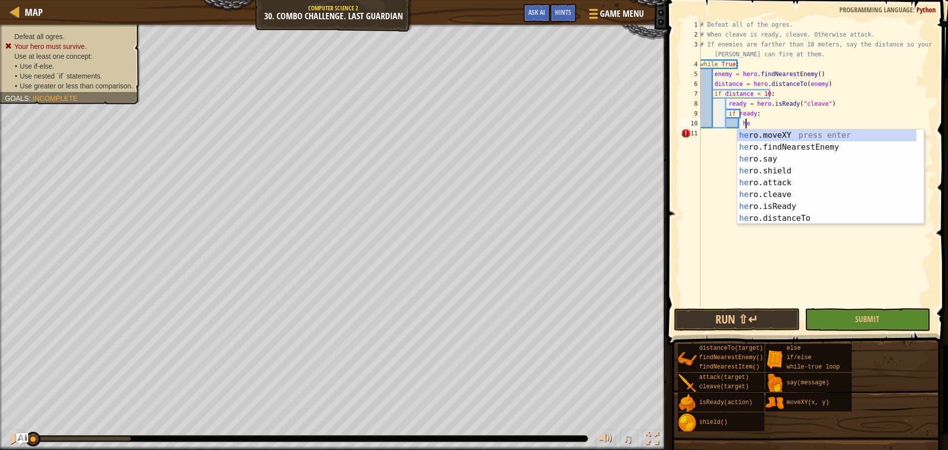
scroll to position [4, 3]
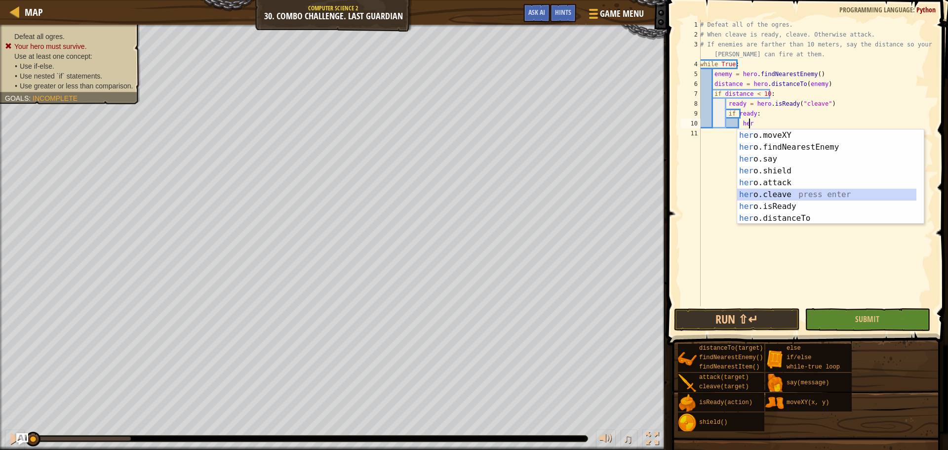
click at [771, 198] on div "her o.moveXY press enter her o.findNearestEnemy press enter her o.say press ent…" at bounding box center [826, 188] width 179 height 119
type textarea "hero.cleave(enemy)"
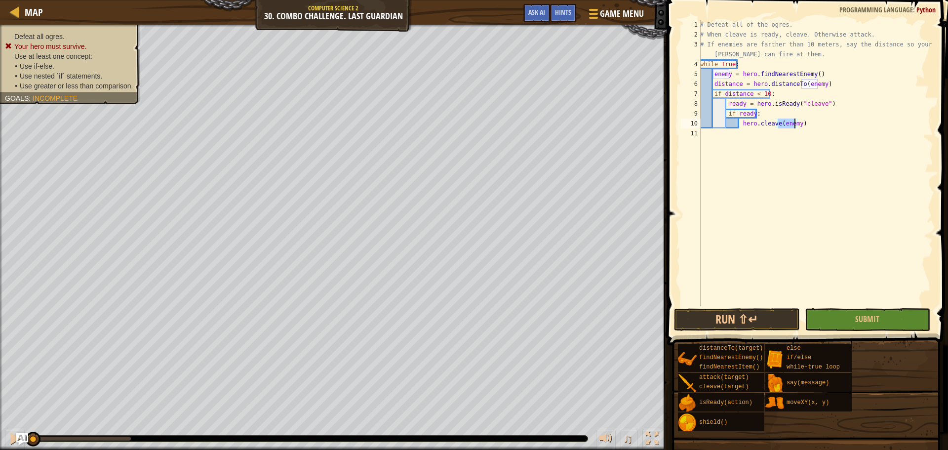
click at [800, 123] on div "# Defeat all of the ogres. # When cleave is ready, cleave. Otherwise attack. # …" at bounding box center [815, 173] width 235 height 306
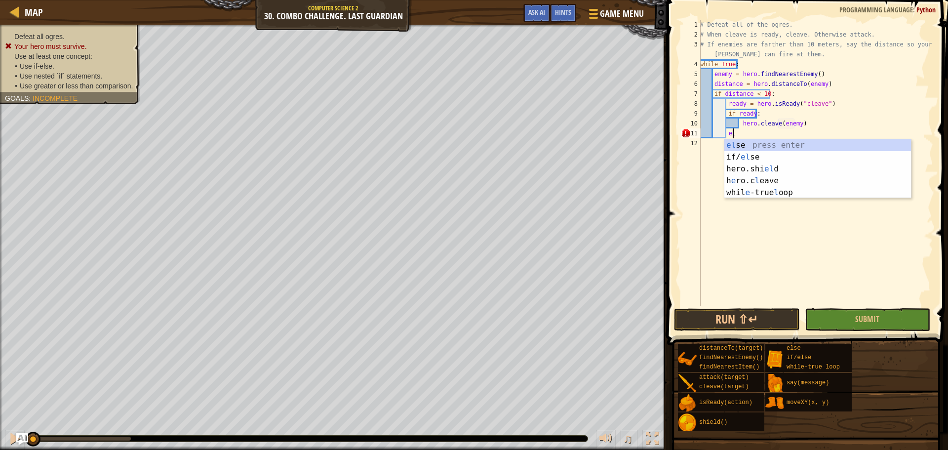
type textarea "e"
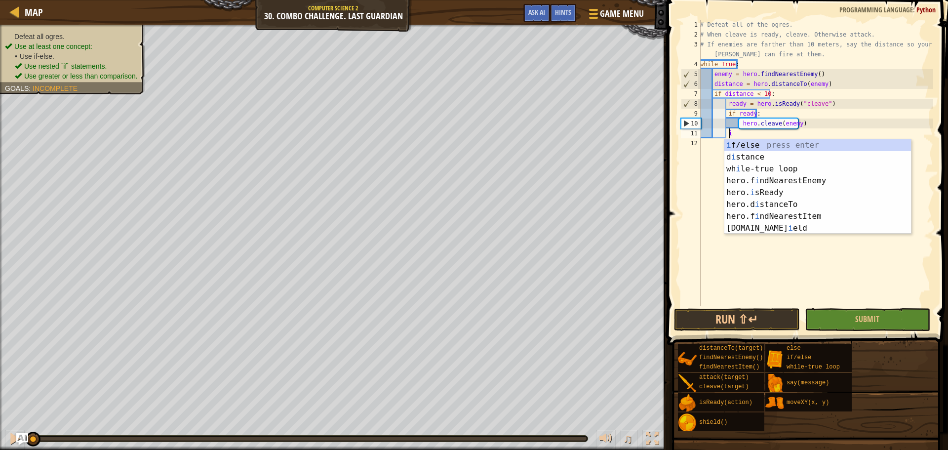
scroll to position [4, 2]
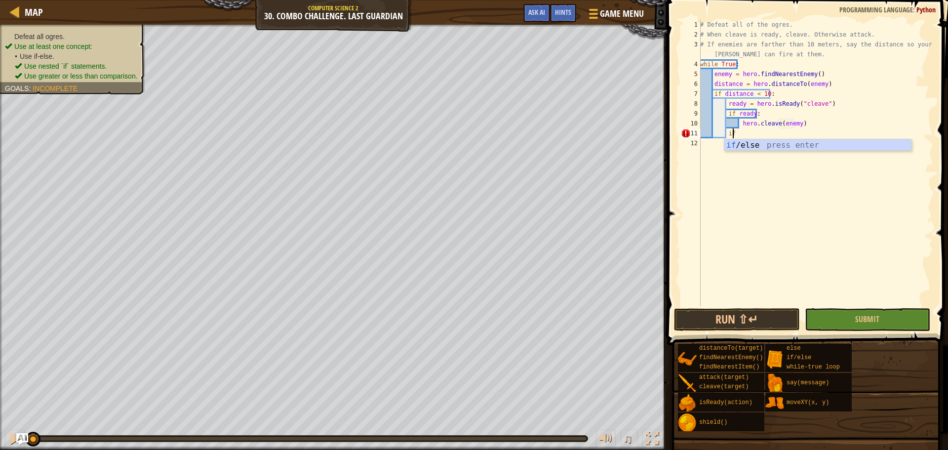
click at [796, 137] on div "# Defeat all of the ogres. # When cleave is ready, cleave. Otherwise attack. # …" at bounding box center [815, 173] width 235 height 306
type textarea "if distance > 10:"
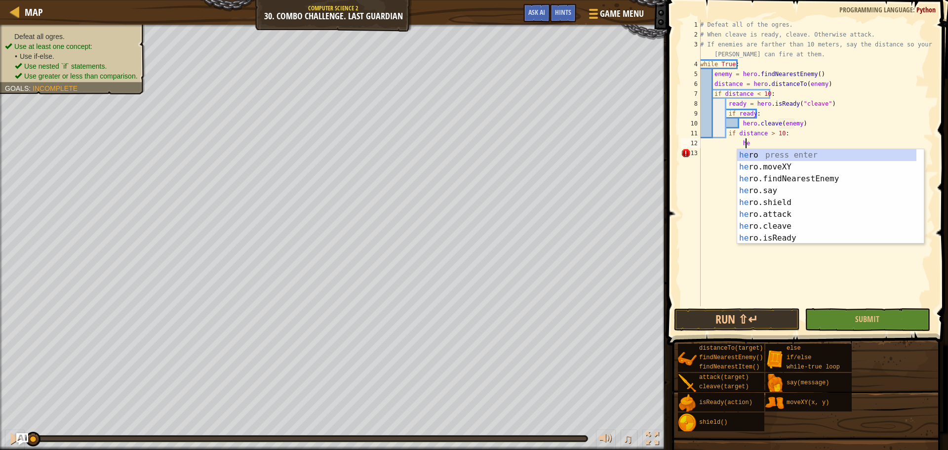
scroll to position [4, 3]
click at [779, 189] on div "her o press enter her o.moveXY press enter her o.findNearestEnemy press enter h…" at bounding box center [826, 208] width 179 height 119
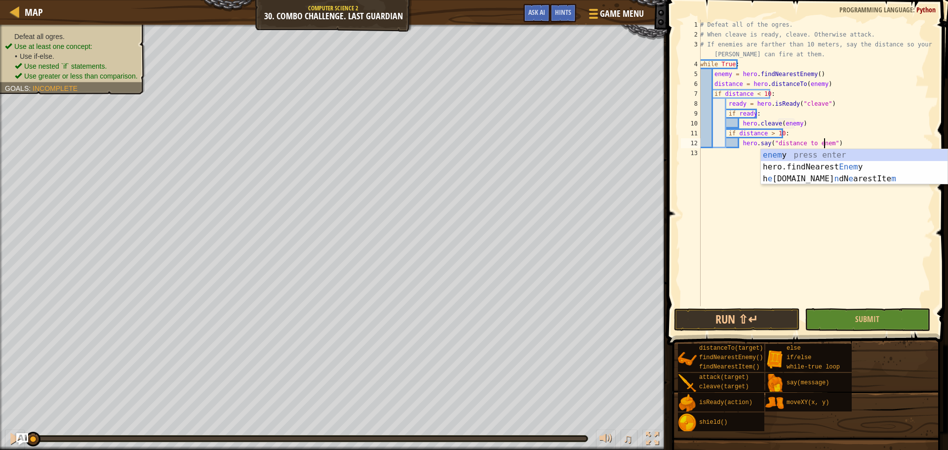
scroll to position [4, 10]
click at [845, 137] on div "# Defeat all of the ogres. # When cleave is ready, cleave. Otherwise attack. # …" at bounding box center [815, 173] width 235 height 306
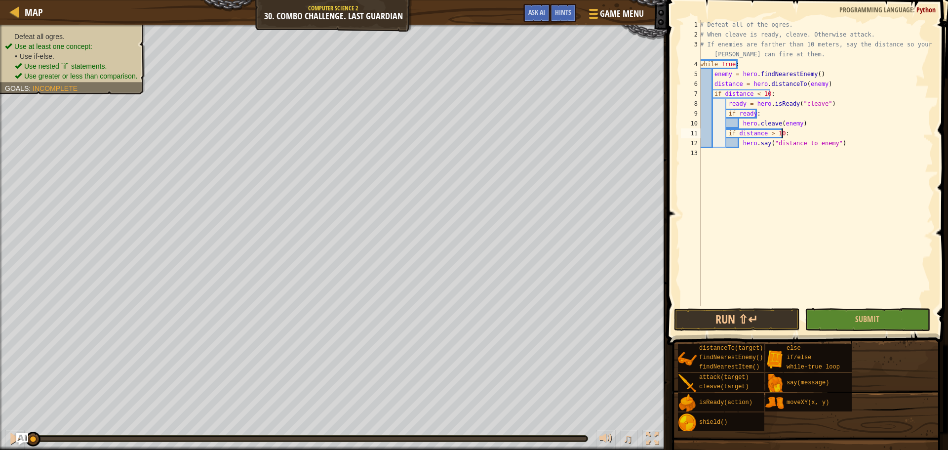
scroll to position [4, 6]
click at [875, 321] on span "Submit" at bounding box center [867, 319] width 24 height 11
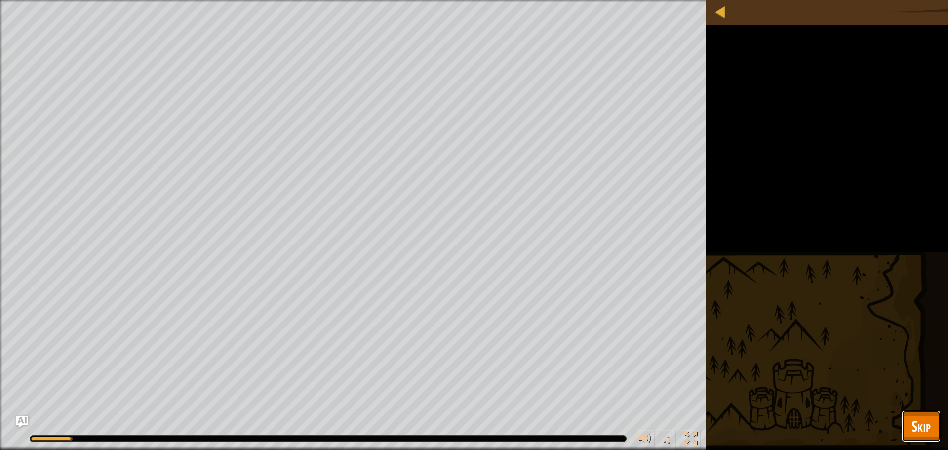
click at [932, 412] on button "Skip" at bounding box center [921, 426] width 39 height 32
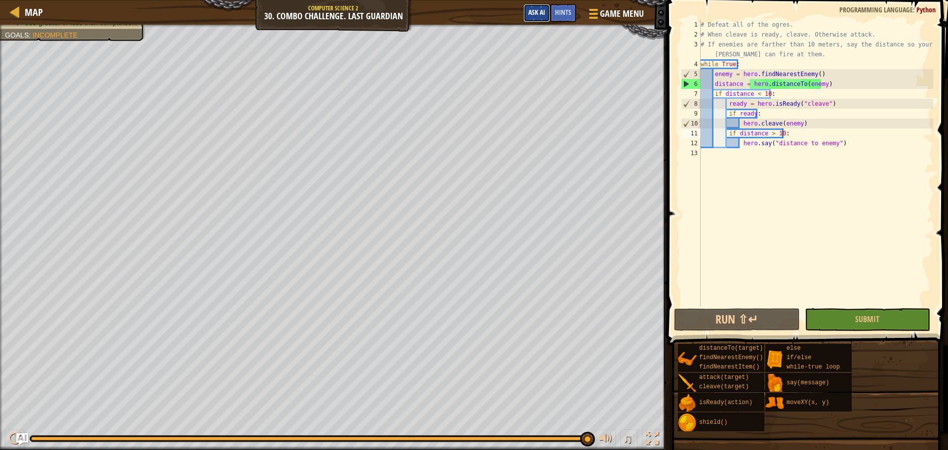
click at [527, 7] on button "Ask AI" at bounding box center [536, 13] width 27 height 18
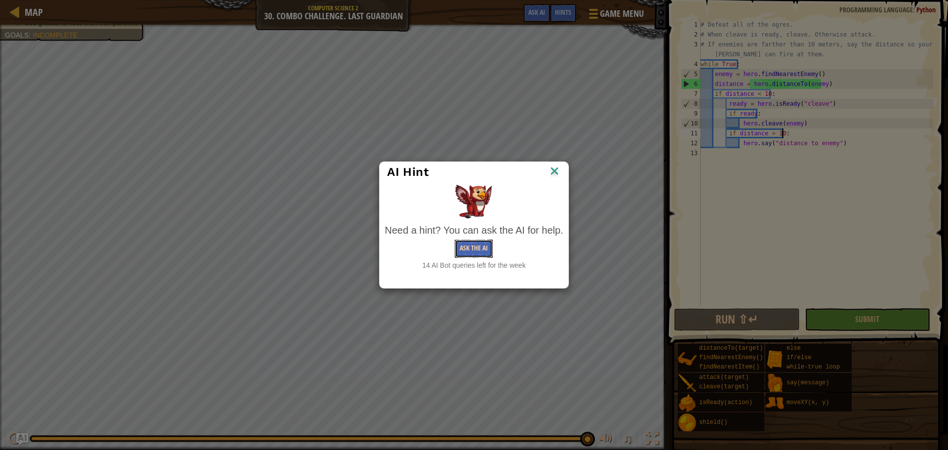
click at [470, 251] on button "Ask the AI" at bounding box center [474, 248] width 38 height 18
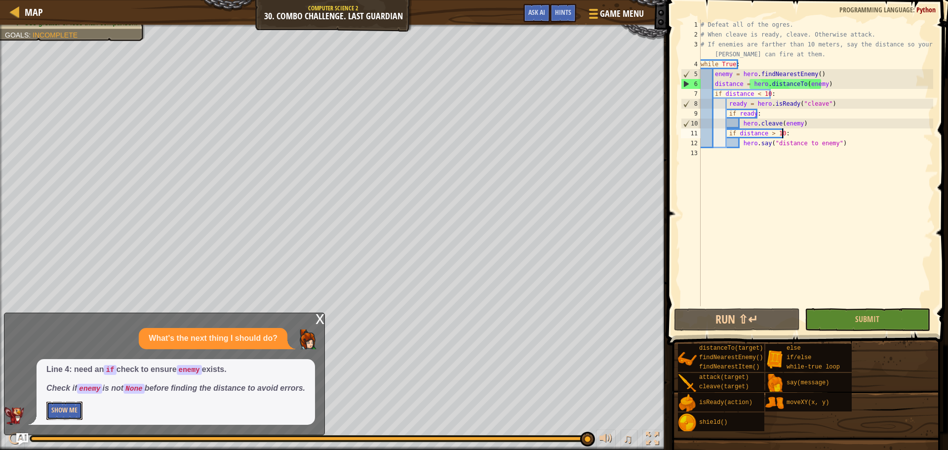
click at [54, 413] on button "Show Me" at bounding box center [64, 410] width 36 height 18
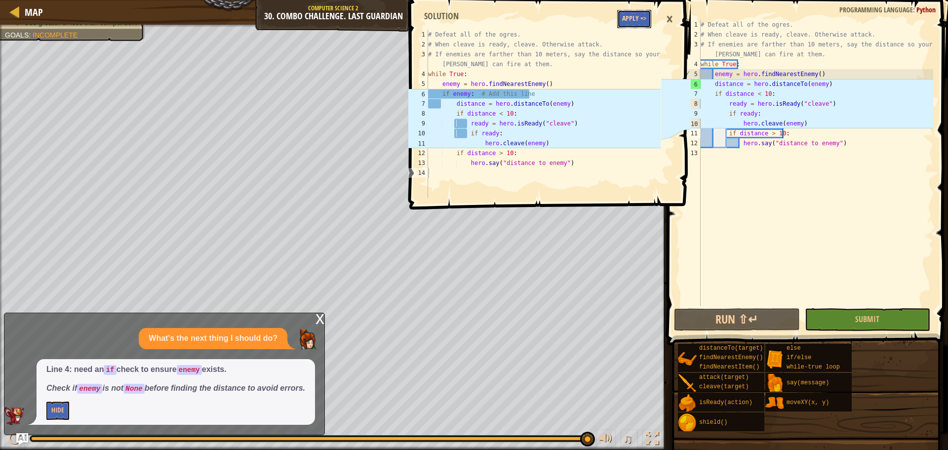
click at [640, 18] on button "Apply =>" at bounding box center [634, 19] width 34 height 18
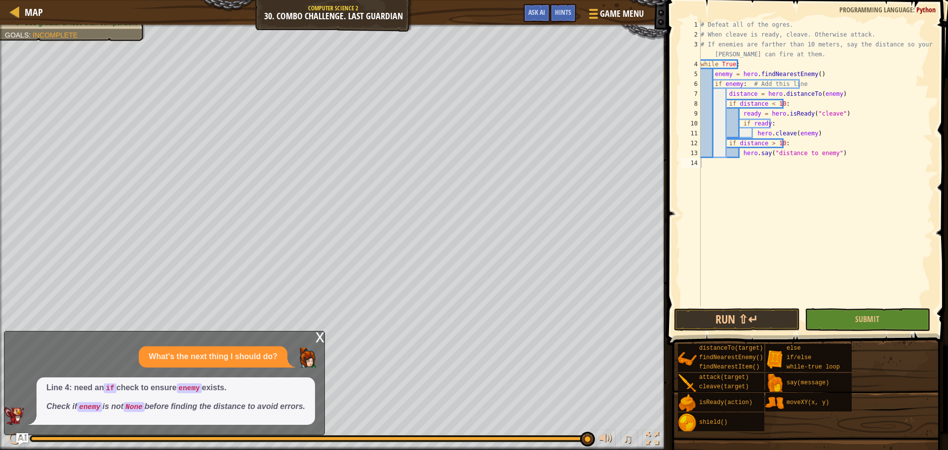
click at [319, 331] on div "x" at bounding box center [320, 336] width 9 height 10
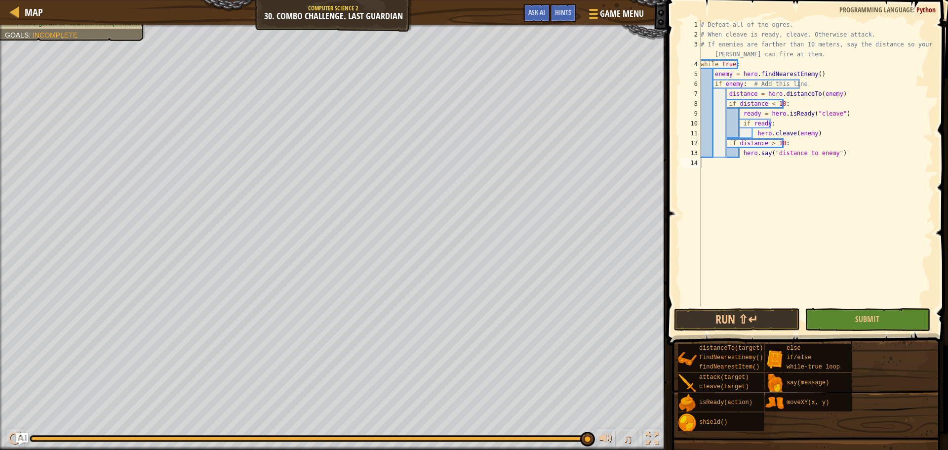
click at [848, 155] on div "# Defeat all of the ogres. # When cleave is ready, cleave. Otherwise attack. # …" at bounding box center [816, 173] width 235 height 306
click at [569, 16] on span "Hints" at bounding box center [563, 11] width 16 height 9
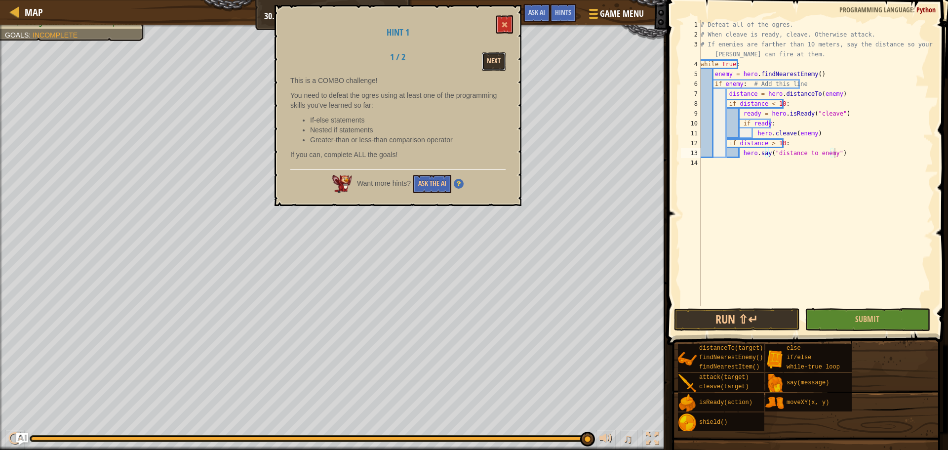
click at [498, 58] on button "Next" at bounding box center [494, 61] width 24 height 18
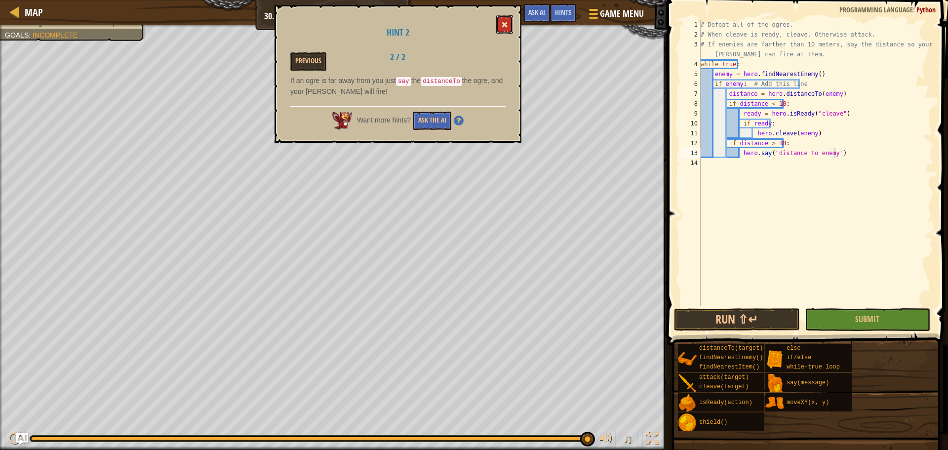
click at [505, 21] on button at bounding box center [504, 24] width 17 height 18
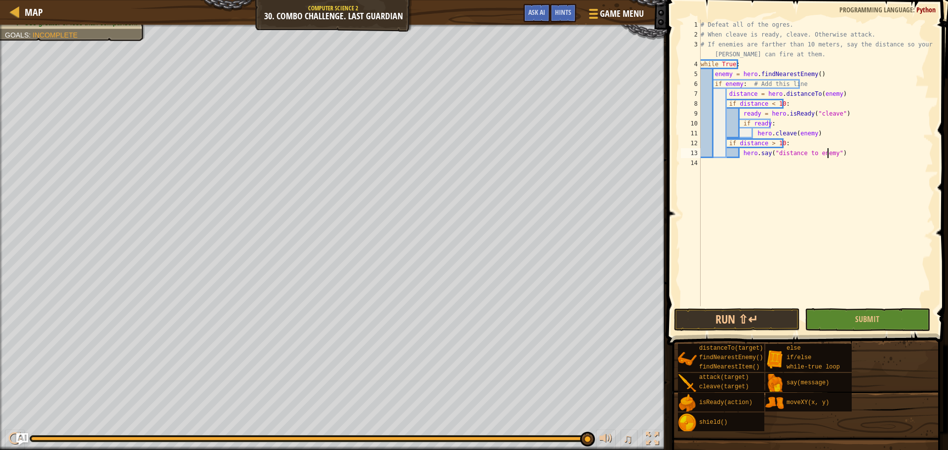
click at [827, 153] on div "# Defeat all of the ogres. # When cleave is ready, cleave. Otherwise attack. # …" at bounding box center [816, 173] width 235 height 306
click at [826, 151] on div "# Defeat all of the ogres. # When cleave is ready, cleave. Otherwise attack. # …" at bounding box center [816, 163] width 235 height 286
click at [828, 153] on div "# Defeat all of the ogres. # When cleave is ready, cleave. Otherwise attack. # …" at bounding box center [816, 173] width 235 height 306
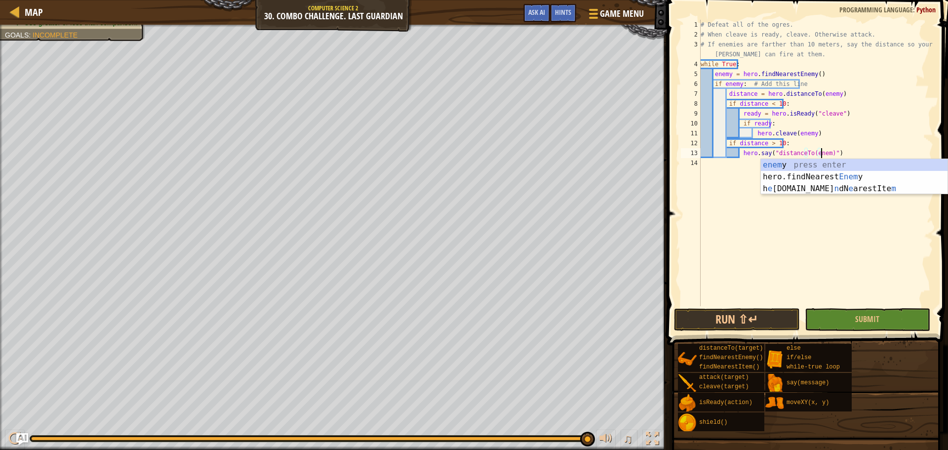
scroll to position [4, 10]
type textarea "hero.say("distanceTo(enemy)")"
click at [840, 152] on div "# Defeat all of the ogres. # When cleave is ready, cleave. Otherwise attack. # …" at bounding box center [816, 173] width 235 height 306
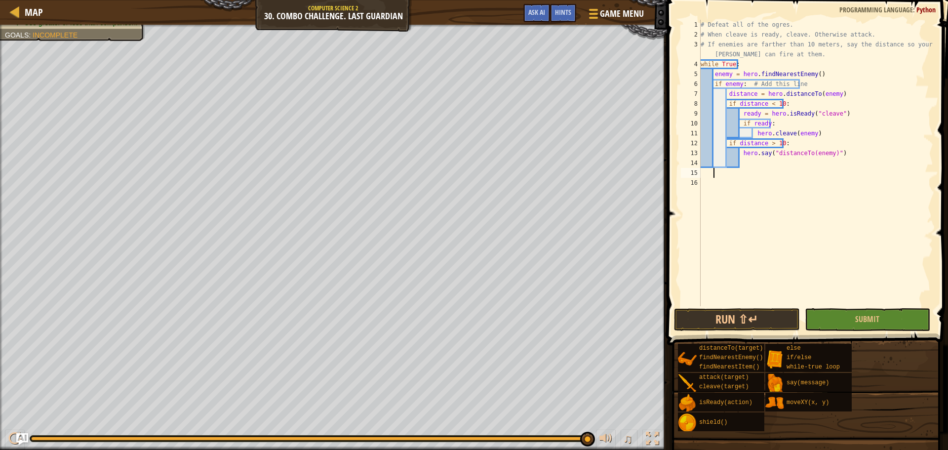
scroll to position [4, 0]
type textarea "\"
type textarea "else"
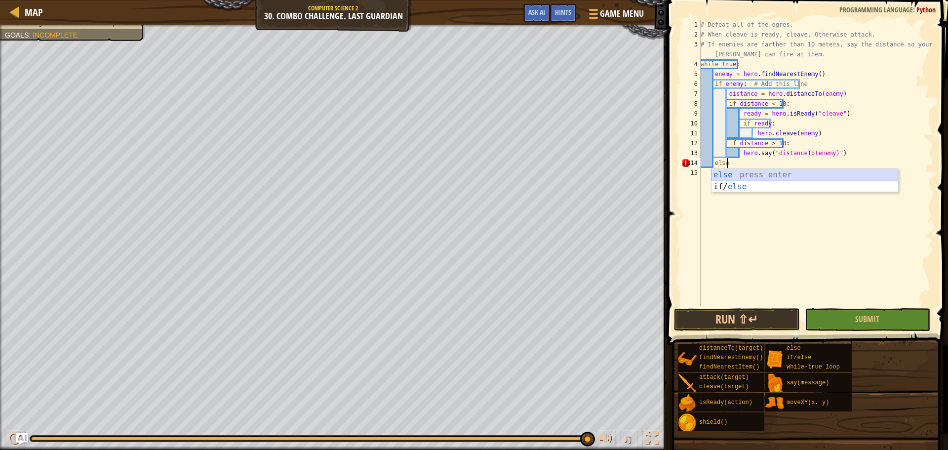
click at [847, 173] on div "else press enter if/ else press enter" at bounding box center [805, 192] width 187 height 47
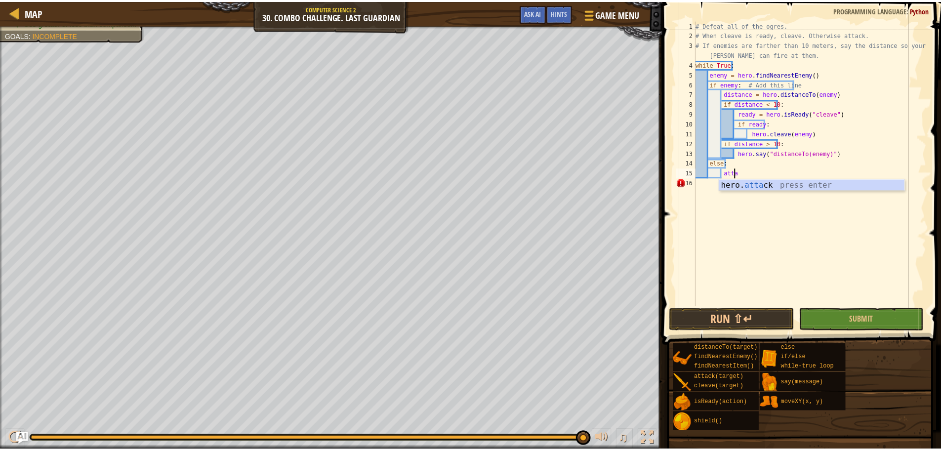
scroll to position [4, 3]
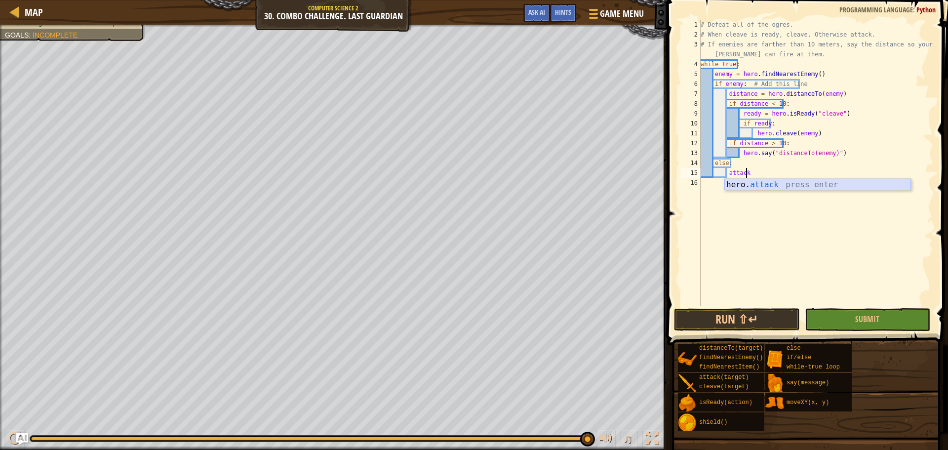
click at [844, 183] on div "hero. attack press enter" at bounding box center [817, 197] width 187 height 36
click at [810, 174] on div "# Defeat all of the ogres. # When cleave is ready, cleave. Otherwise attack. # …" at bounding box center [816, 173] width 235 height 306
click at [881, 323] on button "Submit" at bounding box center [867, 319] width 125 height 23
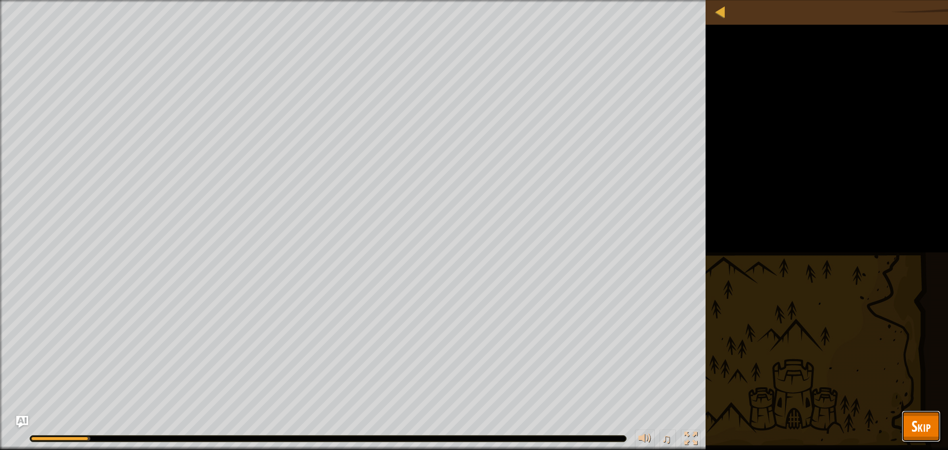
click at [925, 421] on span "Skip" at bounding box center [921, 426] width 19 height 20
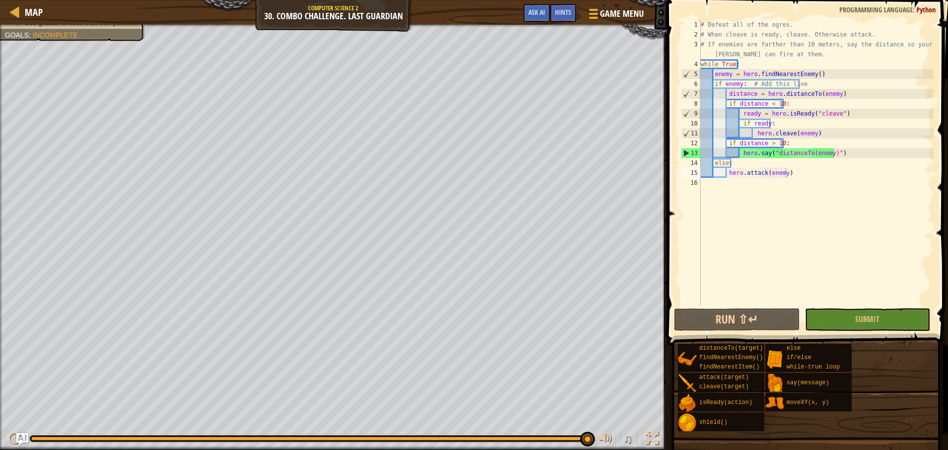
drag, startPoint x: 826, startPoint y: 151, endPoint x: 855, endPoint y: 192, distance: 49.6
click at [827, 154] on div "# Defeat all of the ogres. # When cleave is ready, cleave. Otherwise attack. # …" at bounding box center [816, 173] width 235 height 306
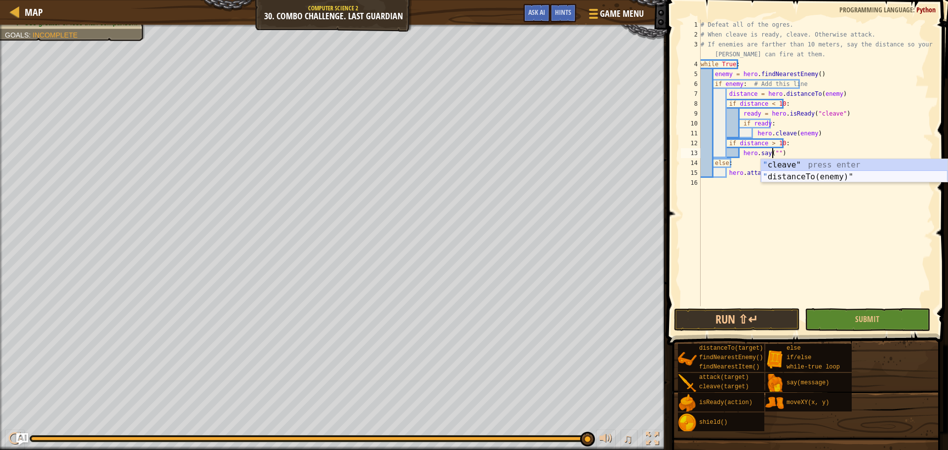
click at [858, 179] on div "" cleave" press enter " distanceTo(enemy)" press enter" at bounding box center [854, 182] width 187 height 47
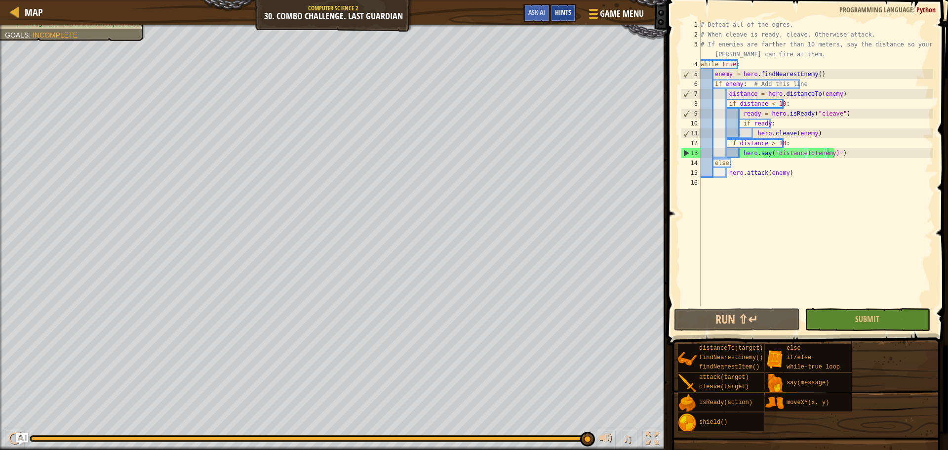
click at [551, 13] on div "Hints" at bounding box center [563, 13] width 26 height 18
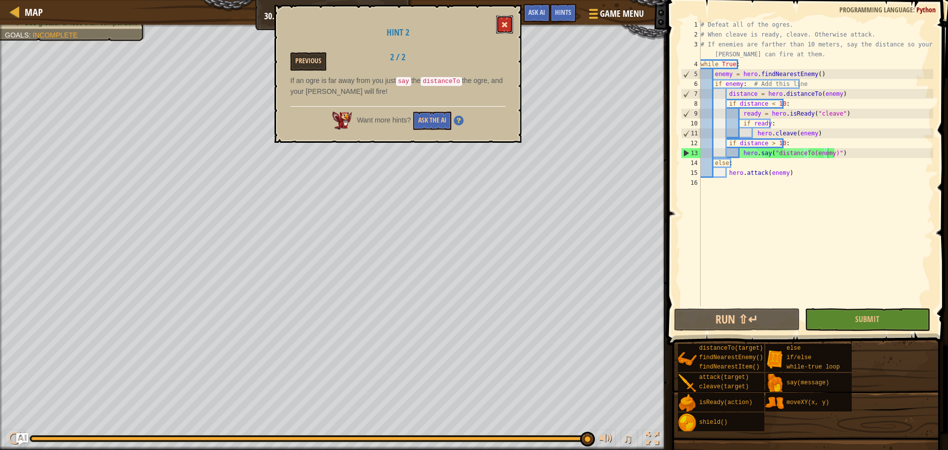
click at [507, 25] on span at bounding box center [504, 24] width 7 height 7
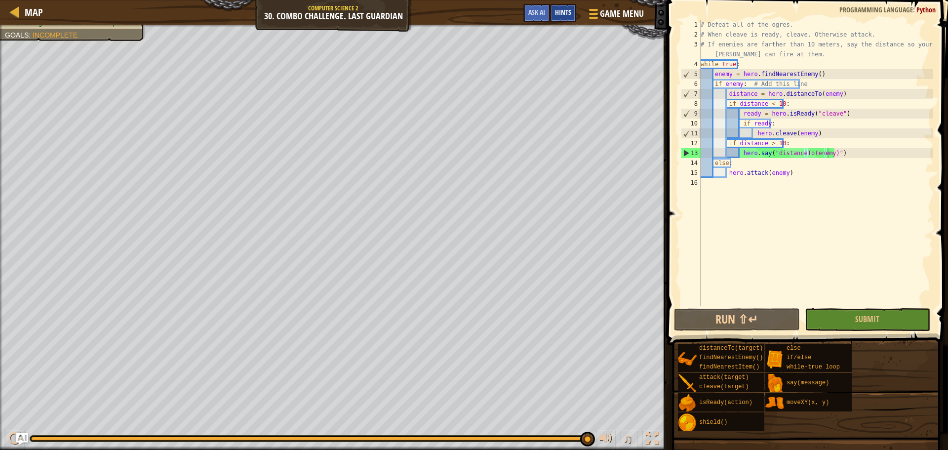
click at [561, 11] on span "Hints" at bounding box center [563, 11] width 16 height 9
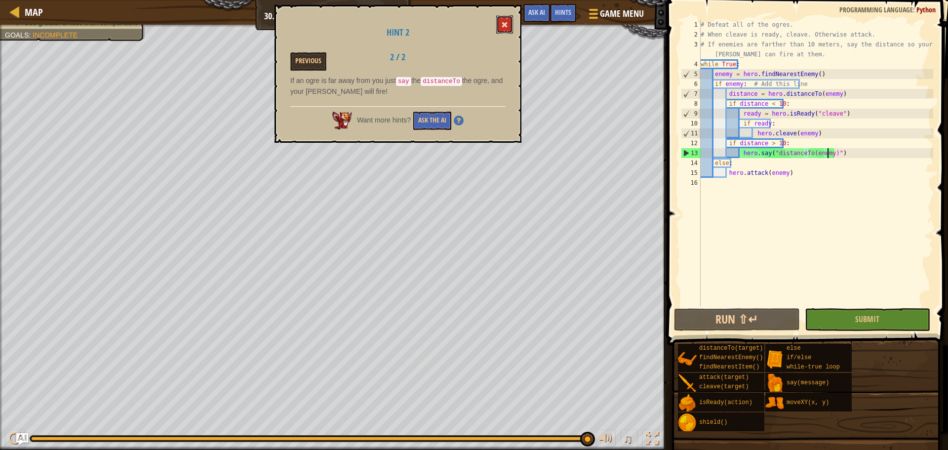
click at [500, 26] on button at bounding box center [504, 24] width 17 height 18
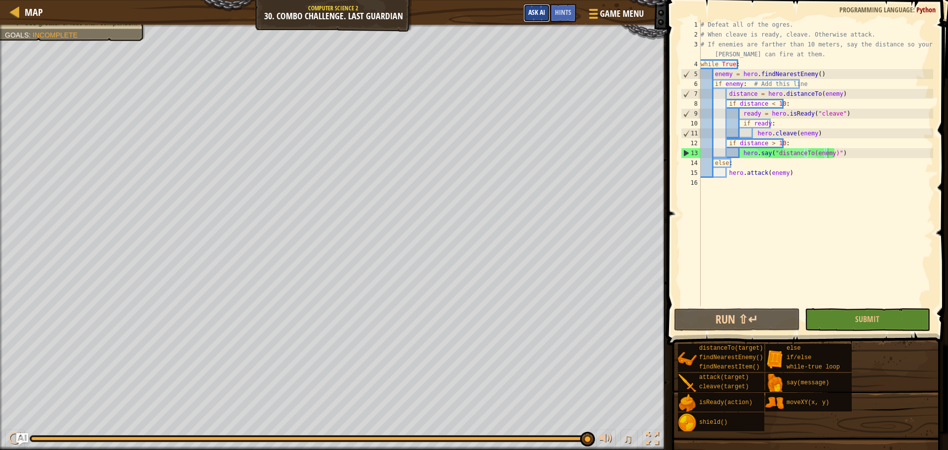
click at [523, 13] on button "Ask AI" at bounding box center [536, 13] width 27 height 18
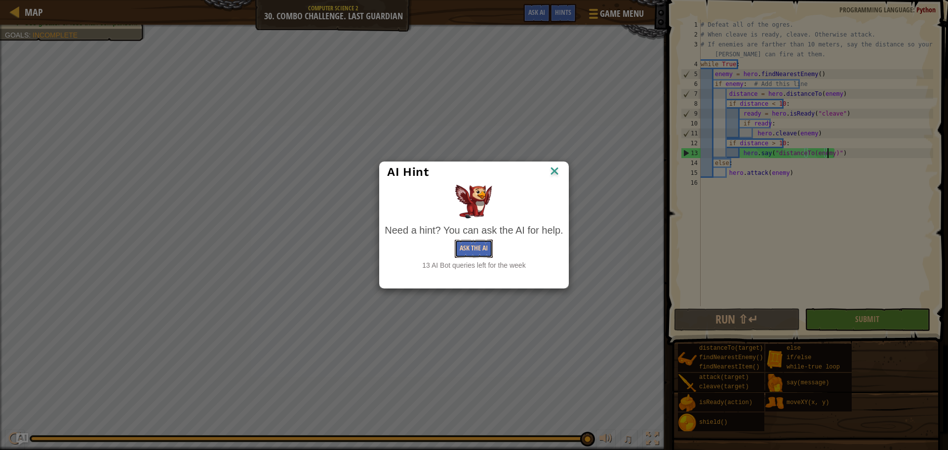
click at [476, 246] on button "Ask the AI" at bounding box center [474, 248] width 38 height 18
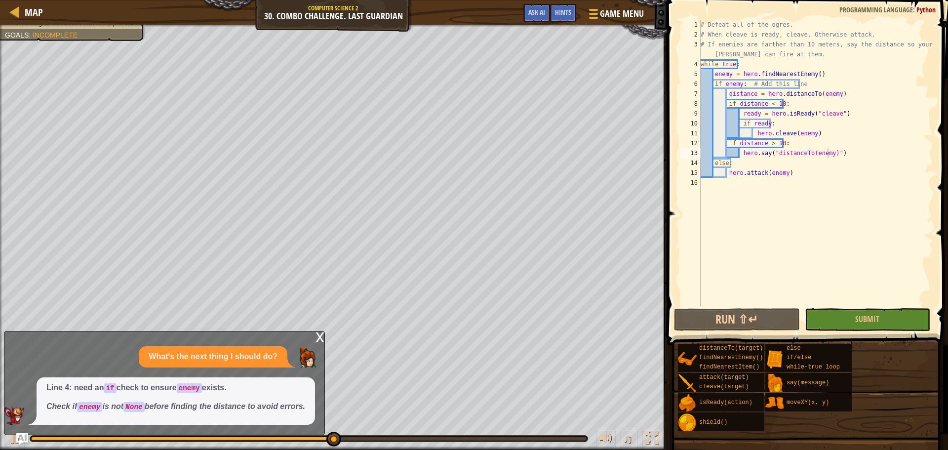
click at [430, 83] on div "Map Computer Science 2 30. Combo Challenge. Last Guardian Game Menu Done Hints …" at bounding box center [474, 225] width 948 height 450
click at [526, 7] on button "Ask AI" at bounding box center [536, 13] width 27 height 18
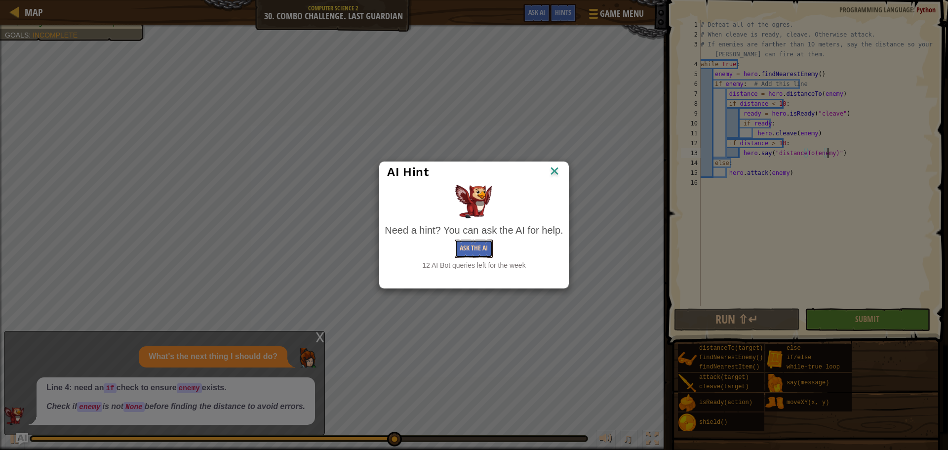
click at [480, 253] on button "Ask the AI" at bounding box center [474, 248] width 38 height 18
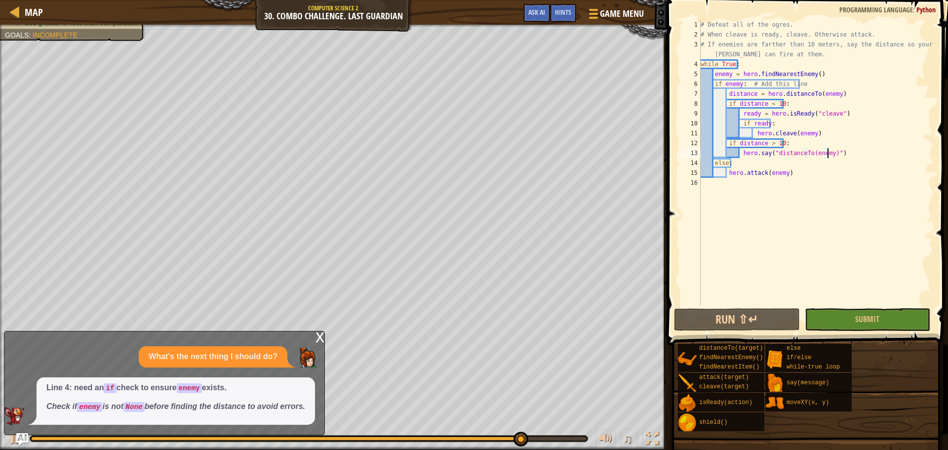
click at [321, 331] on div "x" at bounding box center [320, 336] width 9 height 10
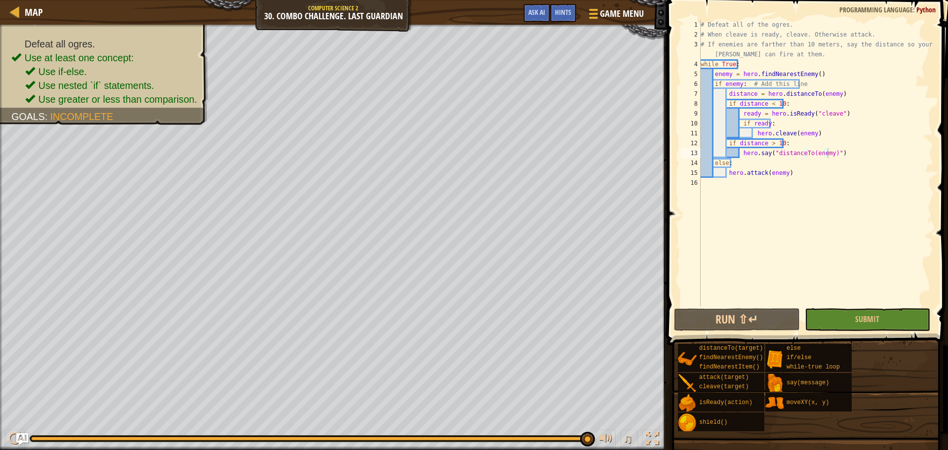
click at [828, 154] on div "# Defeat all of the ogres. # When cleave is ready, cleave. Otherwise attack. # …" at bounding box center [816, 173] width 235 height 306
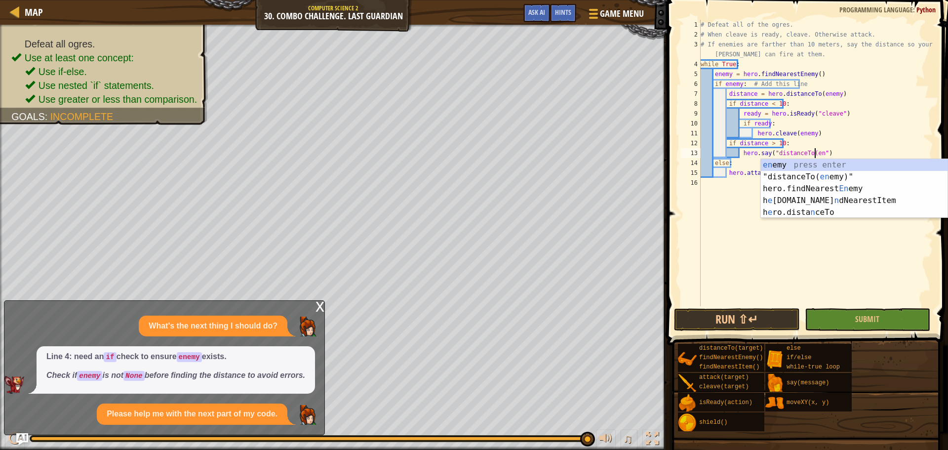
type textarea "hero.say("distanceTo(e")"
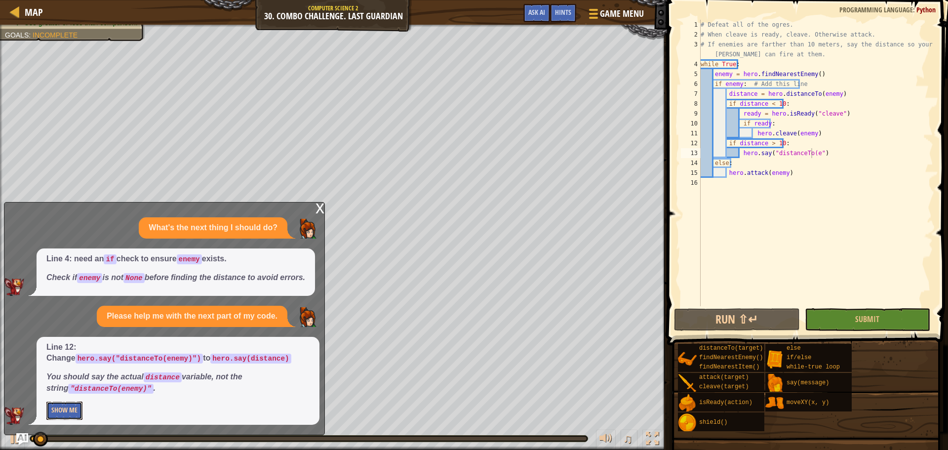
click at [64, 416] on button "Show Me" at bounding box center [64, 410] width 36 height 18
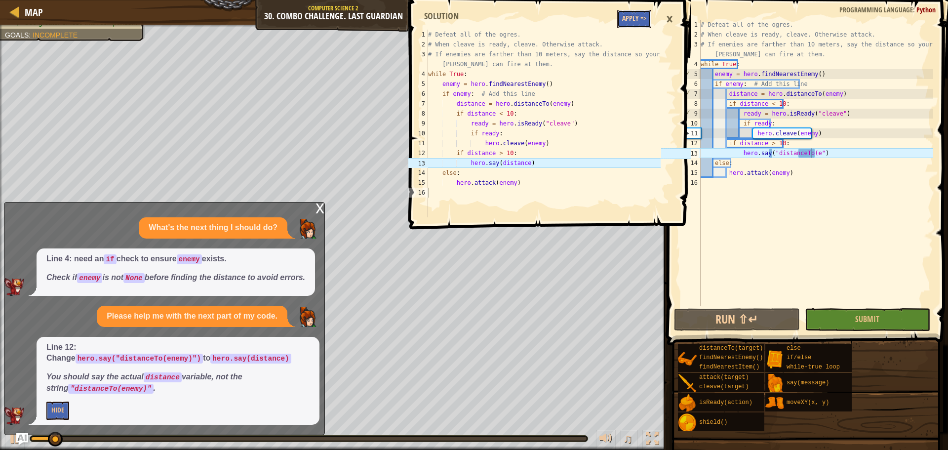
click at [640, 17] on button "Apply =>" at bounding box center [634, 19] width 34 height 18
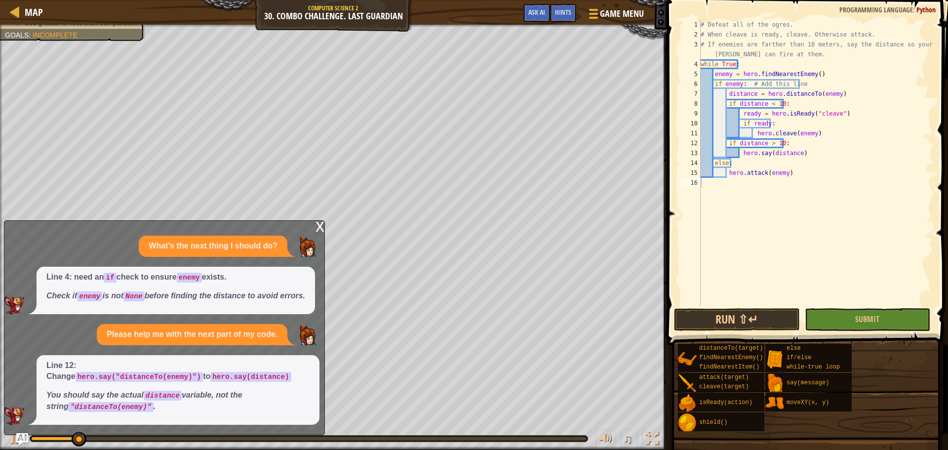
click at [318, 222] on div "x" at bounding box center [320, 226] width 9 height 10
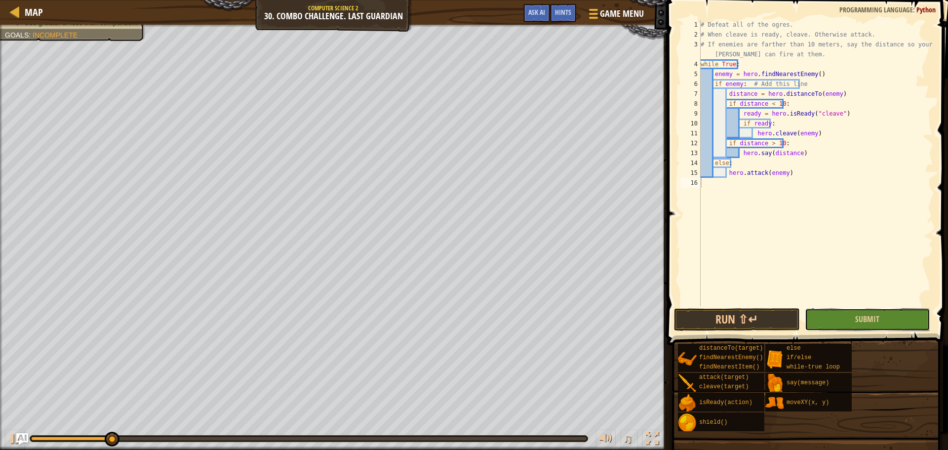
click at [846, 313] on button "Submit" at bounding box center [867, 319] width 125 height 23
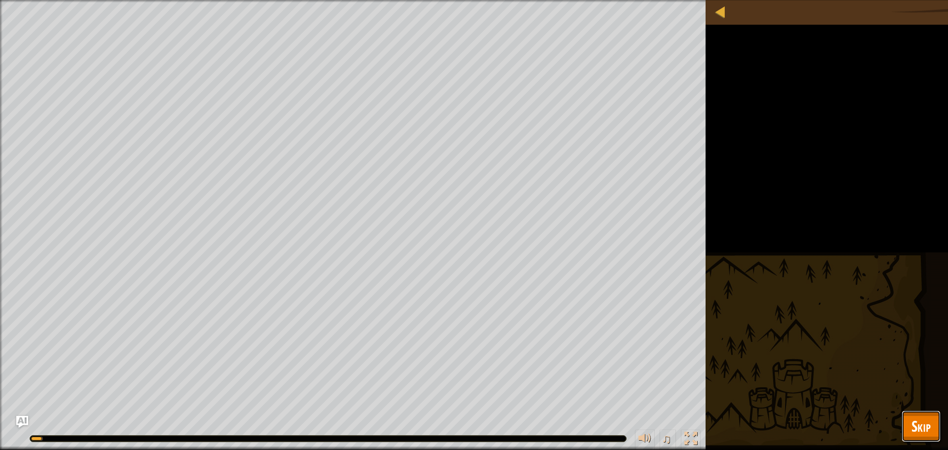
click at [938, 426] on button "Skip" at bounding box center [921, 426] width 39 height 32
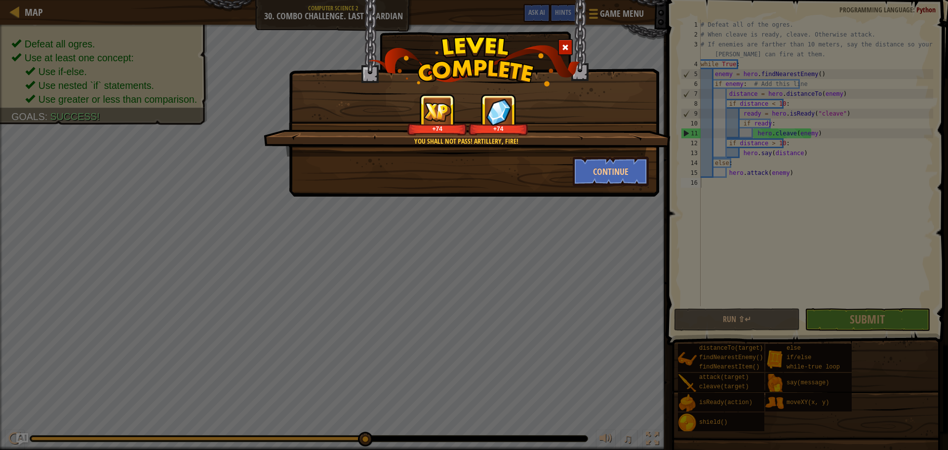
click at [572, 48] on div at bounding box center [565, 47] width 15 height 16
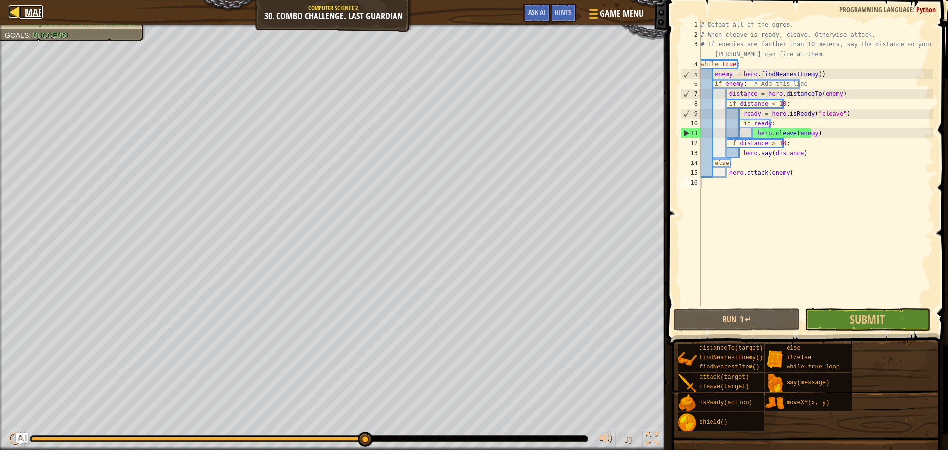
click at [11, 14] on div at bounding box center [15, 11] width 12 height 12
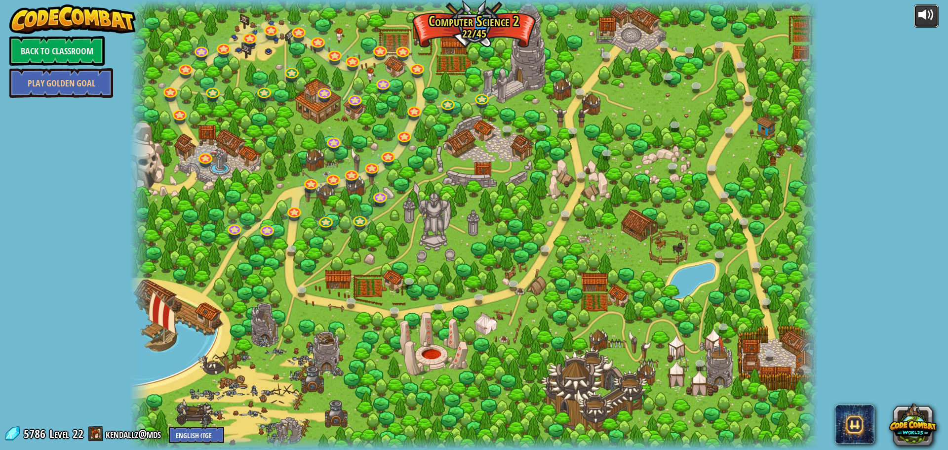
click at [919, 14] on div at bounding box center [926, 15] width 16 height 16
click at [181, 429] on select "English ([GEOGRAPHIC_DATA]) English ([GEOGRAPHIC_DATA]) 简体中文 繁體中文 русский españ…" at bounding box center [196, 435] width 55 height 16
click at [169, 427] on select "English ([GEOGRAPHIC_DATA]) English ([GEOGRAPHIC_DATA]) 简体中文 繁體中文 русский españ…" at bounding box center [196, 435] width 55 height 16
click at [144, 327] on div at bounding box center [140, 225] width 21 height 450
click at [181, 347] on div at bounding box center [474, 225] width 688 height 450
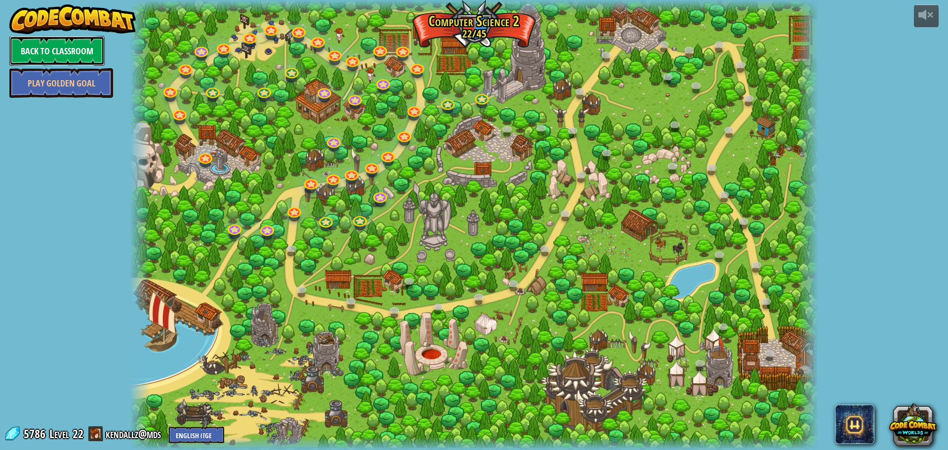
click at [38, 39] on link "Back to Classroom" at bounding box center [56, 51] width 95 height 30
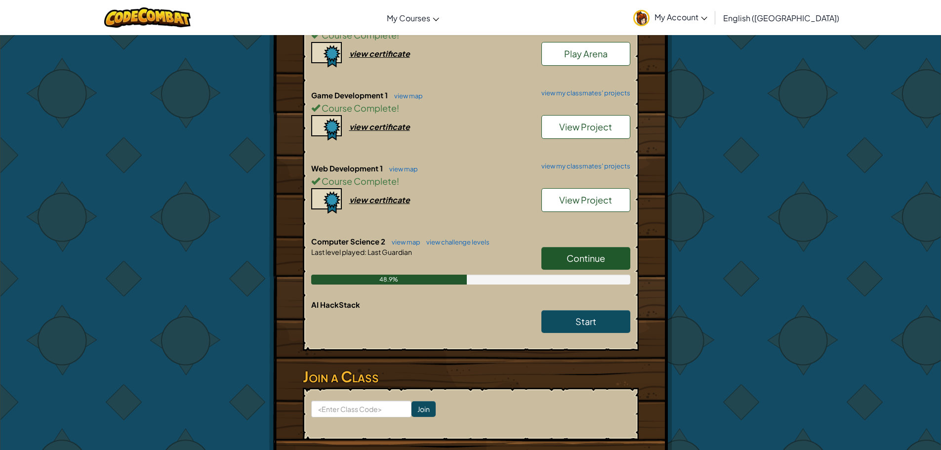
scroll to position [247, 0]
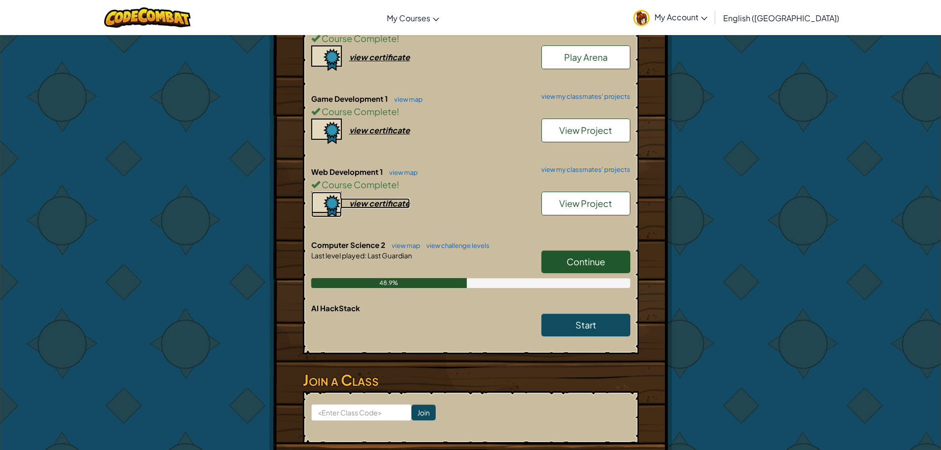
click at [393, 207] on div "view certificate" at bounding box center [379, 203] width 61 height 10
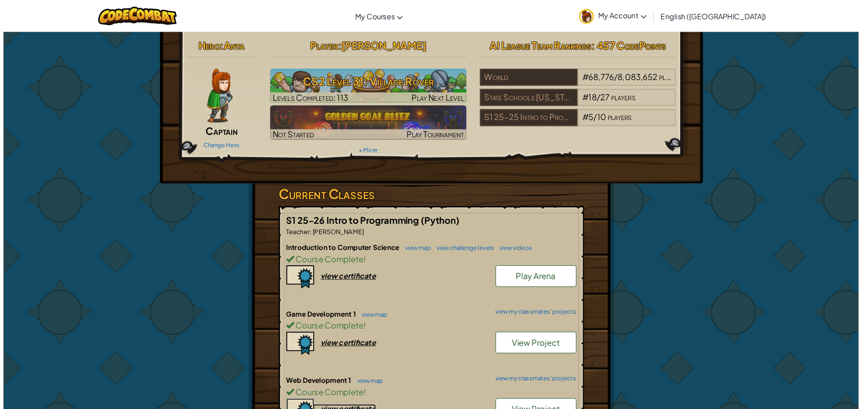
scroll to position [0, 0]
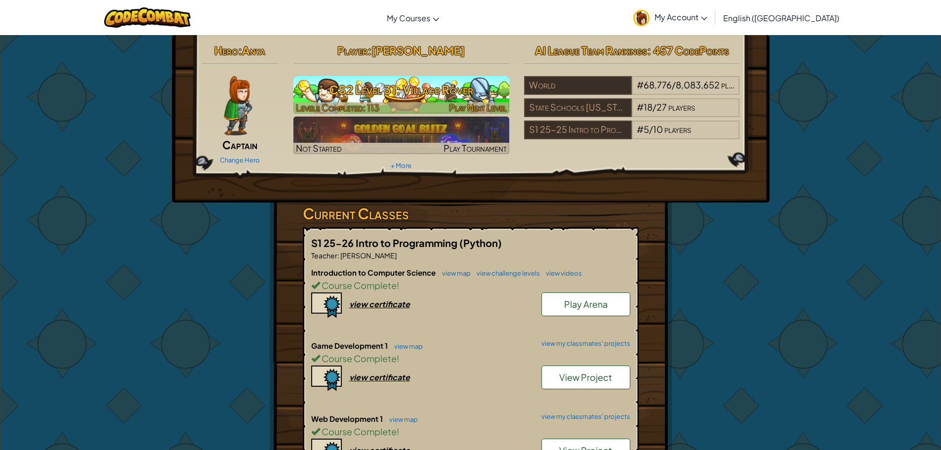
click at [329, 91] on h3 "CS2 Level 31: Village Rover" at bounding box center [401, 90] width 216 height 22
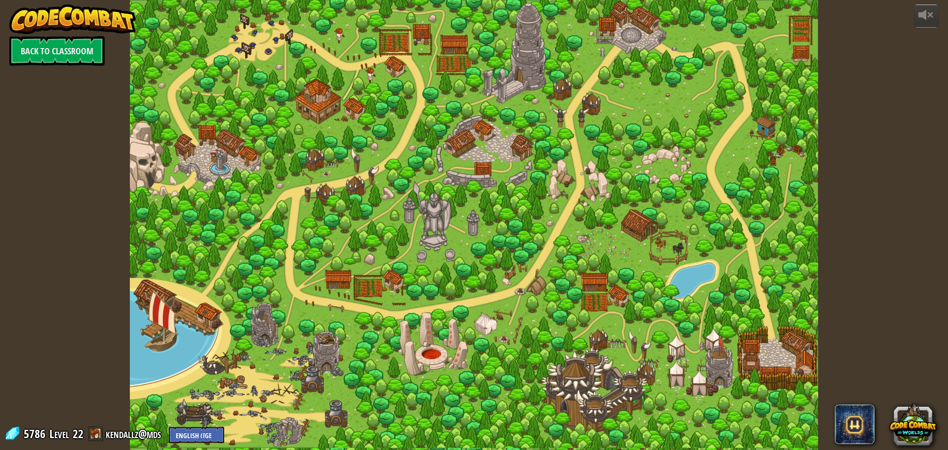
click at [329, 91] on div at bounding box center [474, 225] width 688 height 450
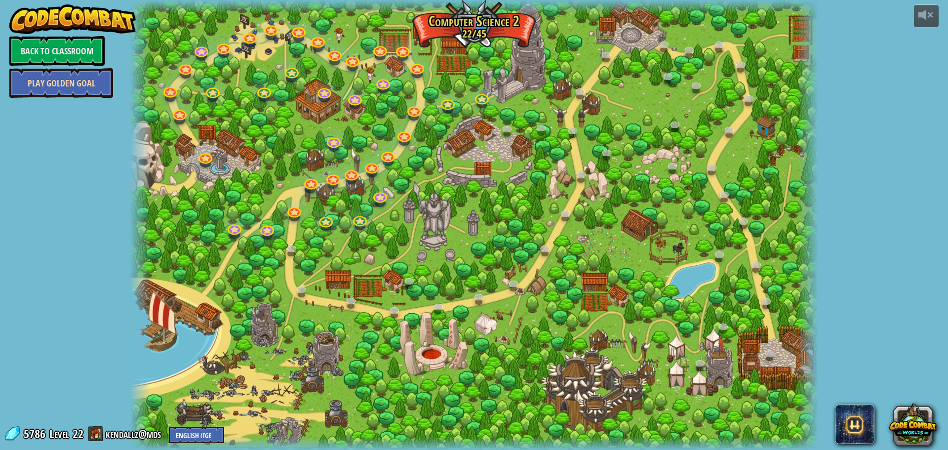
click at [56, 77] on link "Play Golden Goal" at bounding box center [61, 83] width 104 height 30
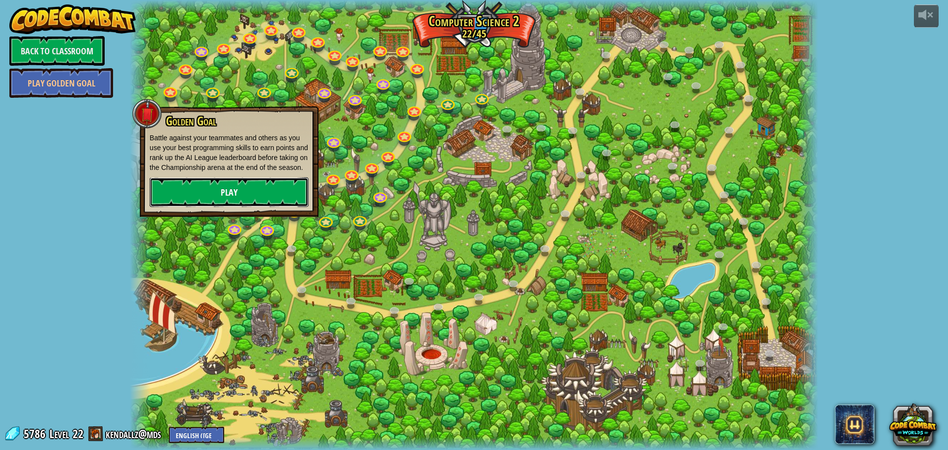
click at [275, 196] on link "Play" at bounding box center [229, 192] width 159 height 30
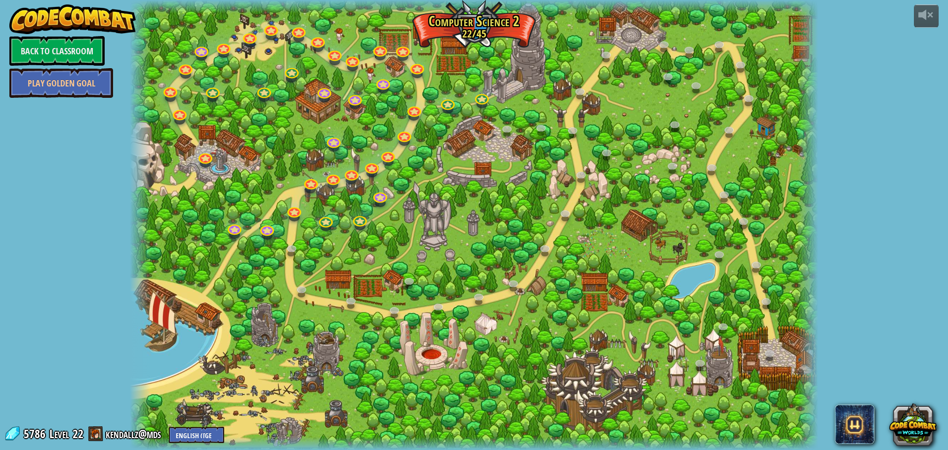
click at [908, 17] on div "powered by Back to Classroom Play Golden Goal 8. Picnic Buster Protect the picn…" at bounding box center [474, 225] width 948 height 450
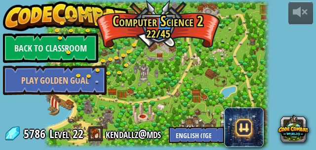
drag, startPoint x: 902, startPoint y: 0, endPoint x: 216, endPoint y: 77, distance: 689.6
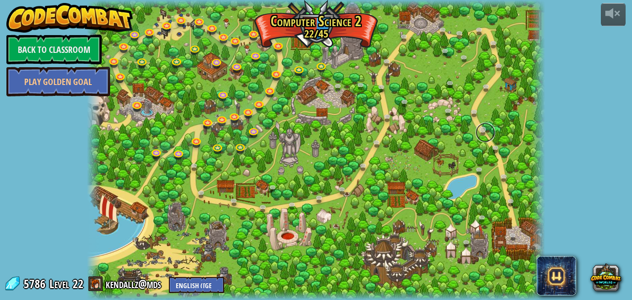
drag, startPoint x: 216, startPoint y: 77, endPoint x: 484, endPoint y: 131, distance: 273.7
click at [484, 131] on link at bounding box center [486, 132] width 20 height 20
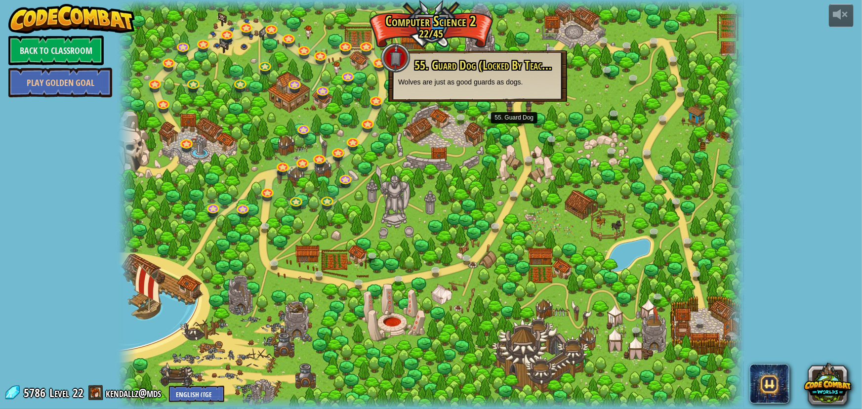
drag, startPoint x: 590, startPoint y: 1, endPoint x: 45, endPoint y: 249, distance: 598.4
click at [45, 249] on div "powered by Back to Classroom Play Golden Goal 8. Picnic Buster Protect the picn…" at bounding box center [431, 204] width 862 height 409
drag, startPoint x: 704, startPoint y: 84, endPoint x: 709, endPoint y: 92, distance: 9.1
click at [705, 85] on div at bounding box center [431, 204] width 626 height 409
